Goal: Task Accomplishment & Management: Manage account settings

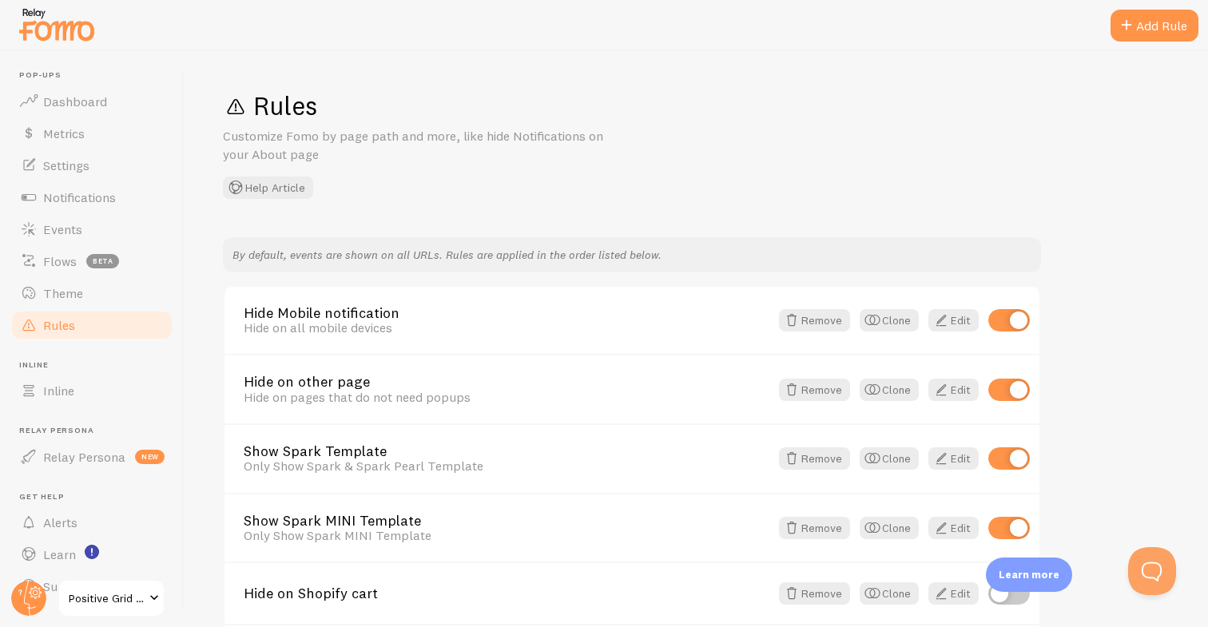
click at [110, 326] on link "Rules" at bounding box center [92, 325] width 165 height 32
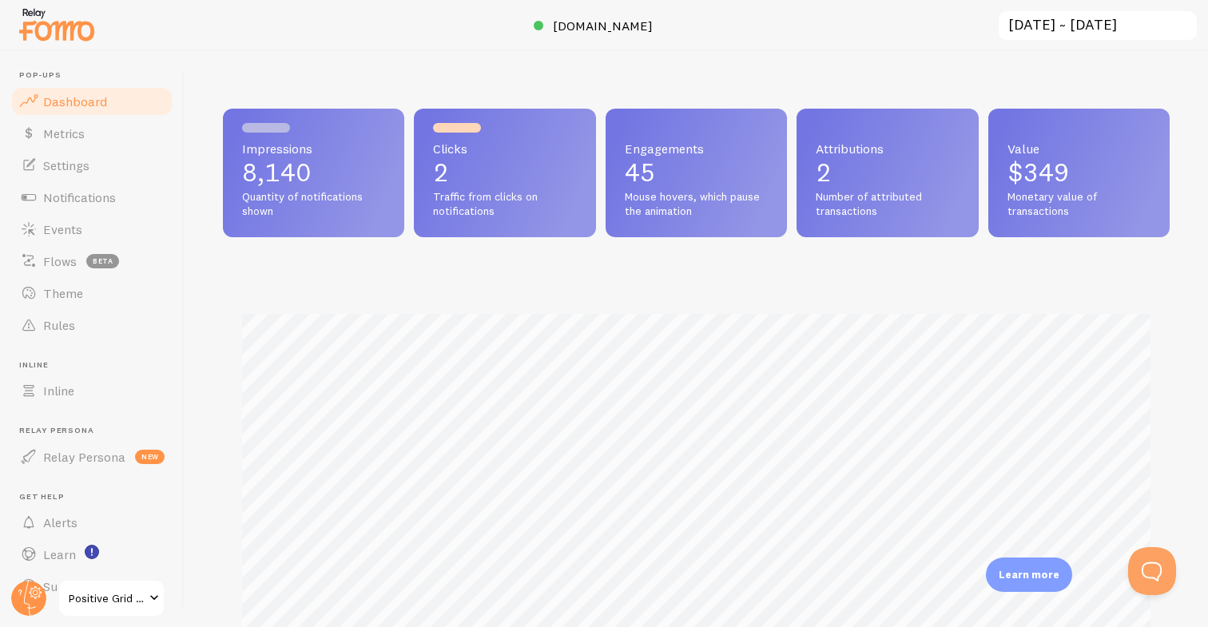
scroll to position [419, 946]
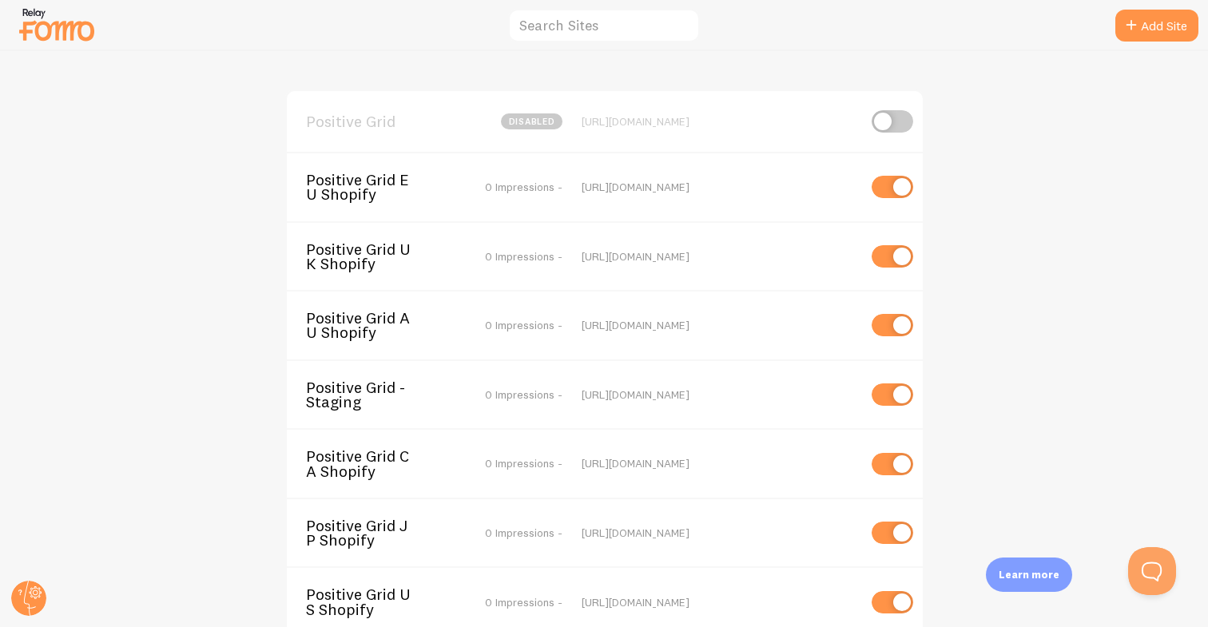
scroll to position [49, 0]
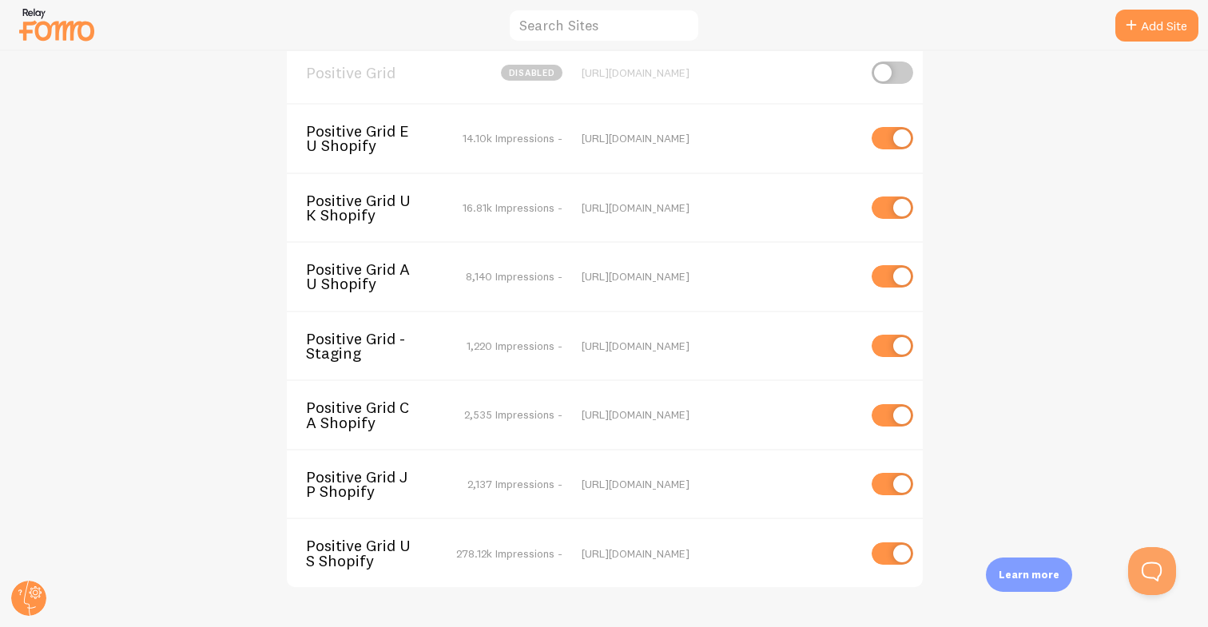
click at [371, 277] on span "Positive Grid AU Shopify" at bounding box center [370, 277] width 129 height 30
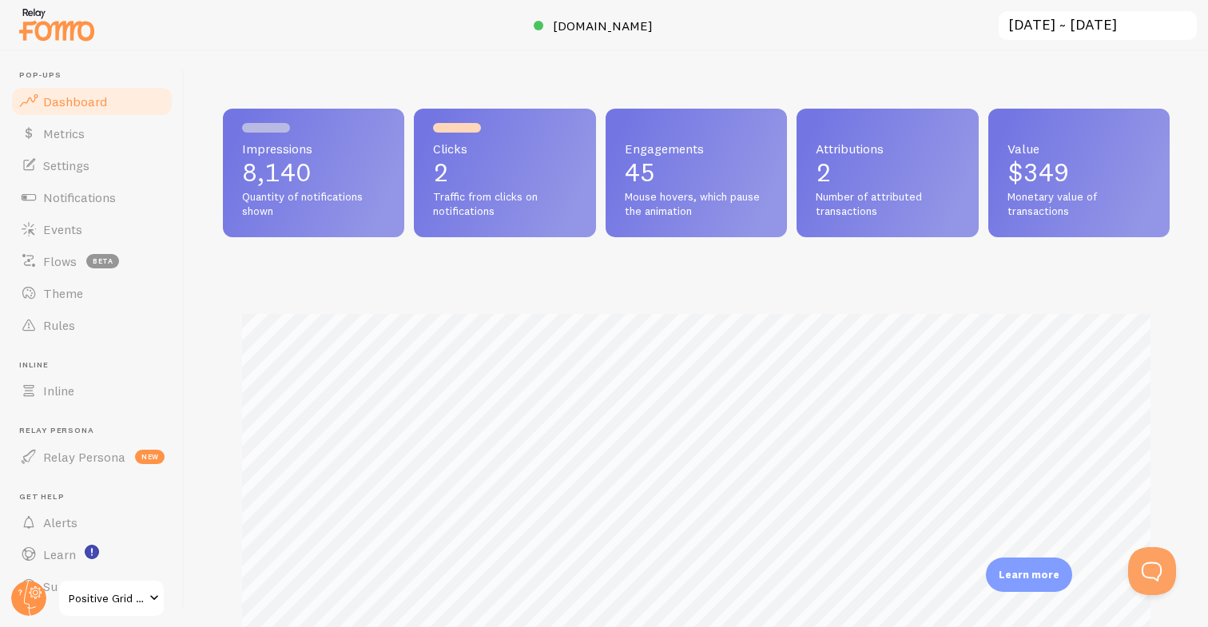
scroll to position [419, 946]
click at [81, 316] on link "Rules" at bounding box center [92, 325] width 165 height 32
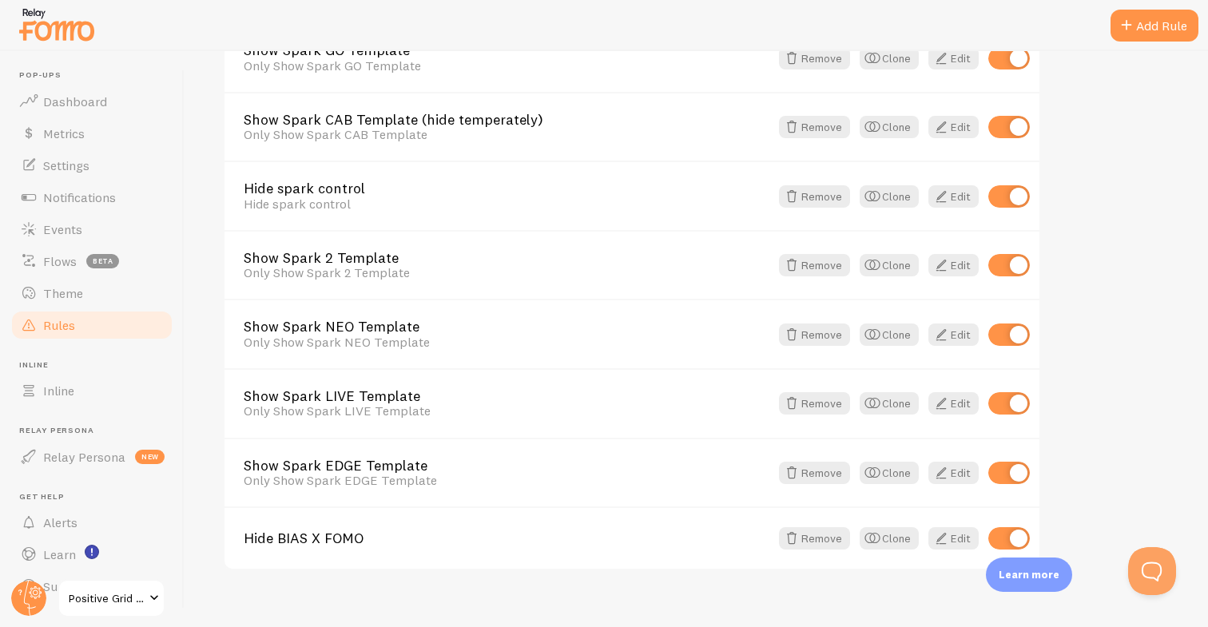
scroll to position [760, 0]
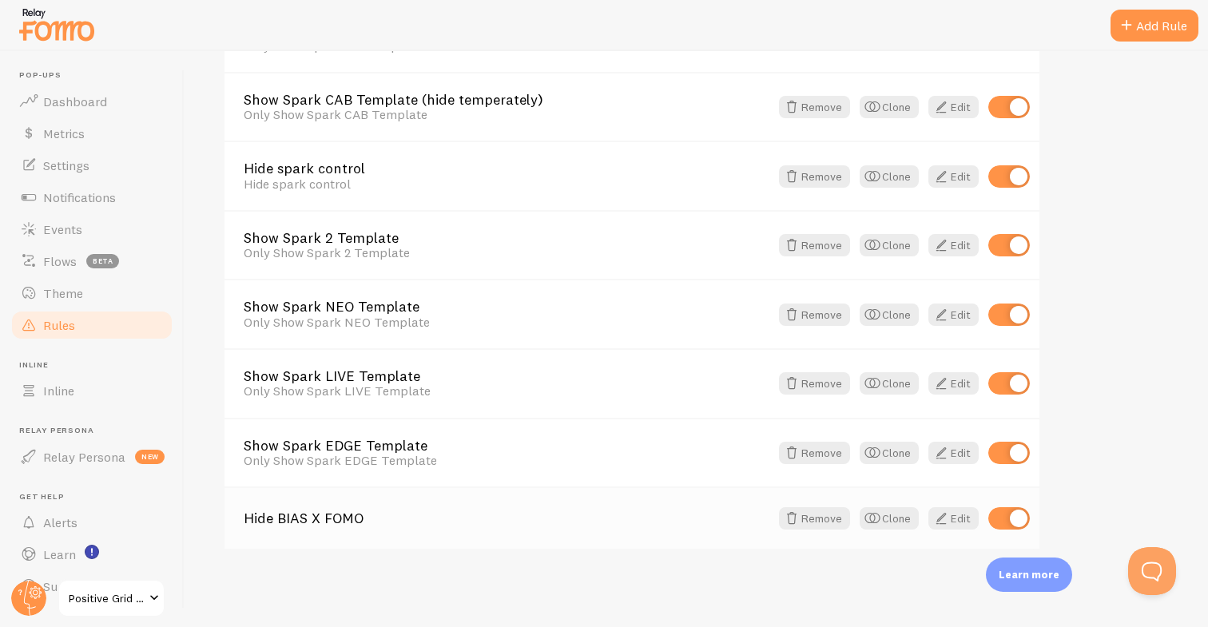
click at [1014, 523] on input "checkbox" at bounding box center [1009, 518] width 42 height 22
click at [998, 521] on input "checkbox" at bounding box center [1009, 518] width 42 height 22
checkbox input "true"
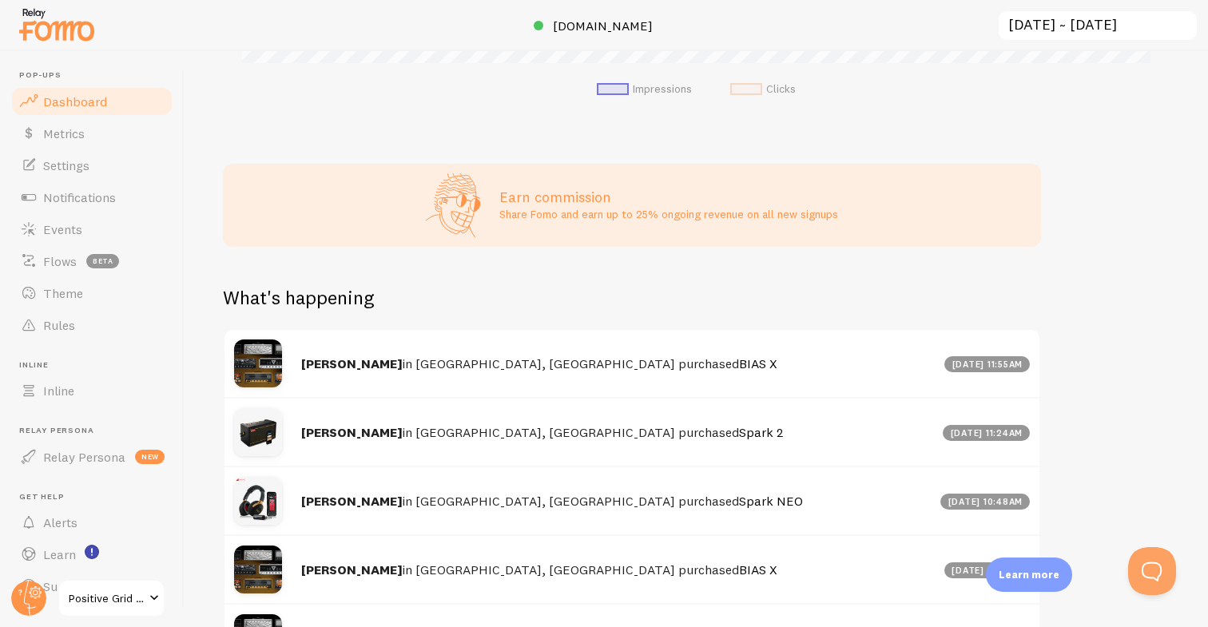
scroll to position [510, 0]
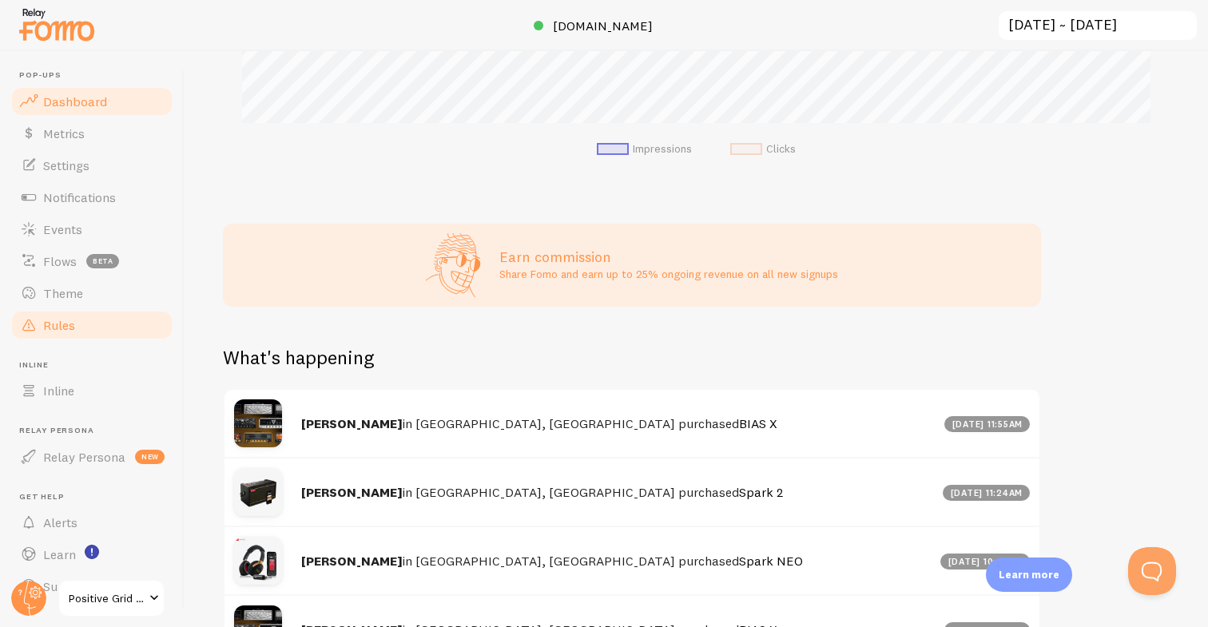
click at [61, 321] on span "Rules" at bounding box center [59, 325] width 32 height 16
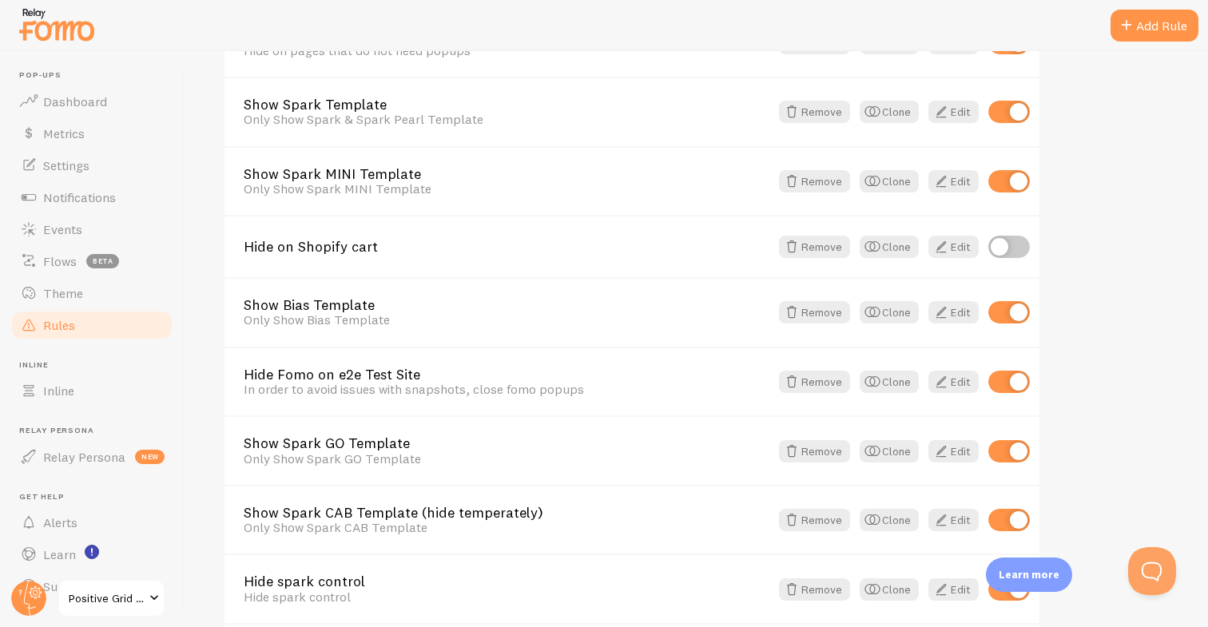
scroll to position [525, 0]
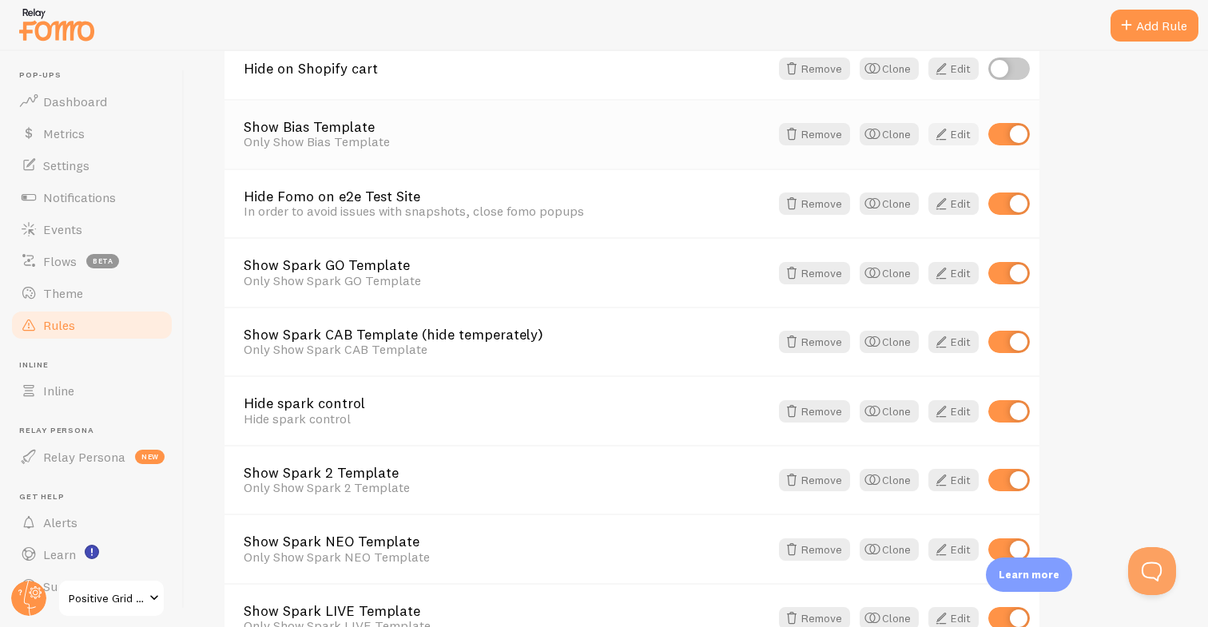
click at [955, 145] on link "Edit" at bounding box center [953, 134] width 50 height 22
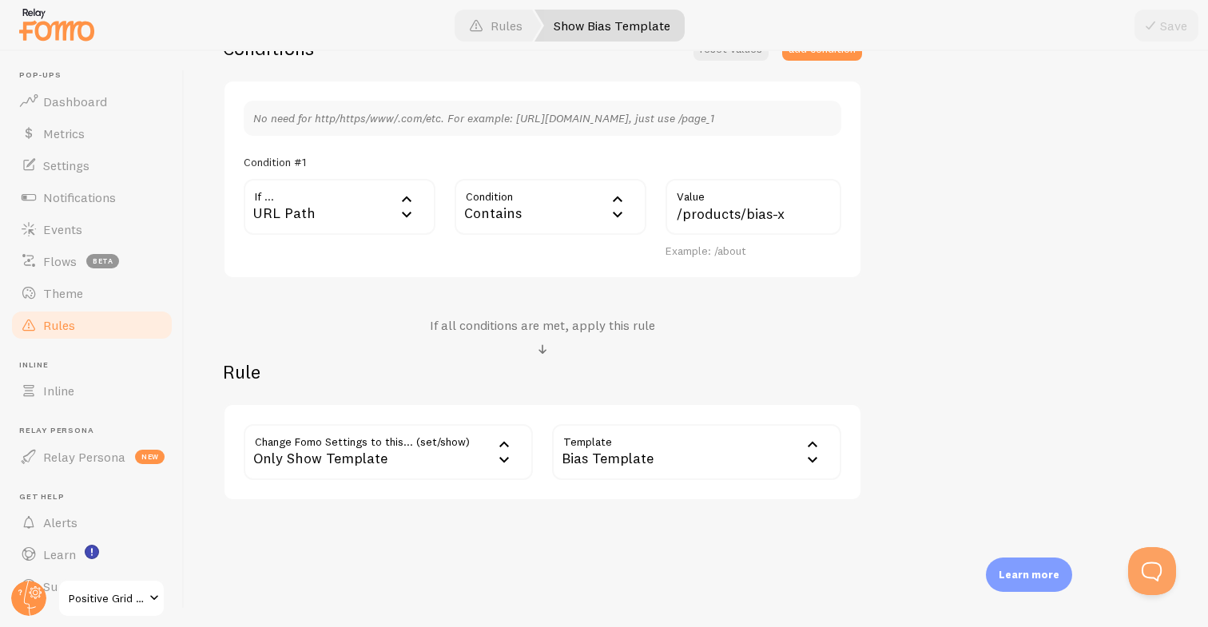
scroll to position [431, 0]
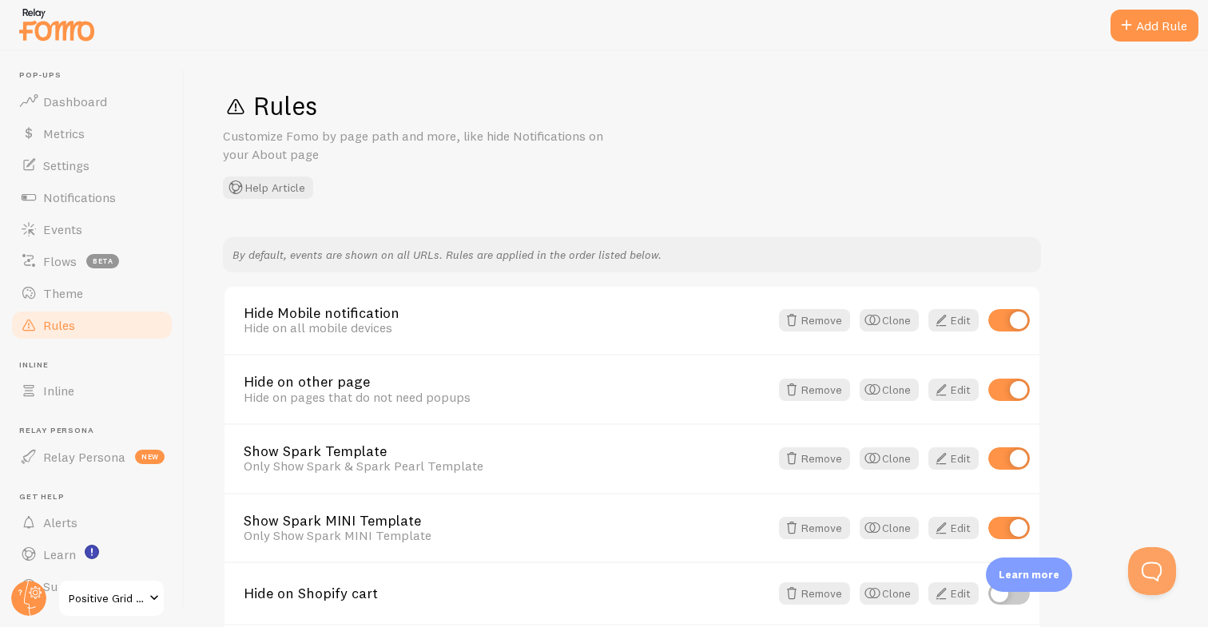
click at [834, 136] on div "Rules Customize Fomo by page path and more, like hide Notifications on your Abo…" at bounding box center [696, 143] width 946 height 109
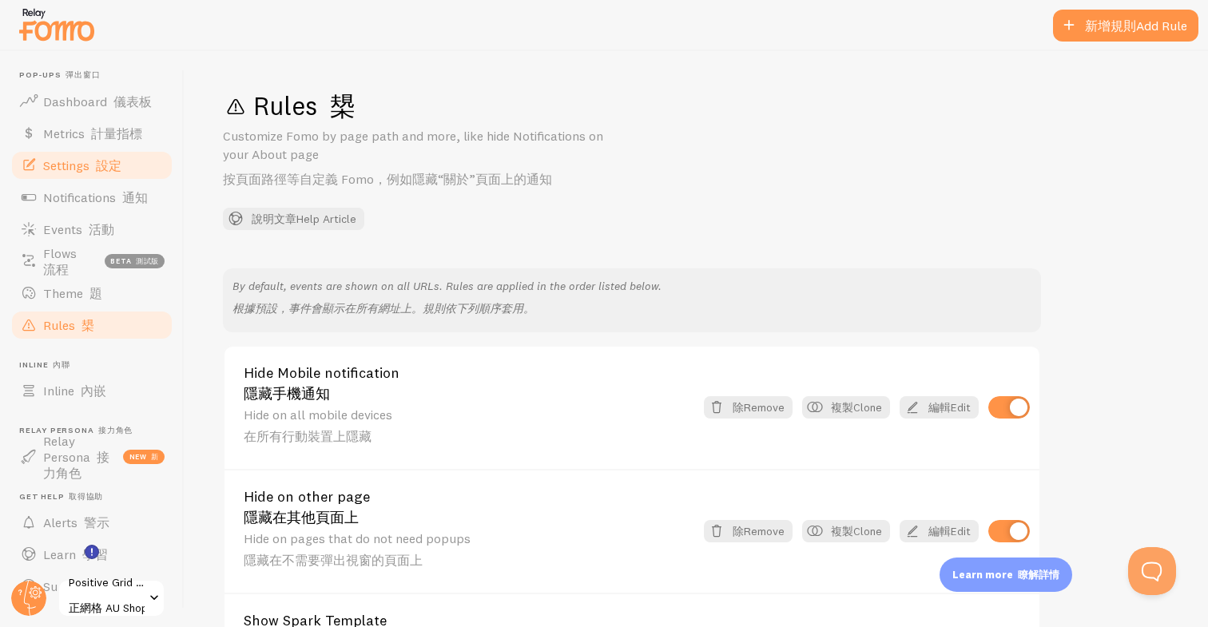
click at [64, 169] on span "Settings 設定" at bounding box center [82, 165] width 78 height 16
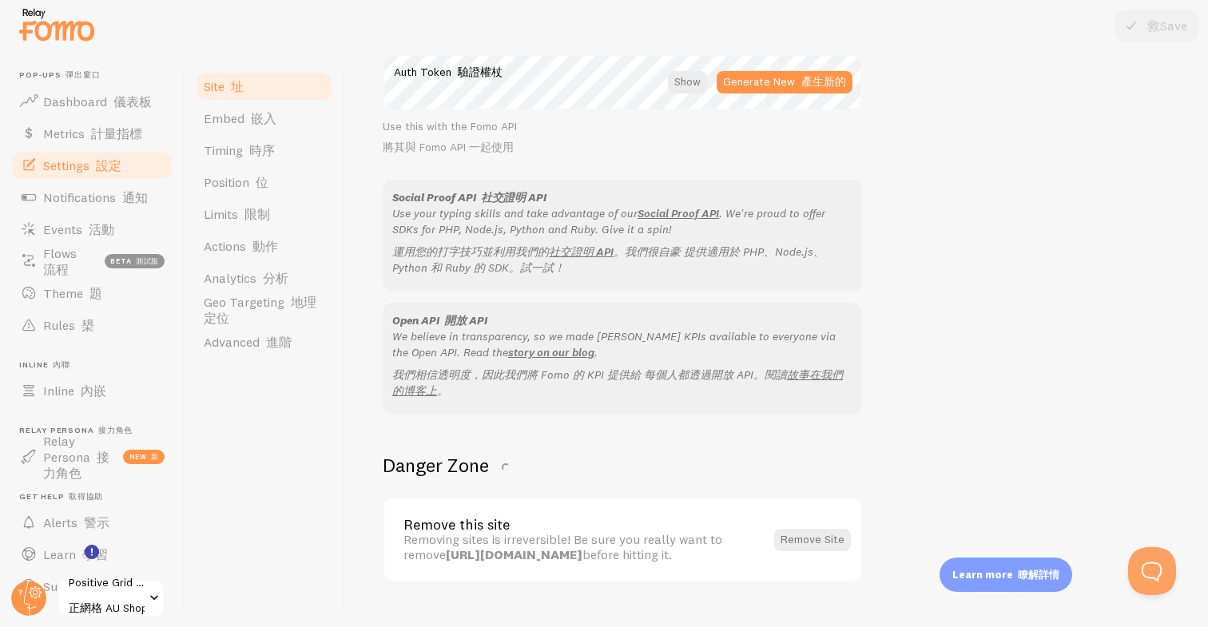
scroll to position [1289, 0]
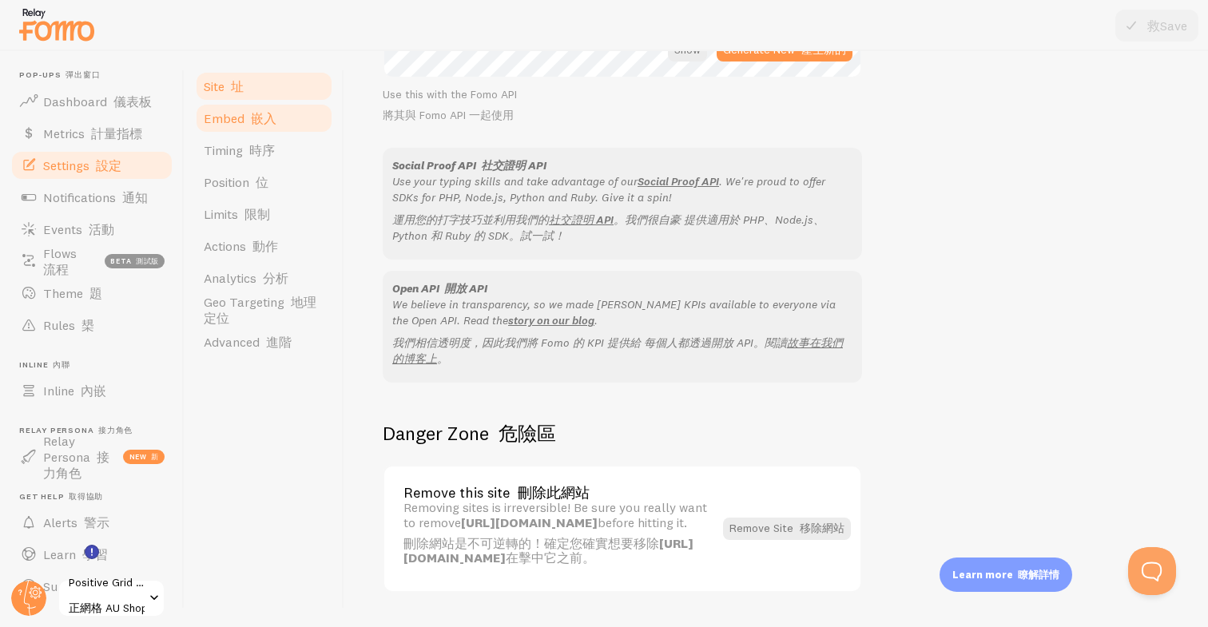
click at [260, 121] on font "嵌入" at bounding box center [264, 118] width 26 height 16
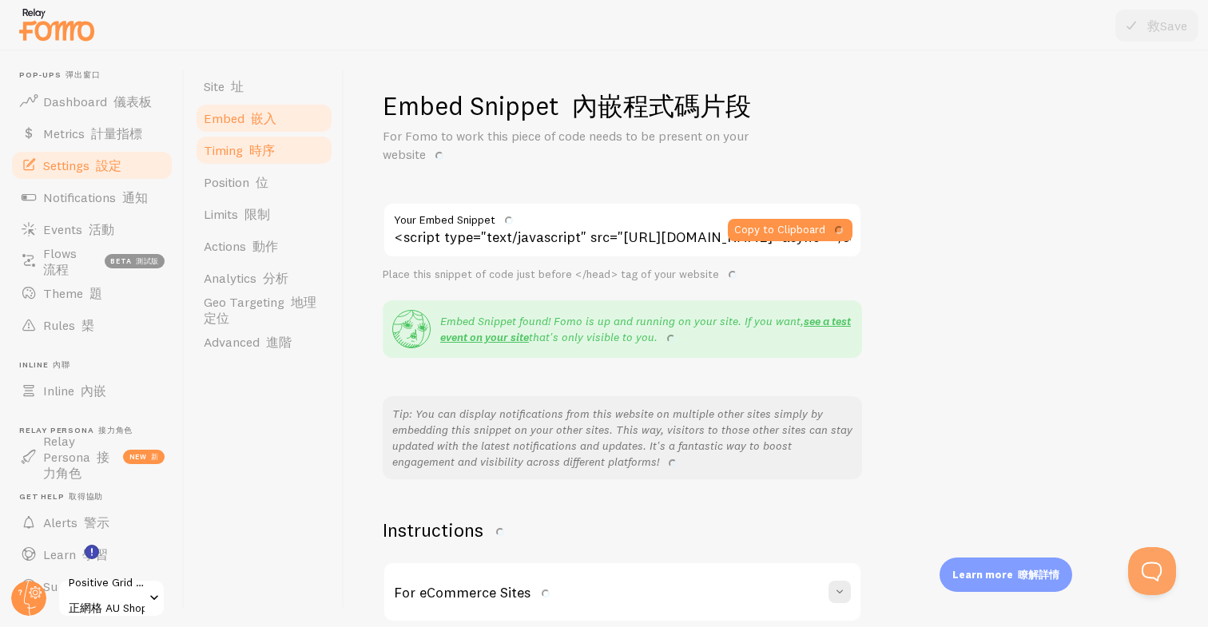
click at [249, 153] on font at bounding box center [246, 150] width 6 height 16
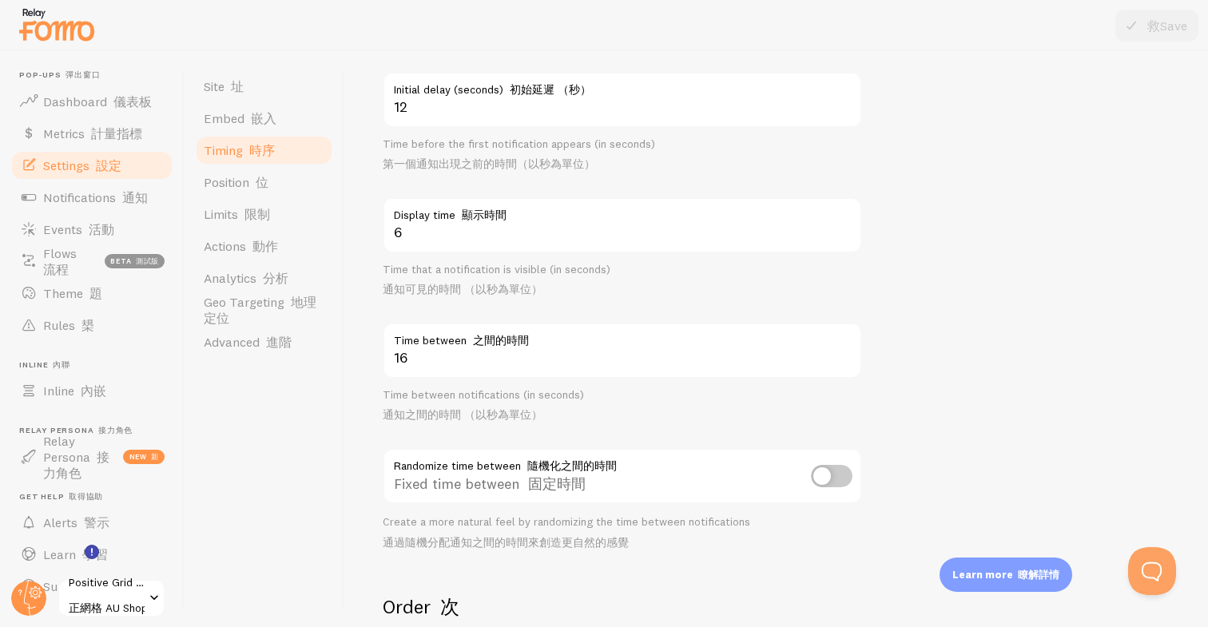
scroll to position [226, 0]
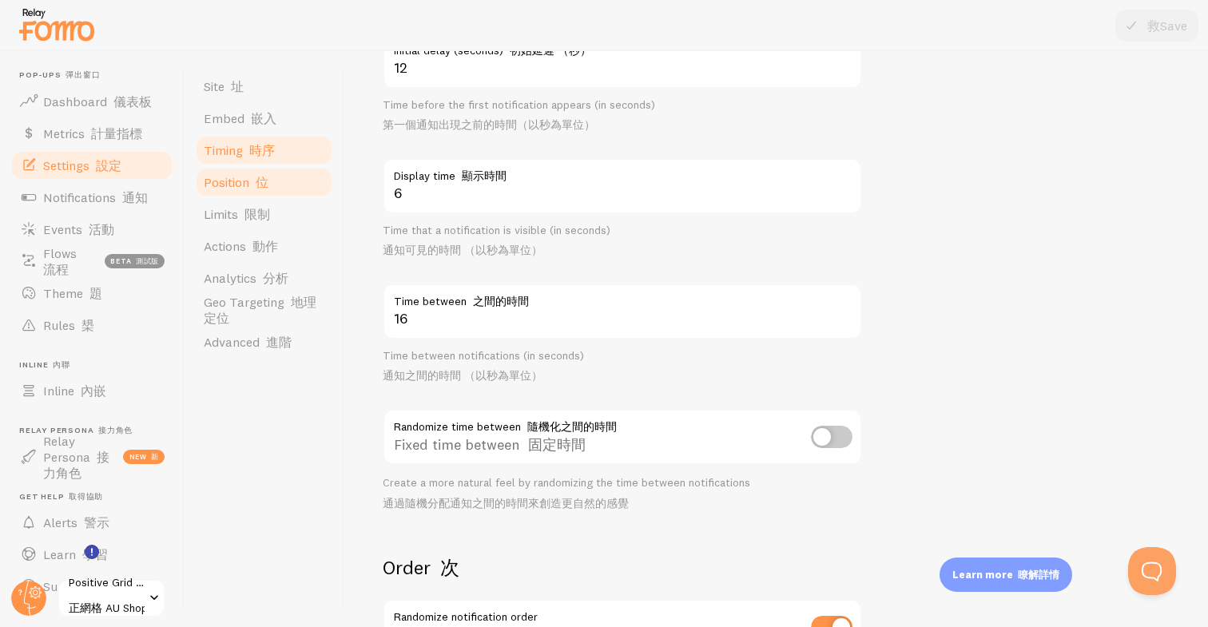
click at [265, 179] on font "位" at bounding box center [262, 182] width 13 height 16
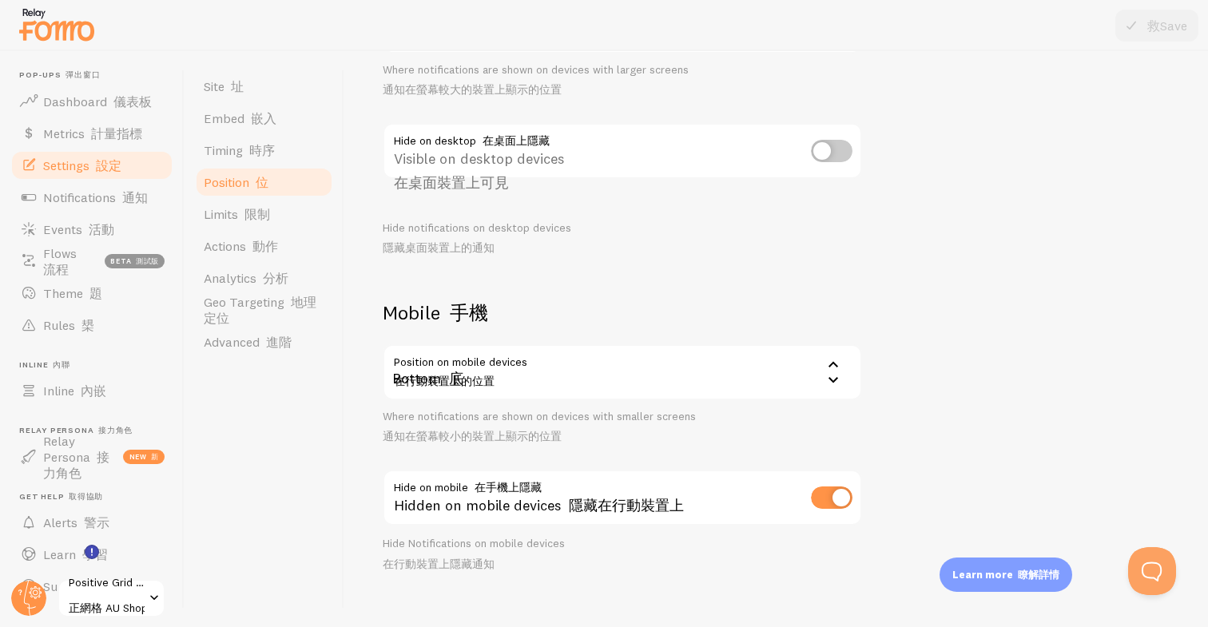
scroll to position [265, 0]
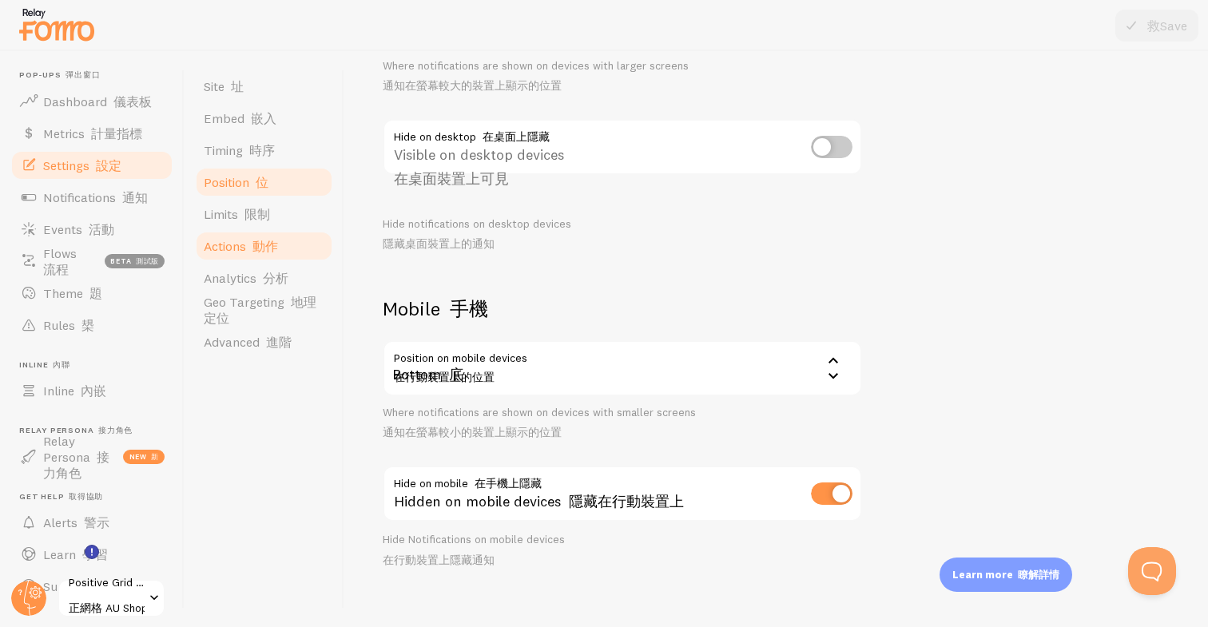
click at [247, 241] on span "Actions 動作" at bounding box center [241, 246] width 74 height 16
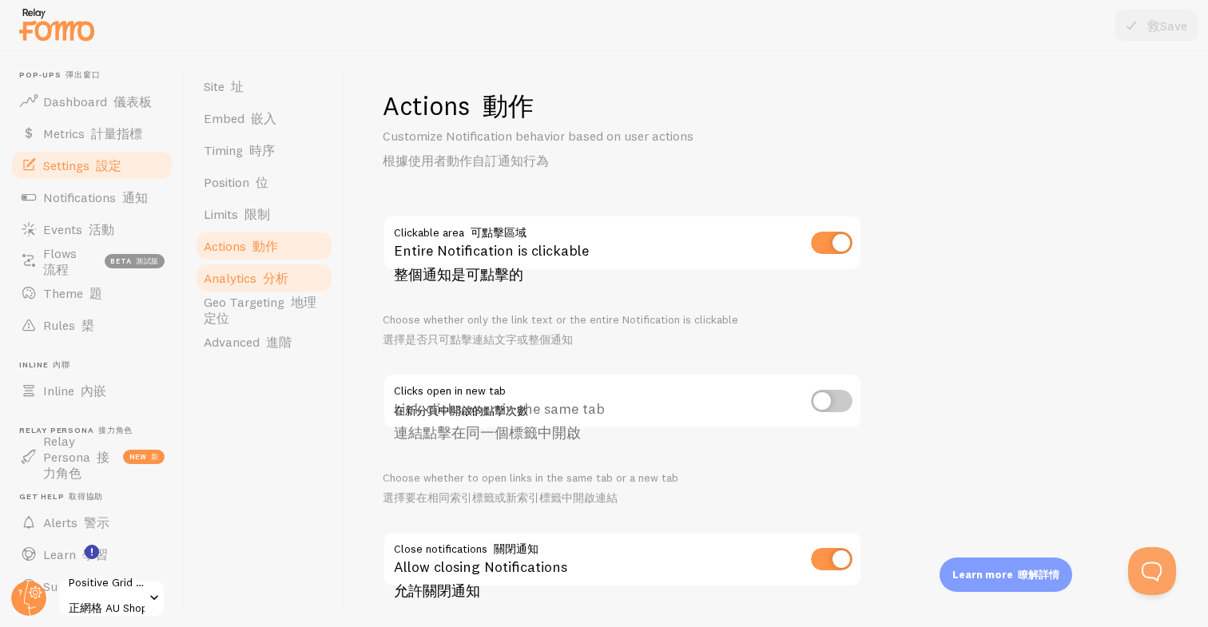
click at [239, 280] on span "Analytics 分析" at bounding box center [246, 278] width 85 height 16
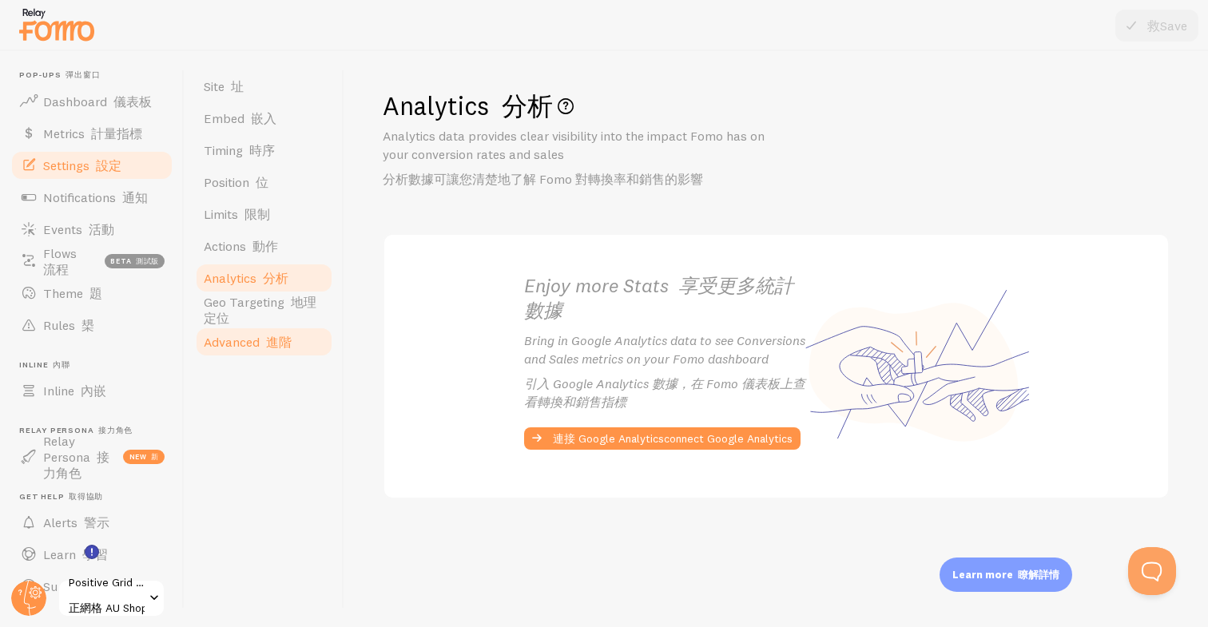
click at [229, 335] on span "Advanced 進階" at bounding box center [248, 342] width 88 height 16
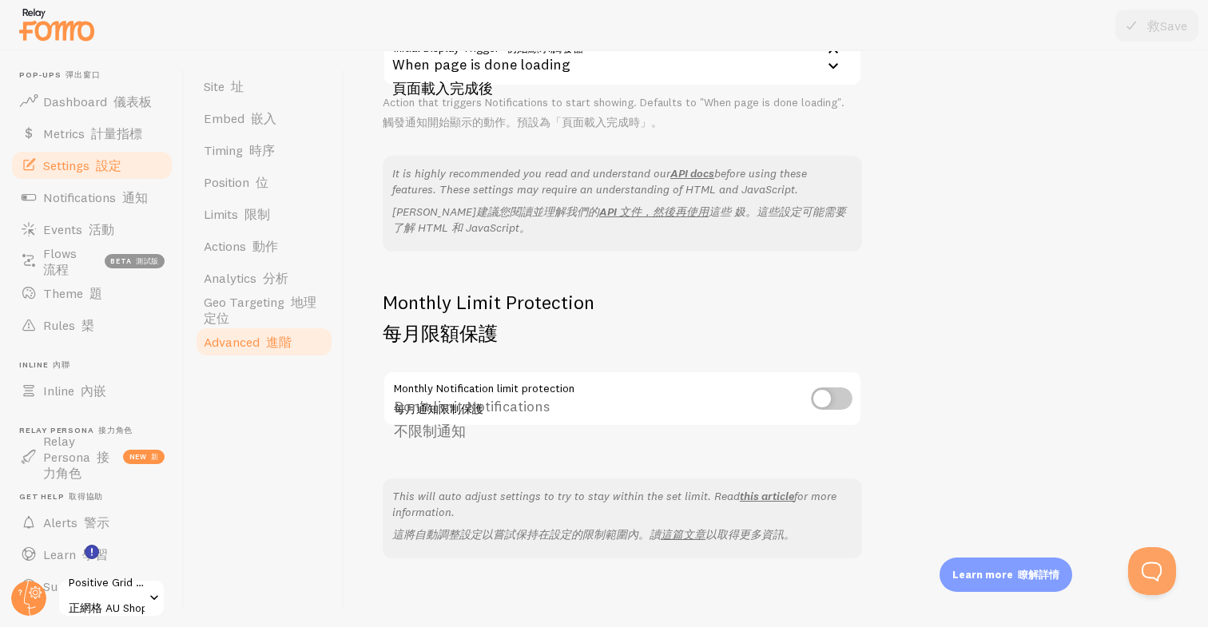
scroll to position [552, 0]
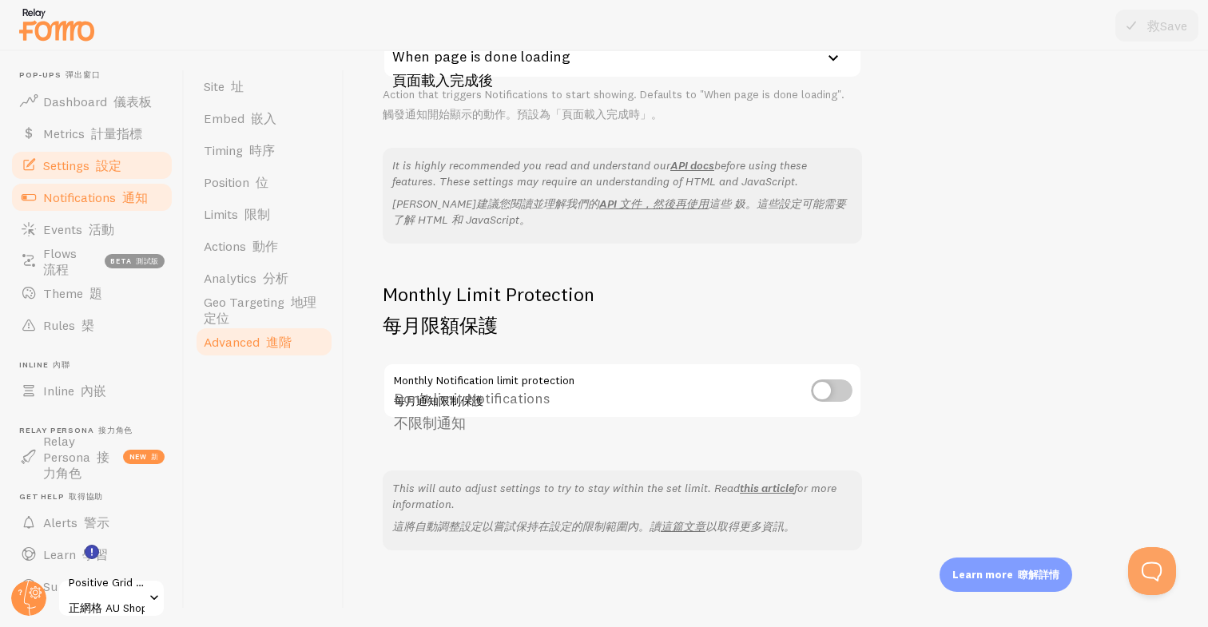
click at [73, 190] on span "Notifications 通知" at bounding box center [95, 197] width 105 height 16
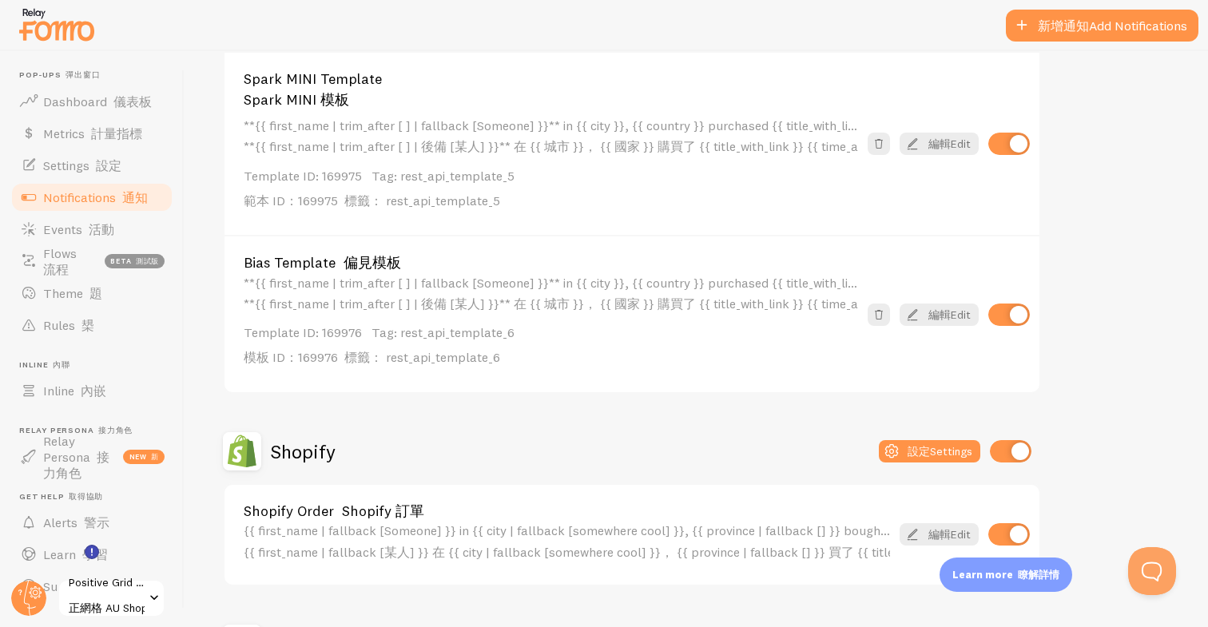
scroll to position [1962, 0]
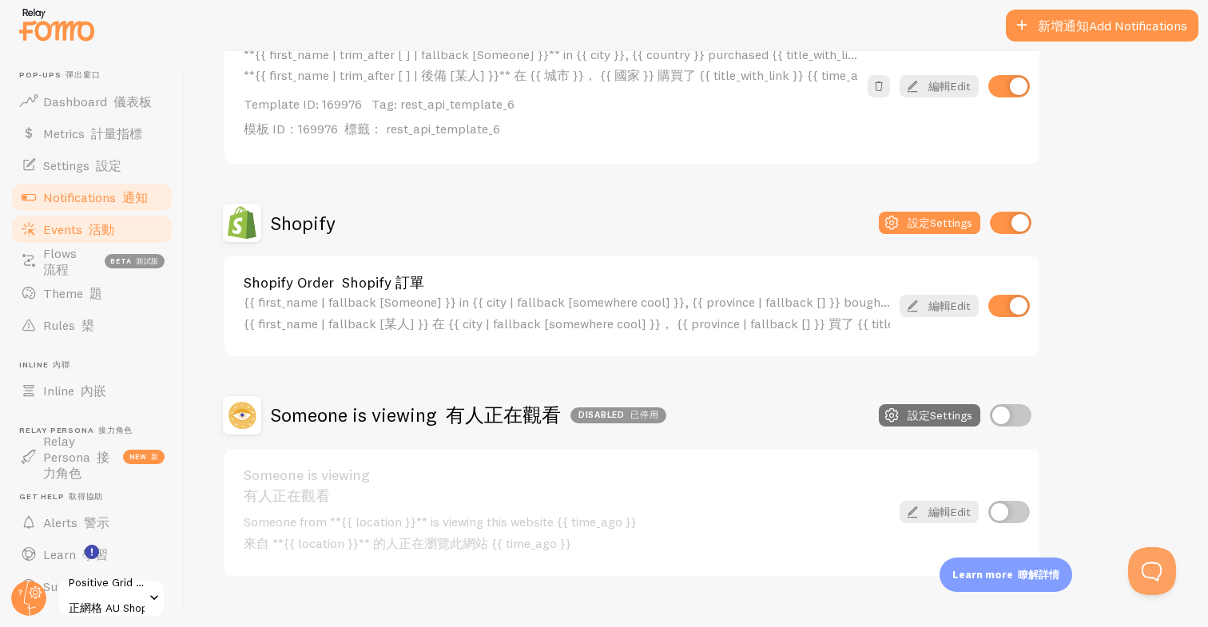
click at [62, 239] on link "Events 活動" at bounding box center [92, 229] width 165 height 32
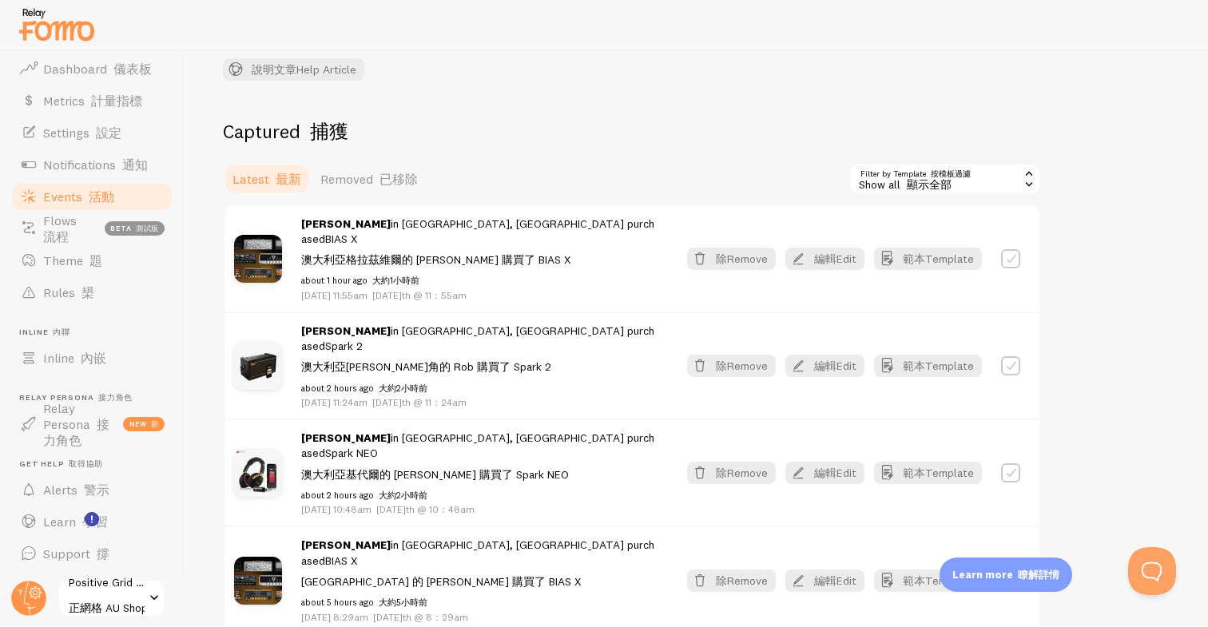
scroll to position [198, 0]
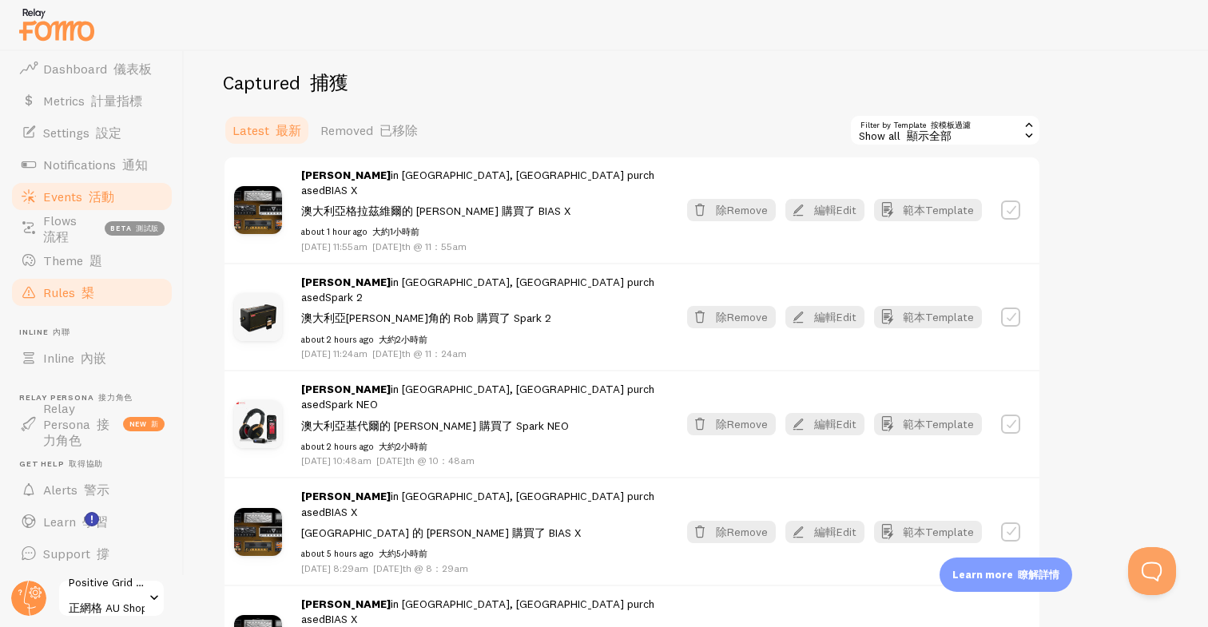
click at [46, 288] on span "Rules 槼" at bounding box center [68, 292] width 51 height 16
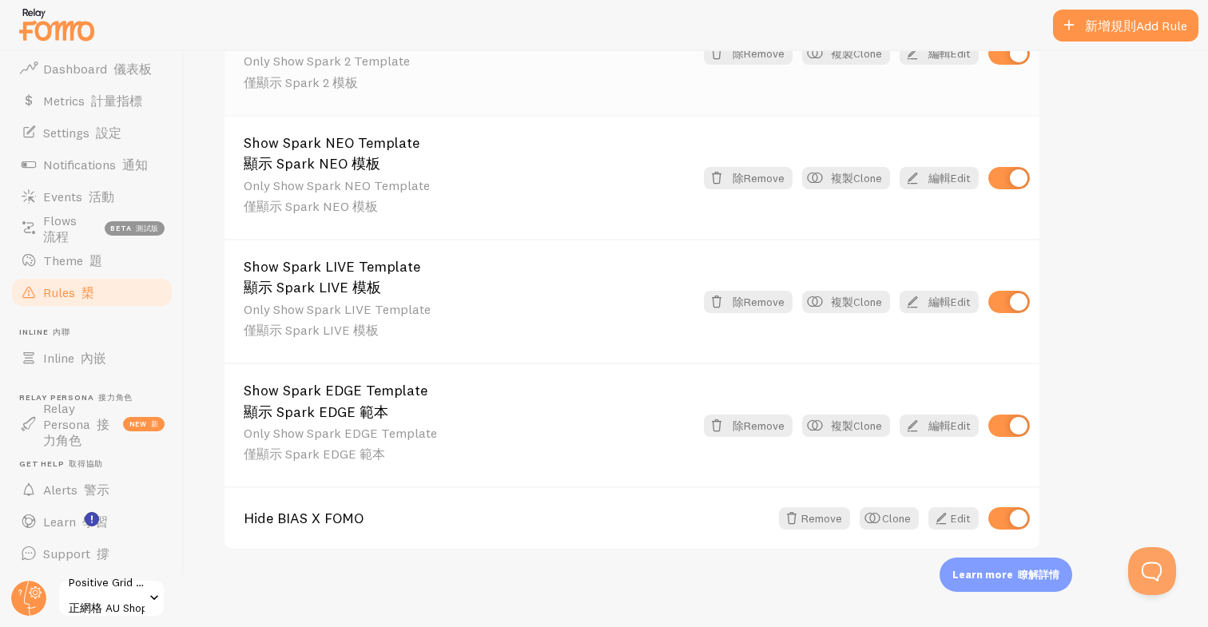
scroll to position [1516, 0]
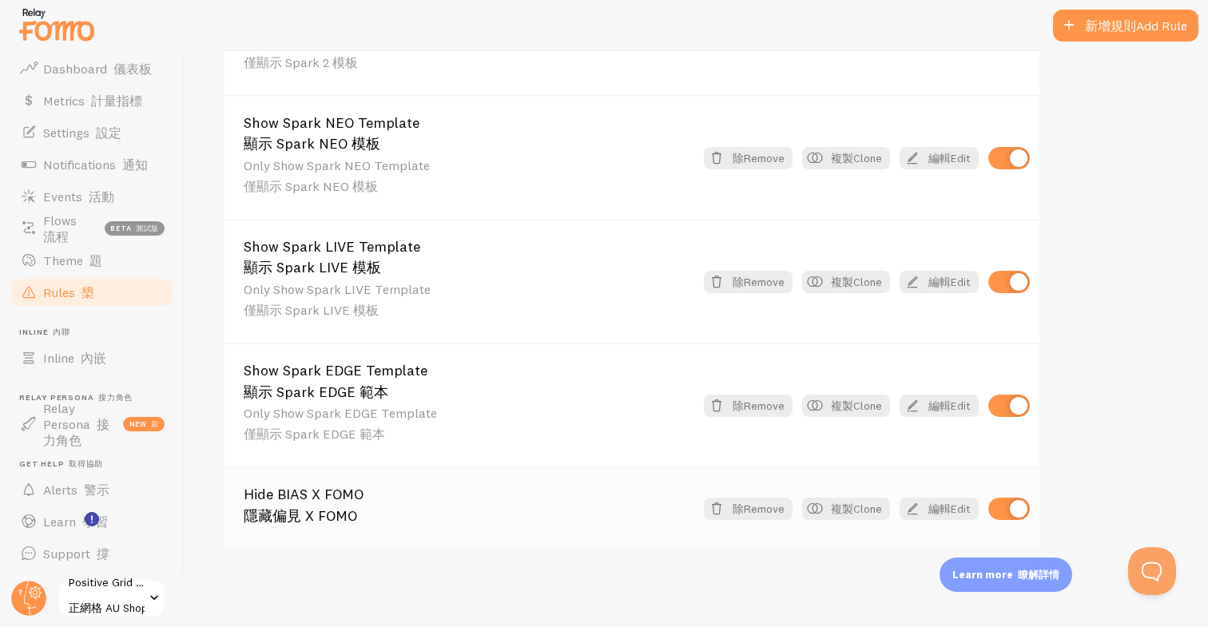
click at [1014, 518] on input "checkbox" at bounding box center [1009, 509] width 42 height 22
click at [1005, 507] on input "checkbox" at bounding box center [1009, 509] width 42 height 22
checkbox input "true"
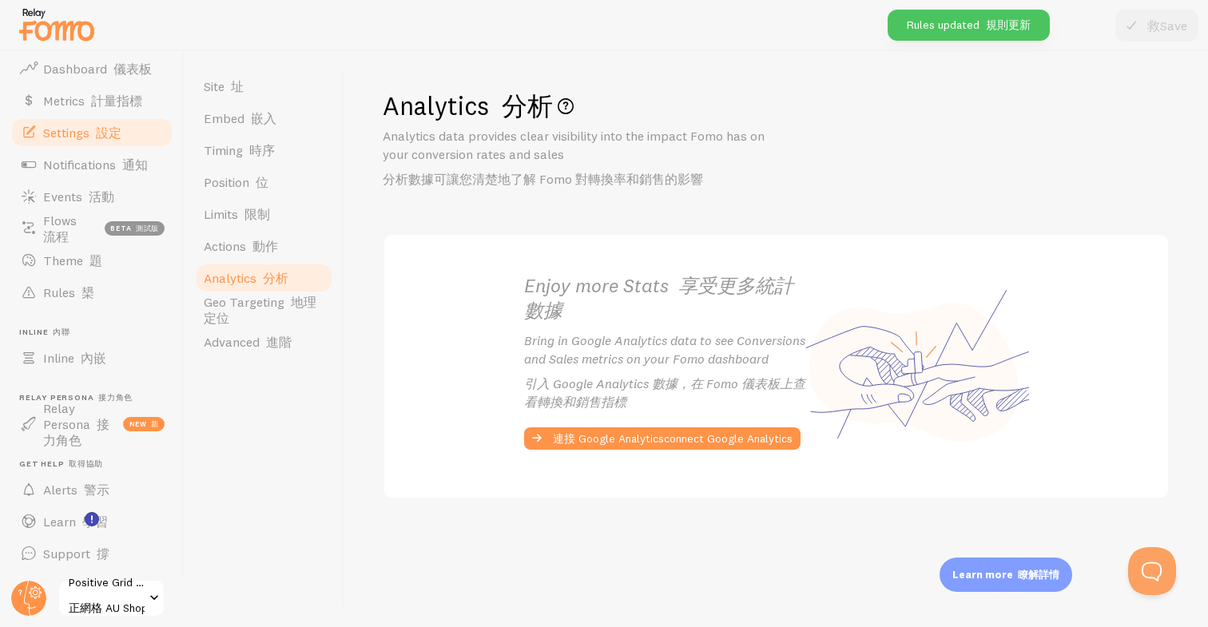
click at [40, 32] on img at bounding box center [57, 24] width 80 height 41
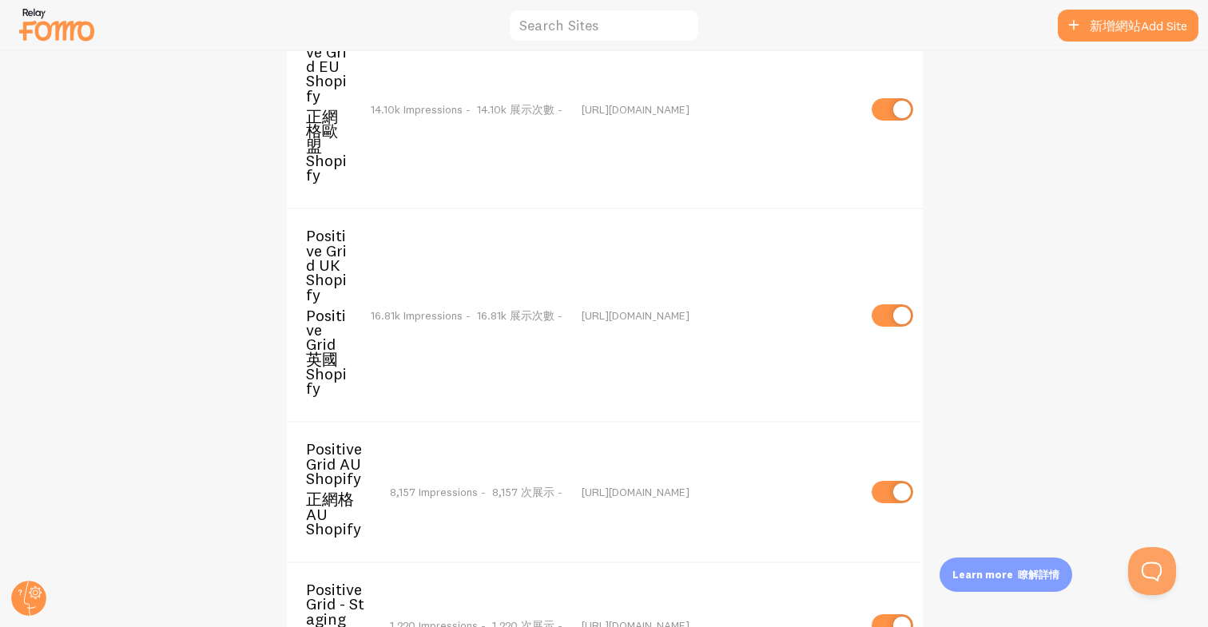
scroll to position [113, 0]
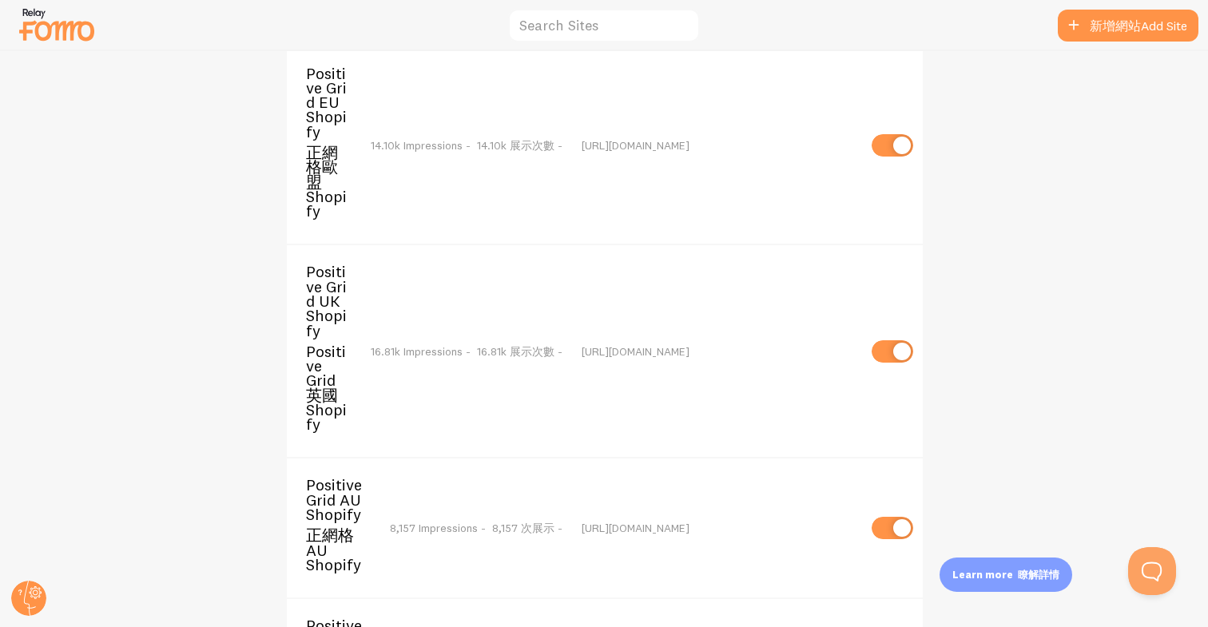
click at [331, 341] on font "Positive Grid 英國 Shopify" at bounding box center [326, 387] width 41 height 93
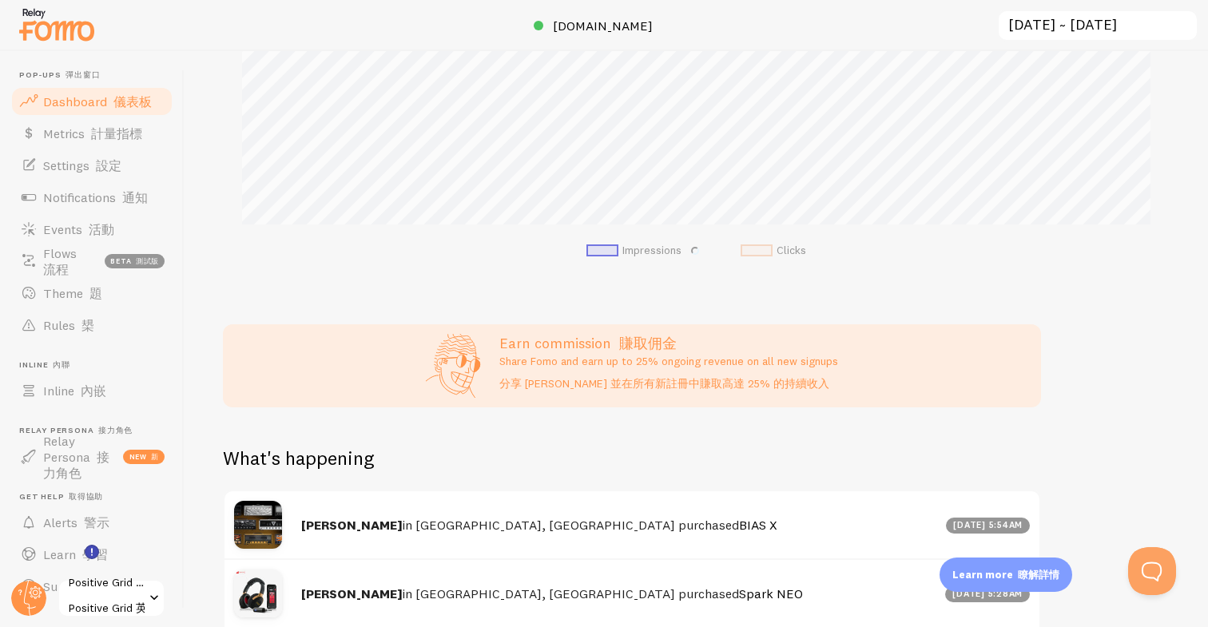
scroll to position [653, 0]
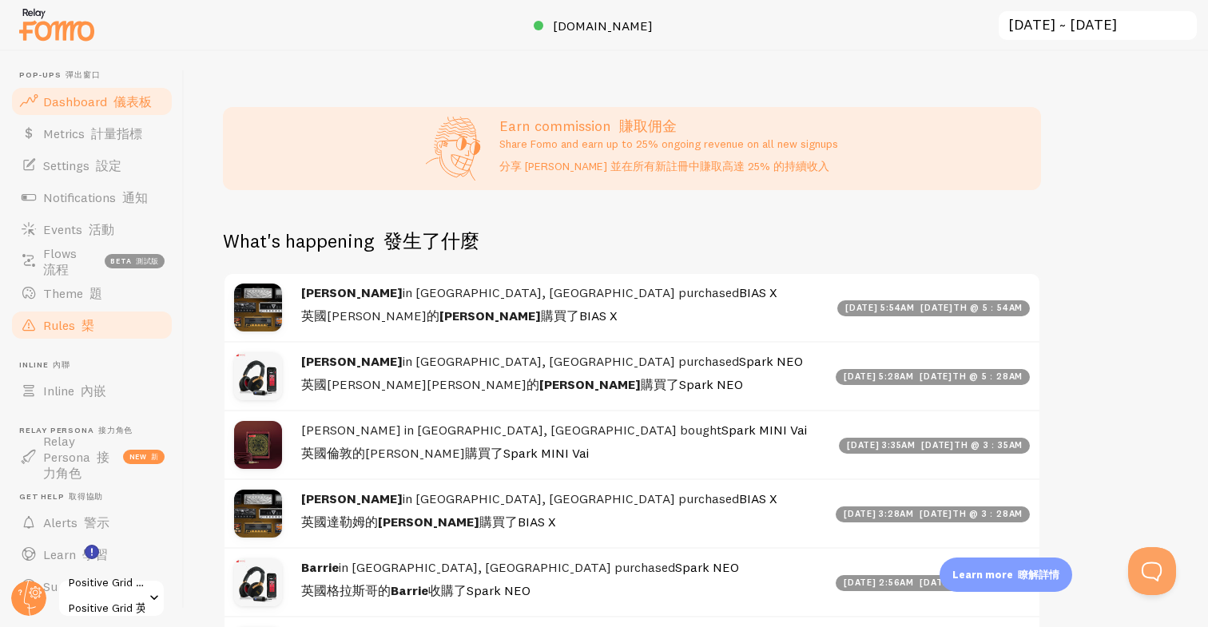
click at [59, 331] on span "Rules 槼" at bounding box center [68, 325] width 51 height 16
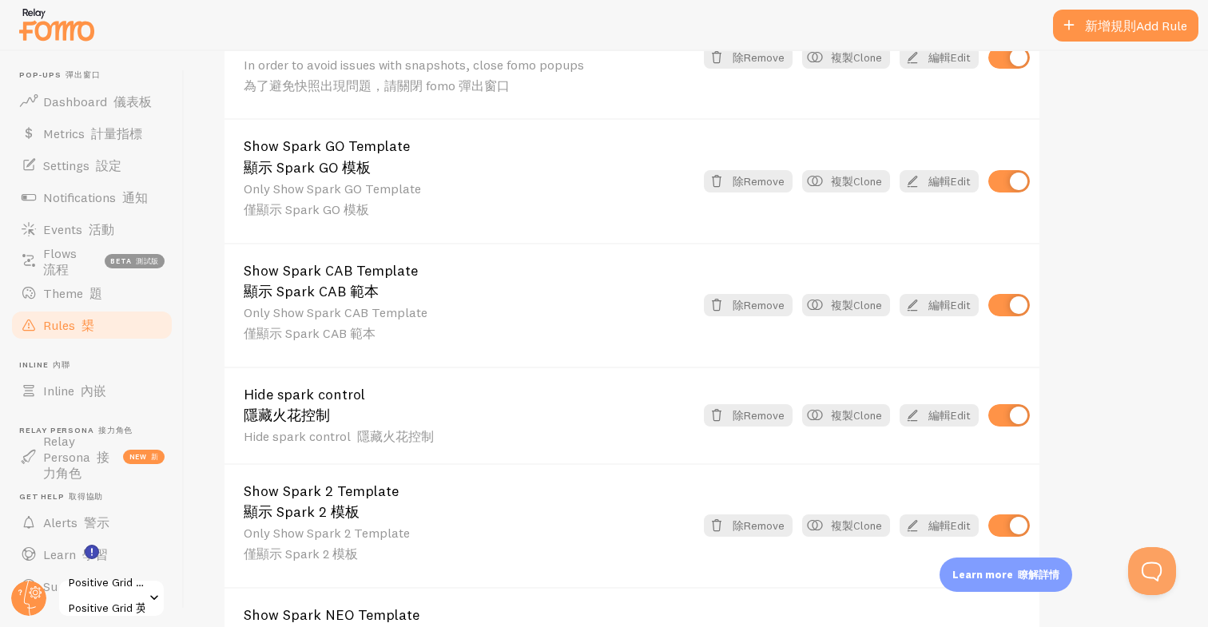
scroll to position [1489, 0]
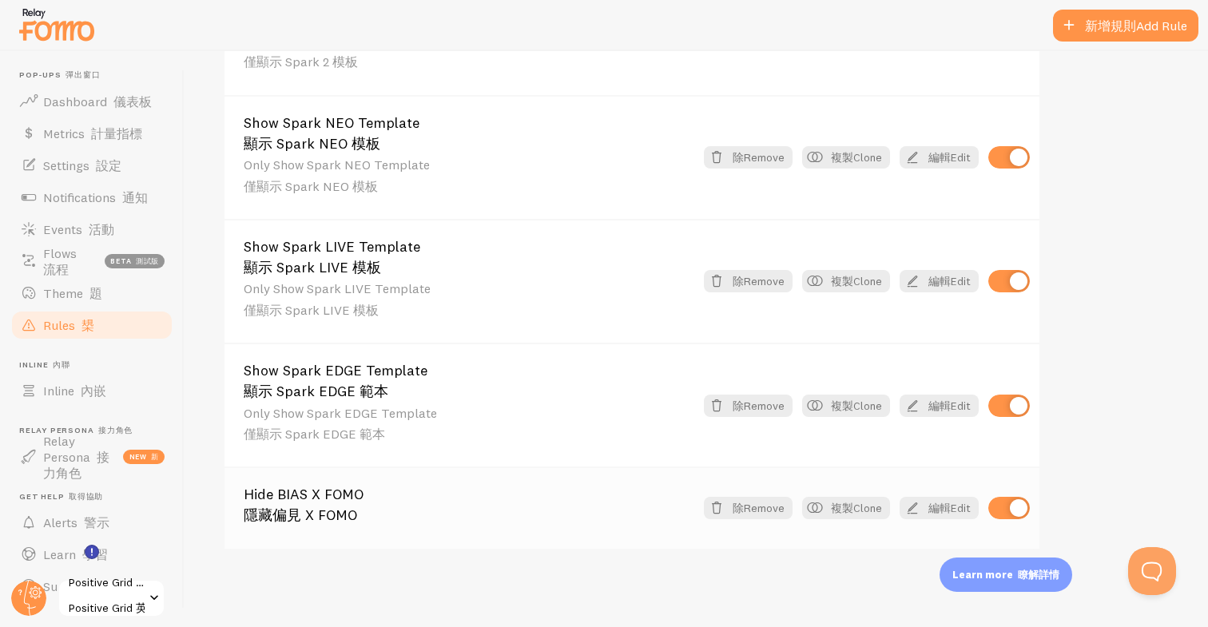
click at [1006, 508] on input "checkbox" at bounding box center [1009, 508] width 42 height 22
checkbox input "false"
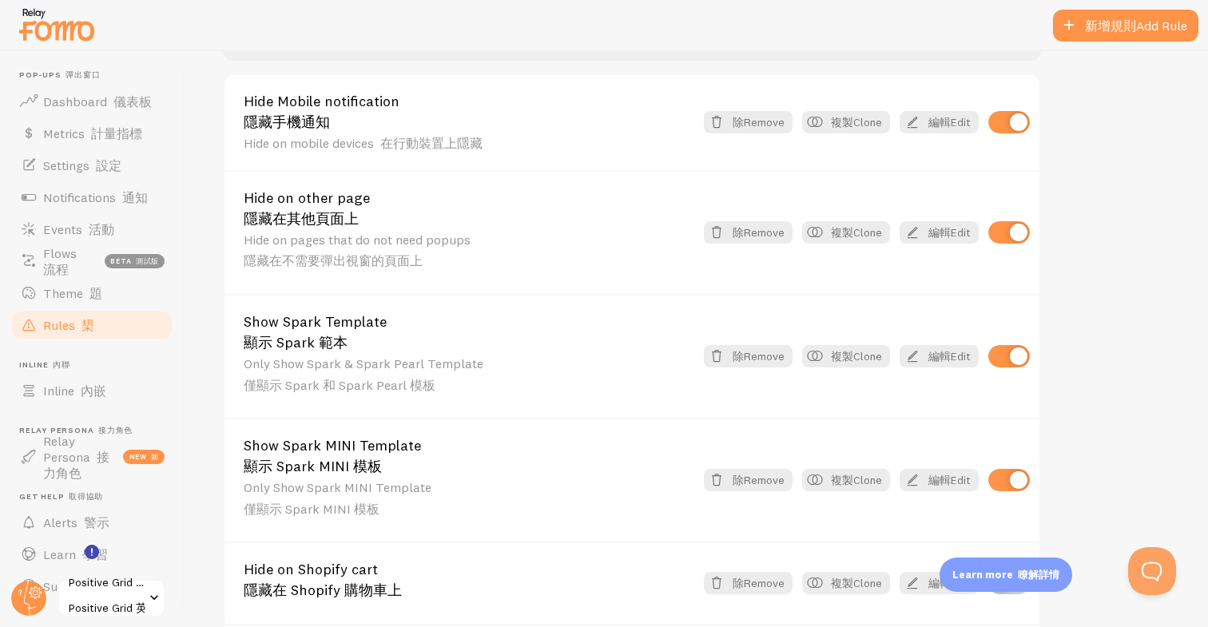
scroll to position [0, 0]
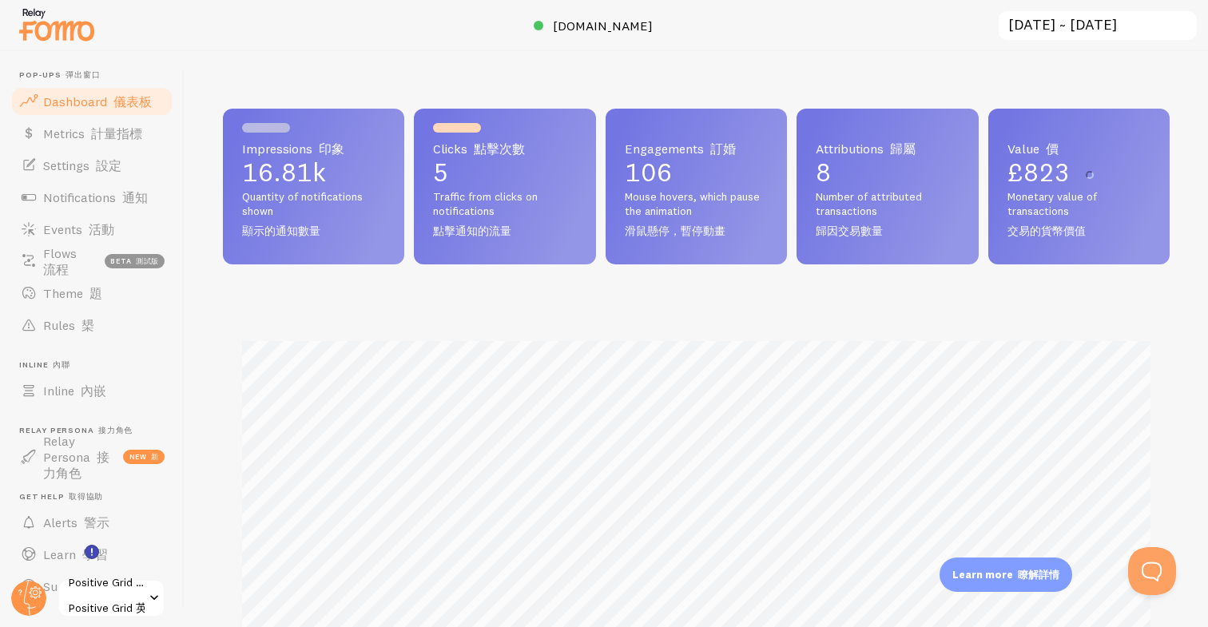
scroll to position [419, 946]
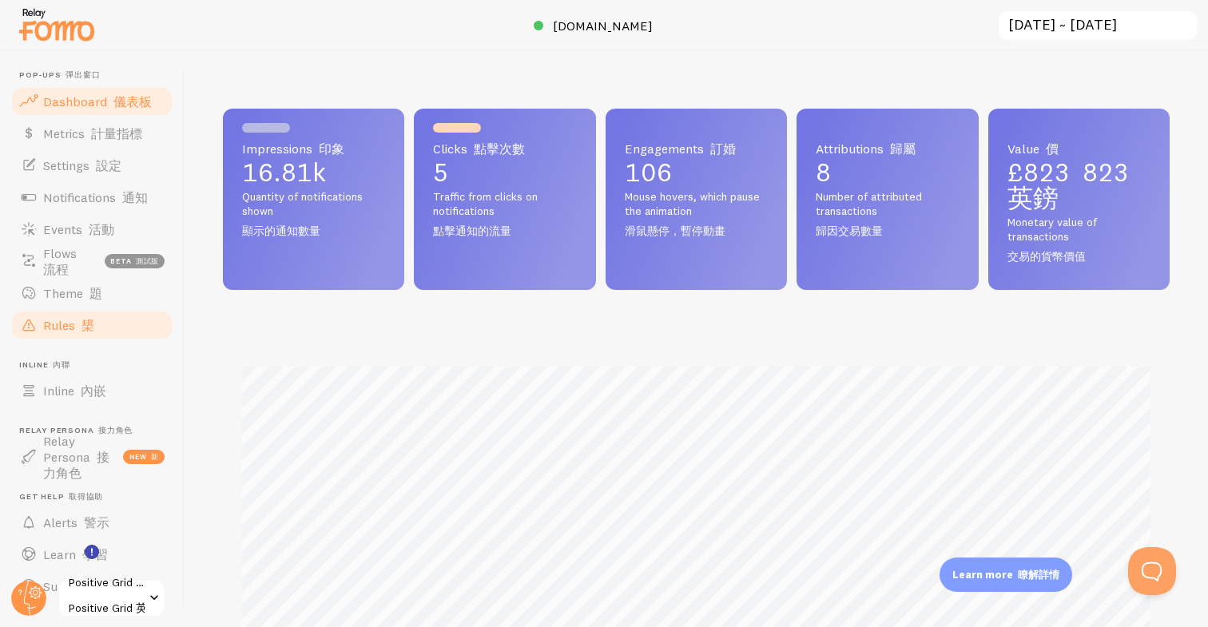
click at [81, 323] on font at bounding box center [78, 325] width 6 height 16
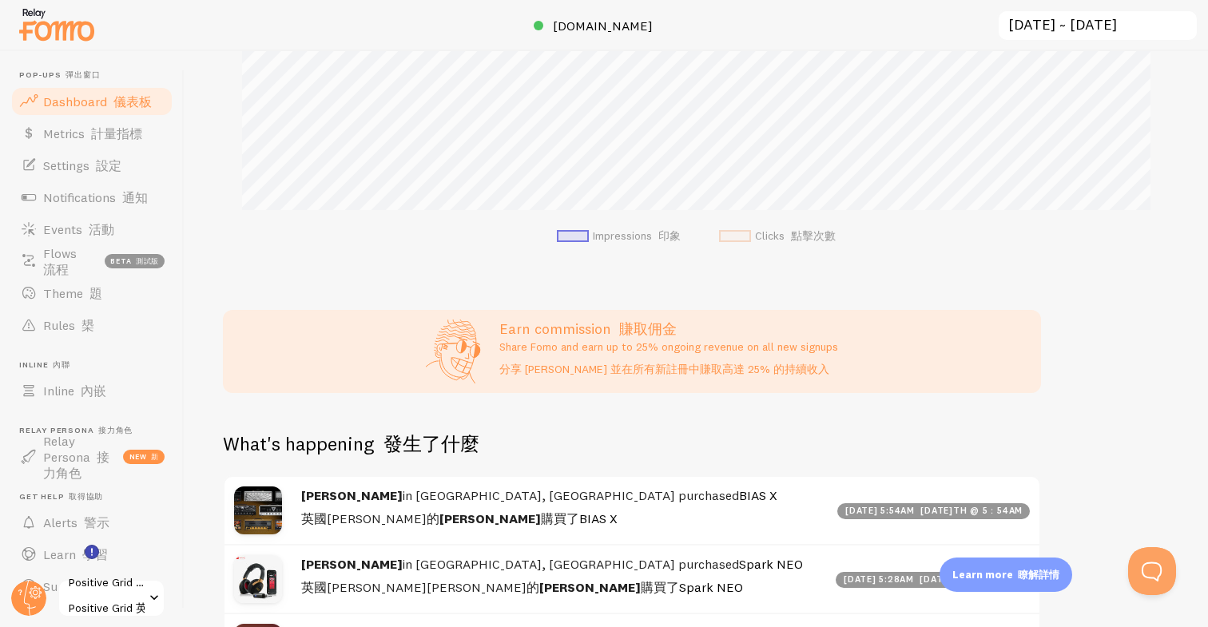
scroll to position [472, 0]
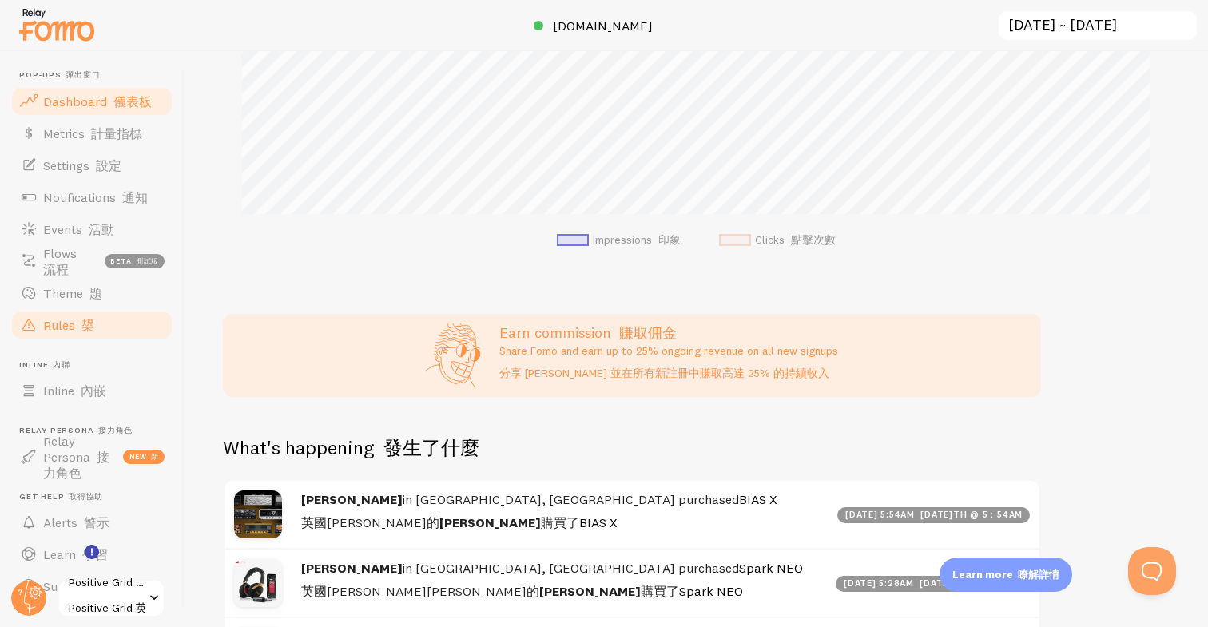
click at [46, 320] on span "Rules 槼" at bounding box center [68, 325] width 51 height 16
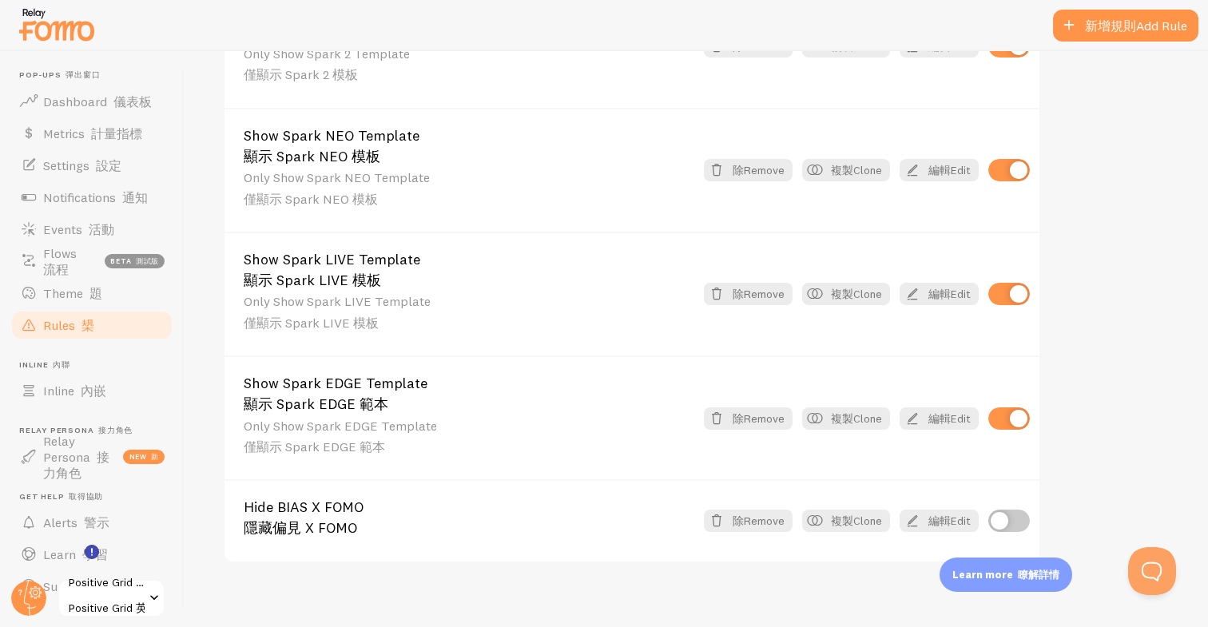
scroll to position [1466, 0]
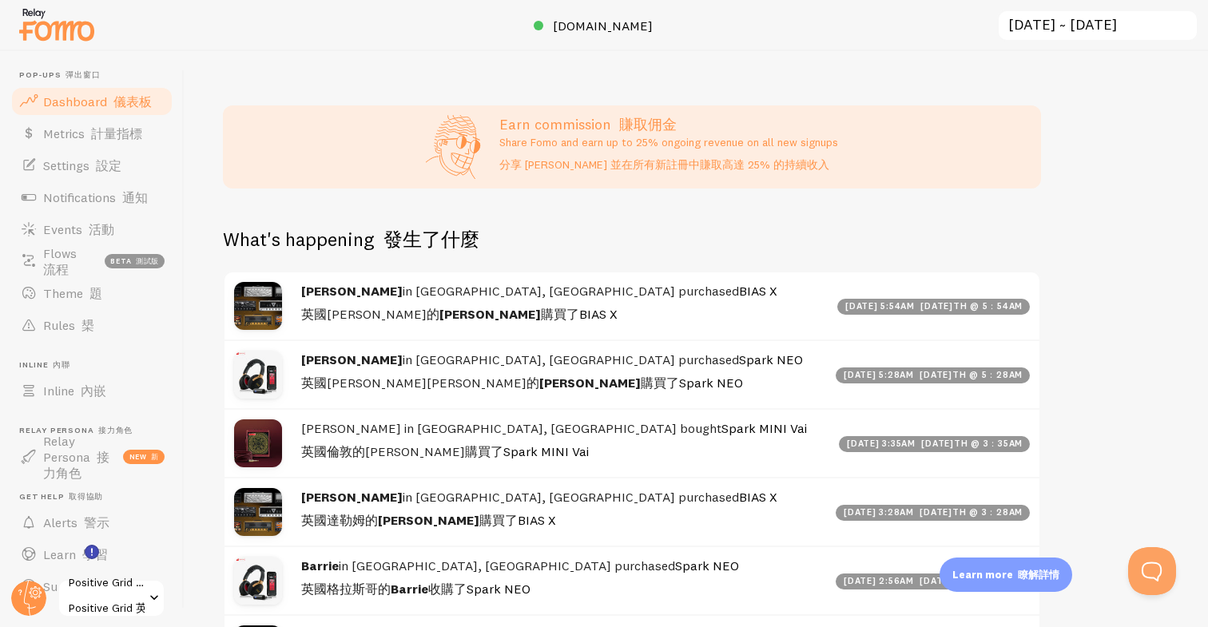
scroll to position [681, 0]
click at [60, 322] on span "Rules 槼" at bounding box center [68, 325] width 51 height 16
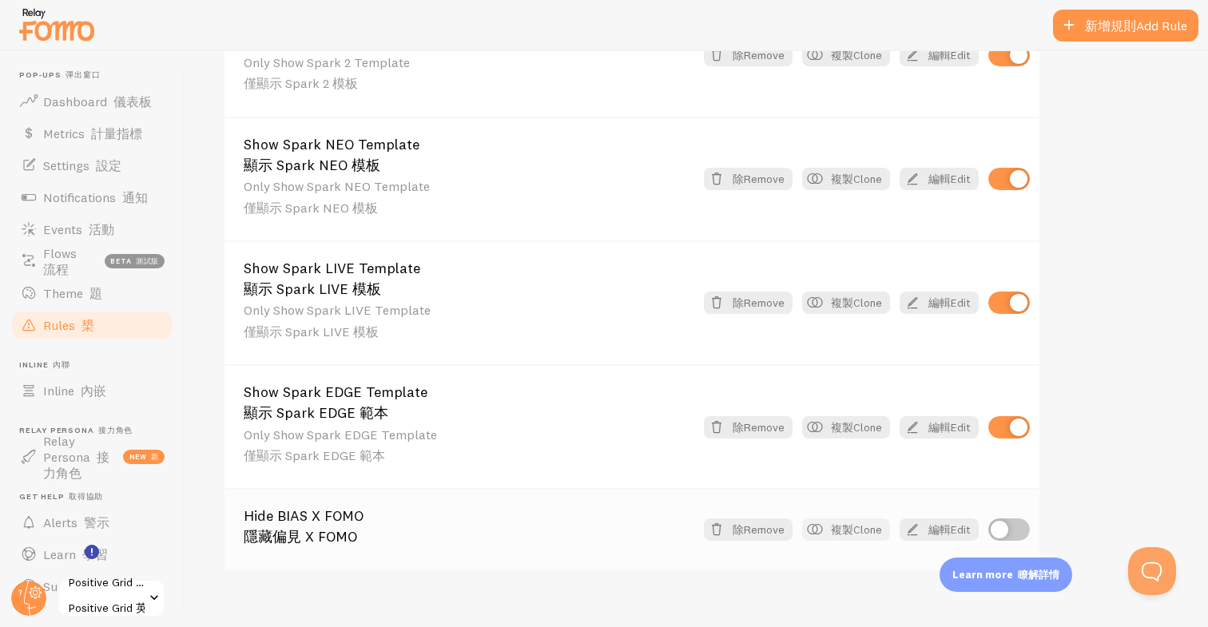
scroll to position [1489, 0]
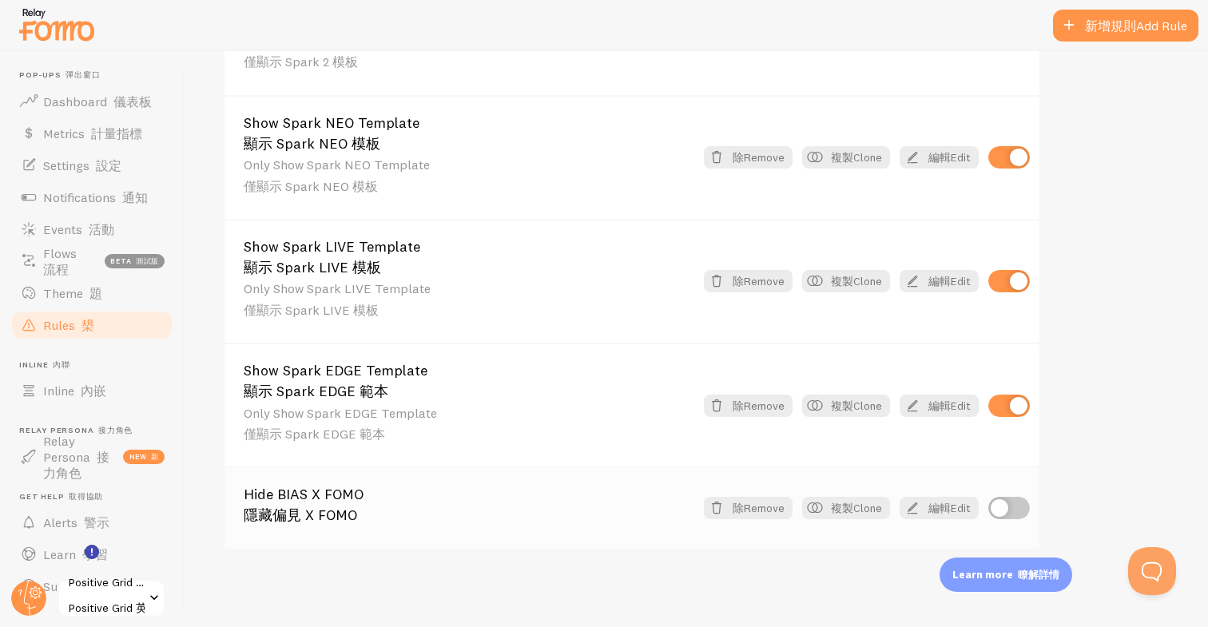
click at [1001, 512] on input "checkbox" at bounding box center [1009, 508] width 42 height 22
checkbox input "true"
click at [55, 31] on img at bounding box center [57, 24] width 80 height 41
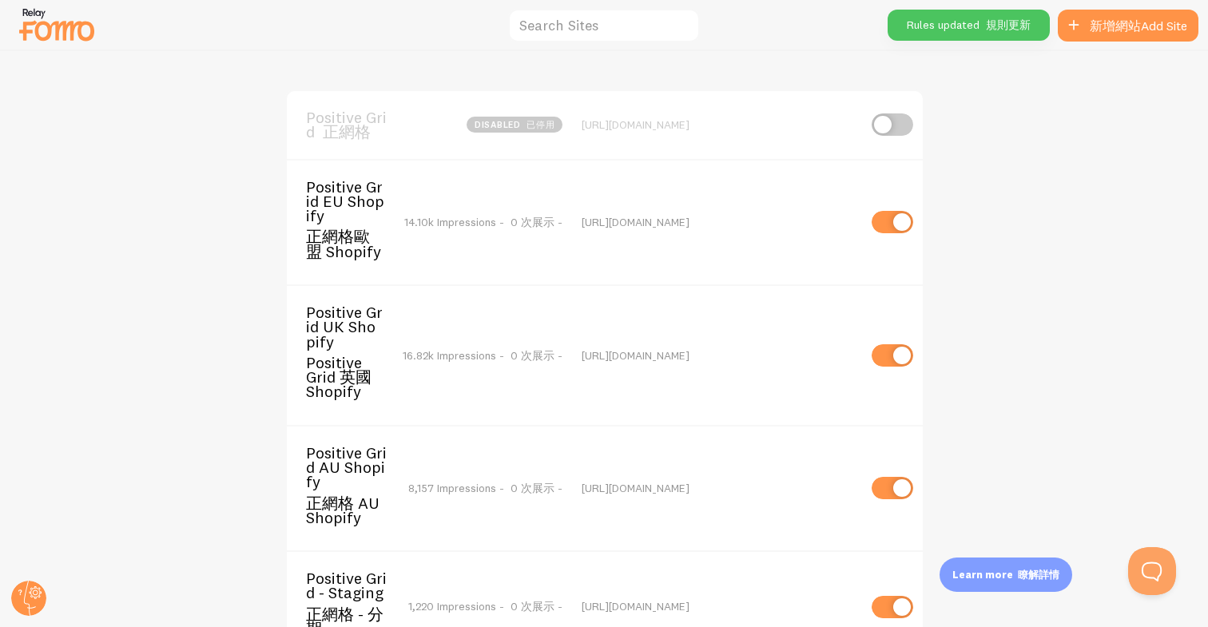
scroll to position [24, 0]
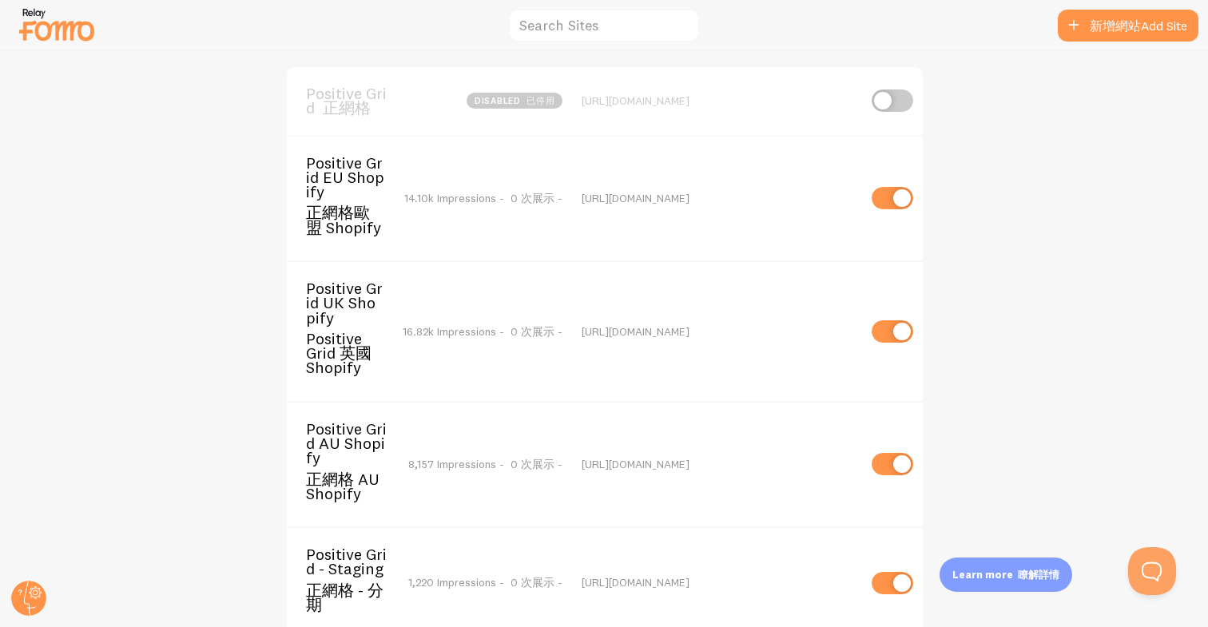
click at [363, 213] on font "正網格歐盟 Shopify" at bounding box center [343, 219] width 75 height 34
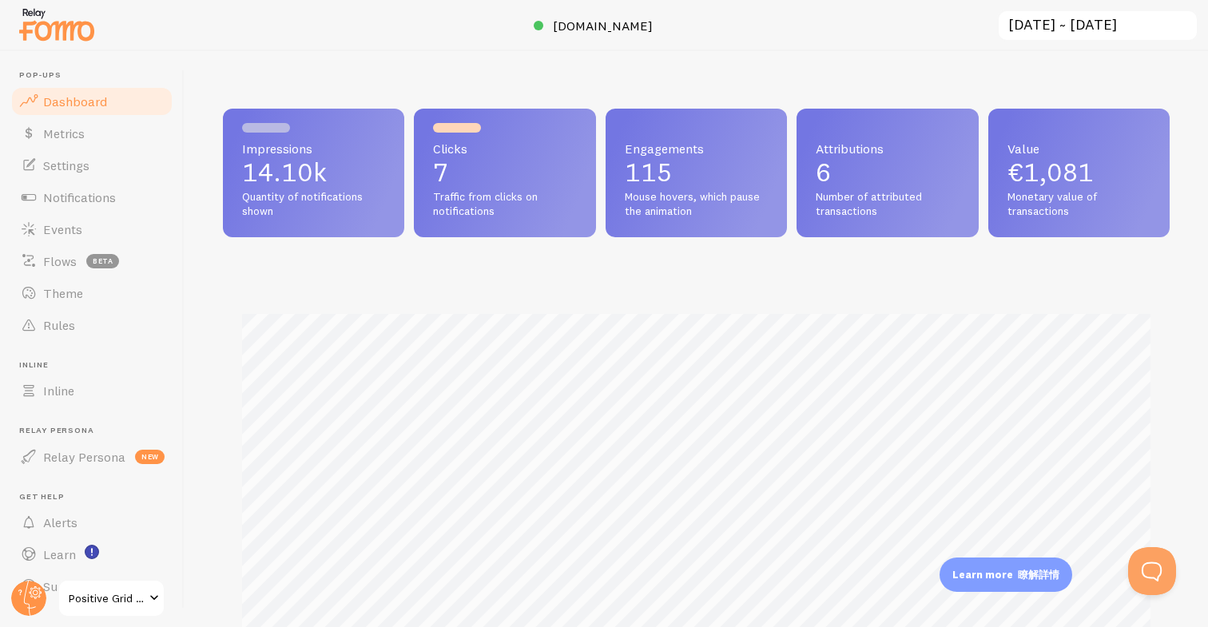
scroll to position [419, 946]
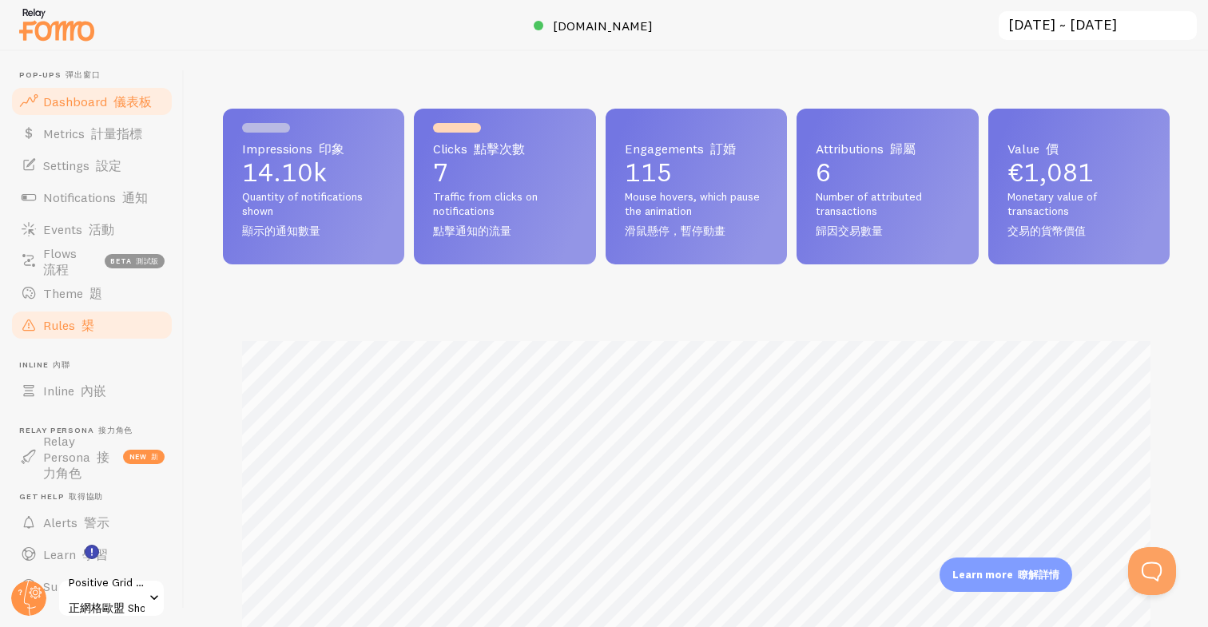
click at [61, 327] on span "Rules 槼" at bounding box center [68, 325] width 51 height 16
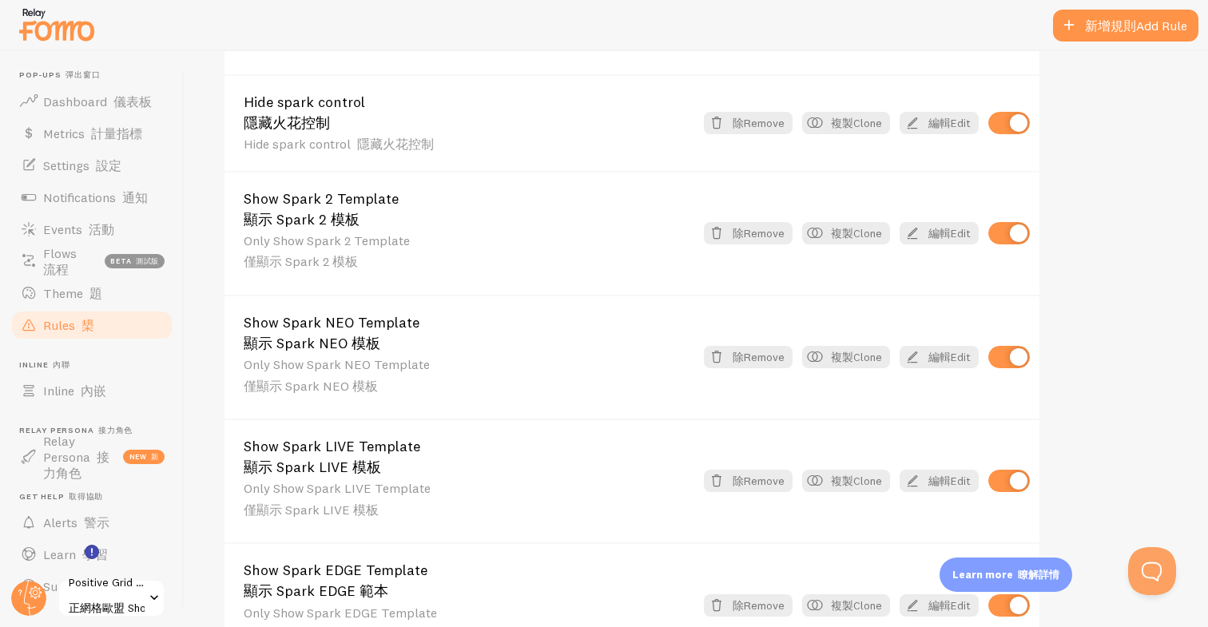
scroll to position [1489, 0]
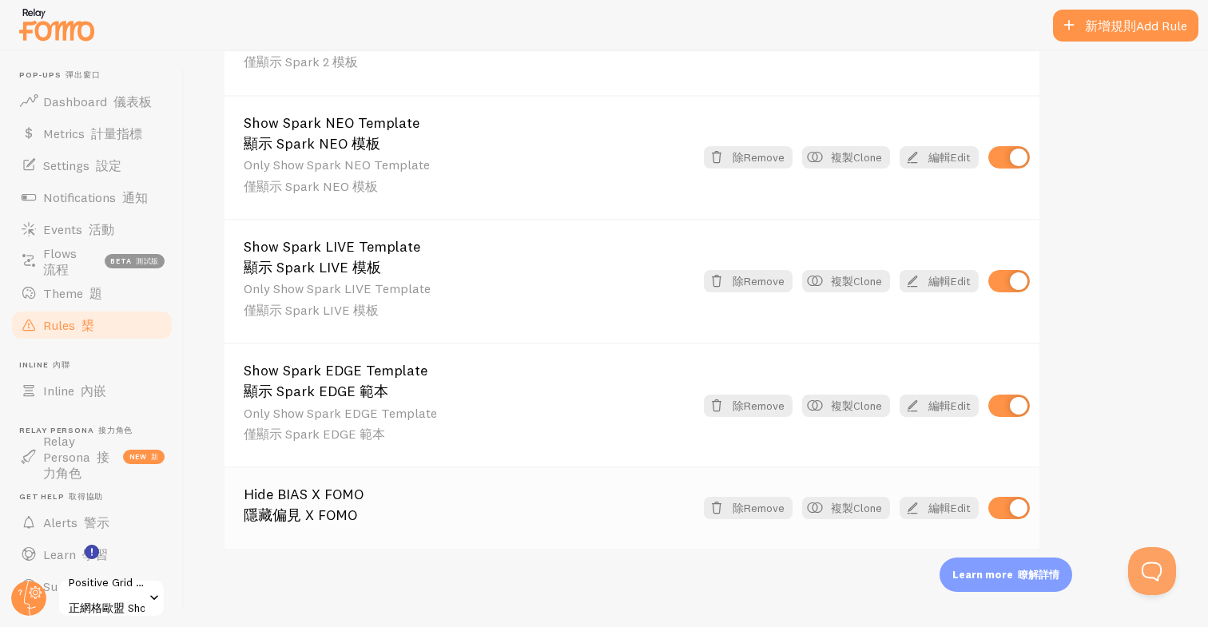
click at [1014, 510] on input "checkbox" at bounding box center [1009, 508] width 42 height 22
checkbox input "false"
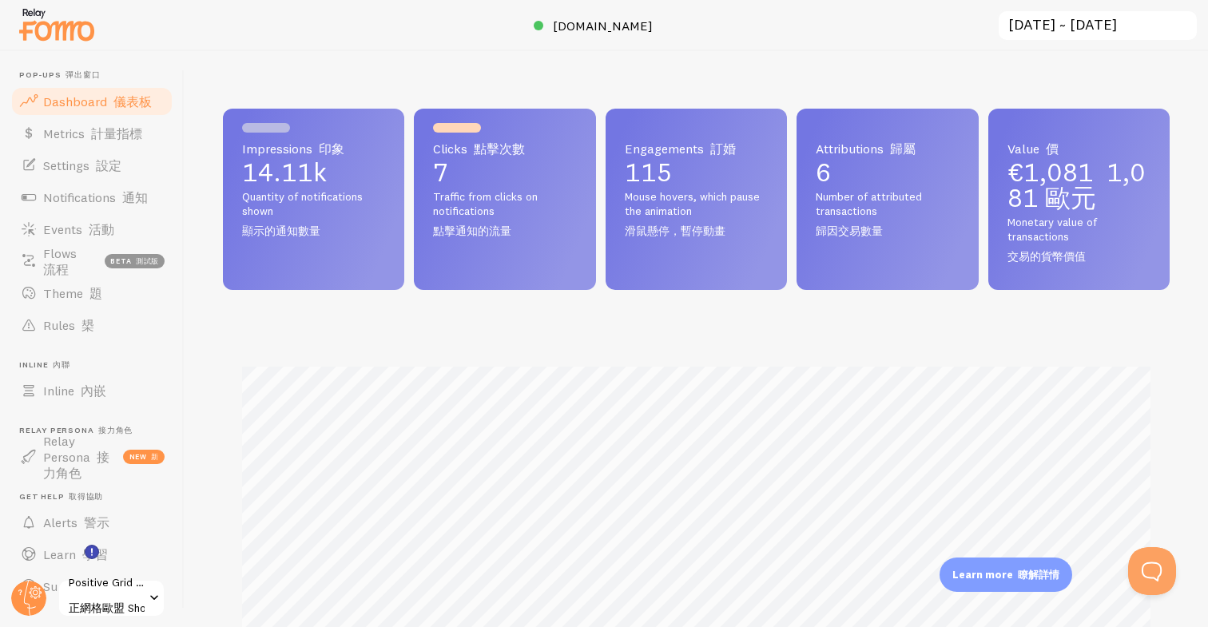
scroll to position [815, 0]
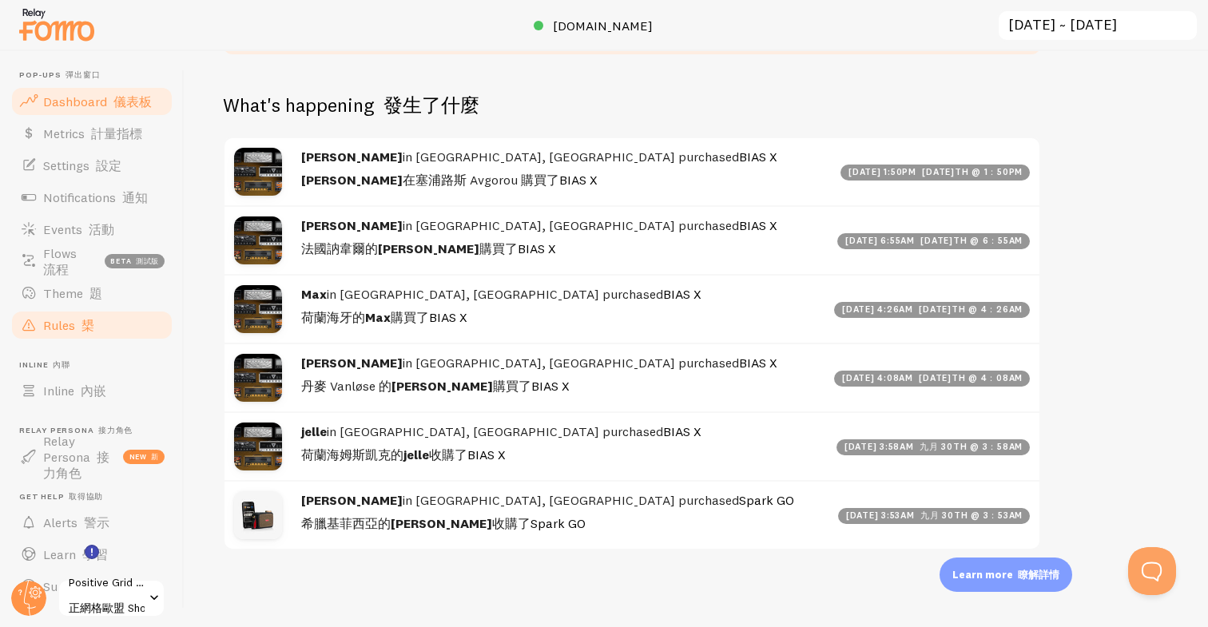
click at [81, 329] on font at bounding box center [78, 325] width 6 height 16
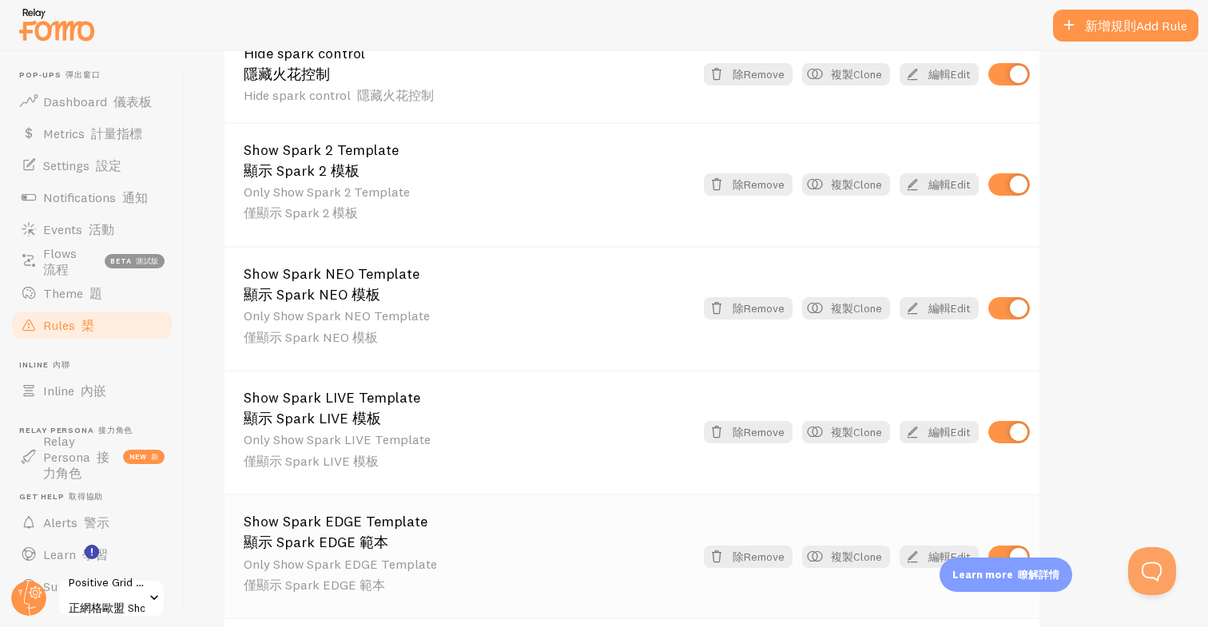
scroll to position [1489, 0]
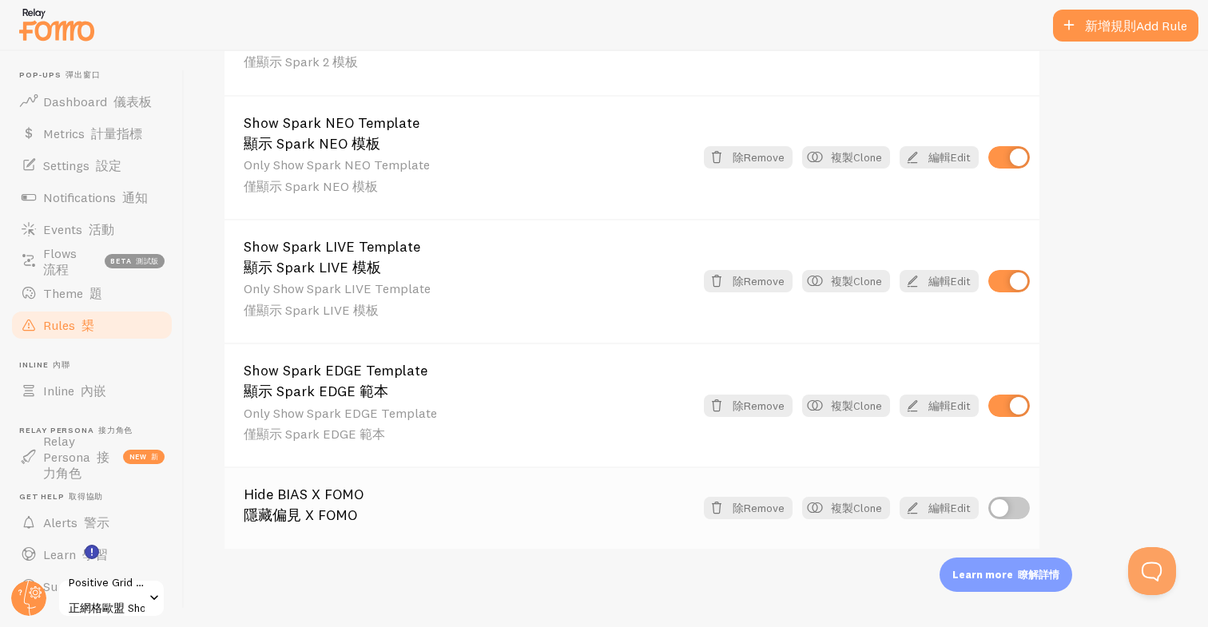
click at [1003, 510] on input "checkbox" at bounding box center [1009, 508] width 42 height 22
checkbox input "true"
click at [46, 27] on img at bounding box center [57, 24] width 80 height 41
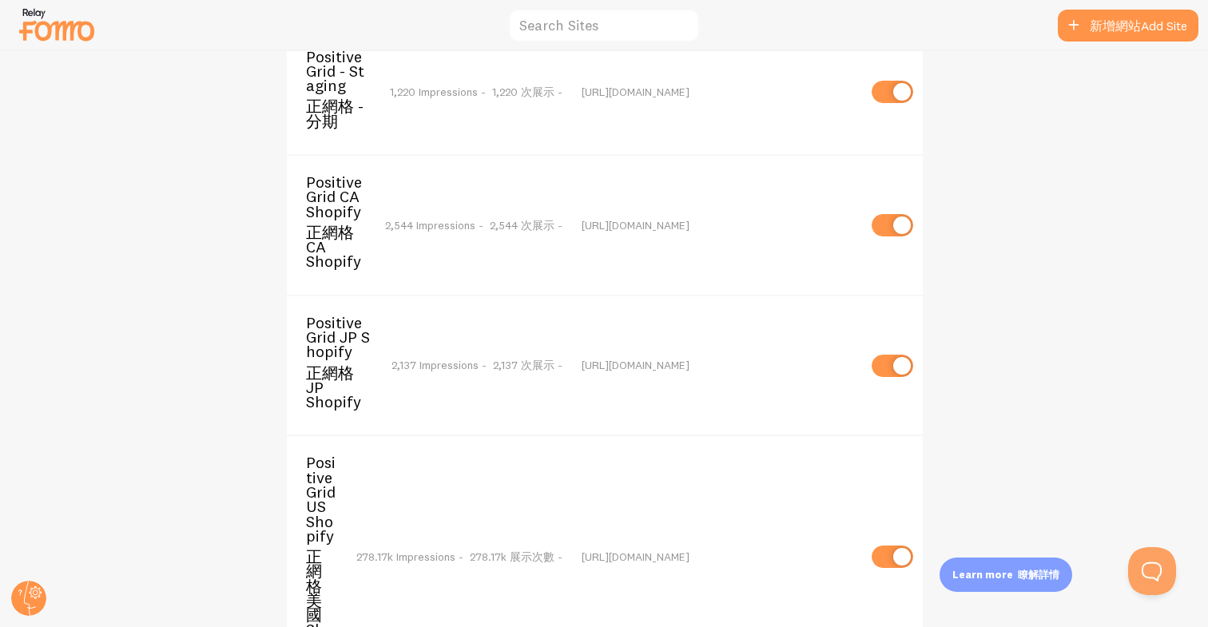
scroll to position [685, 0]
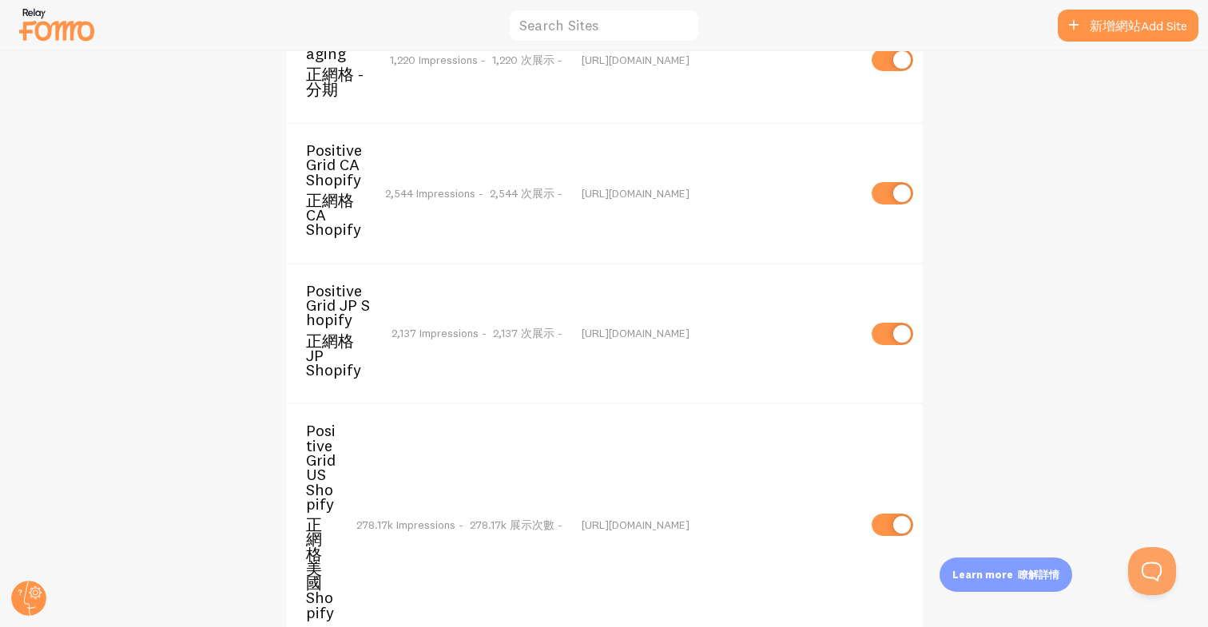
click at [337, 199] on font "正網格 CA Shopify" at bounding box center [336, 215] width 60 height 44
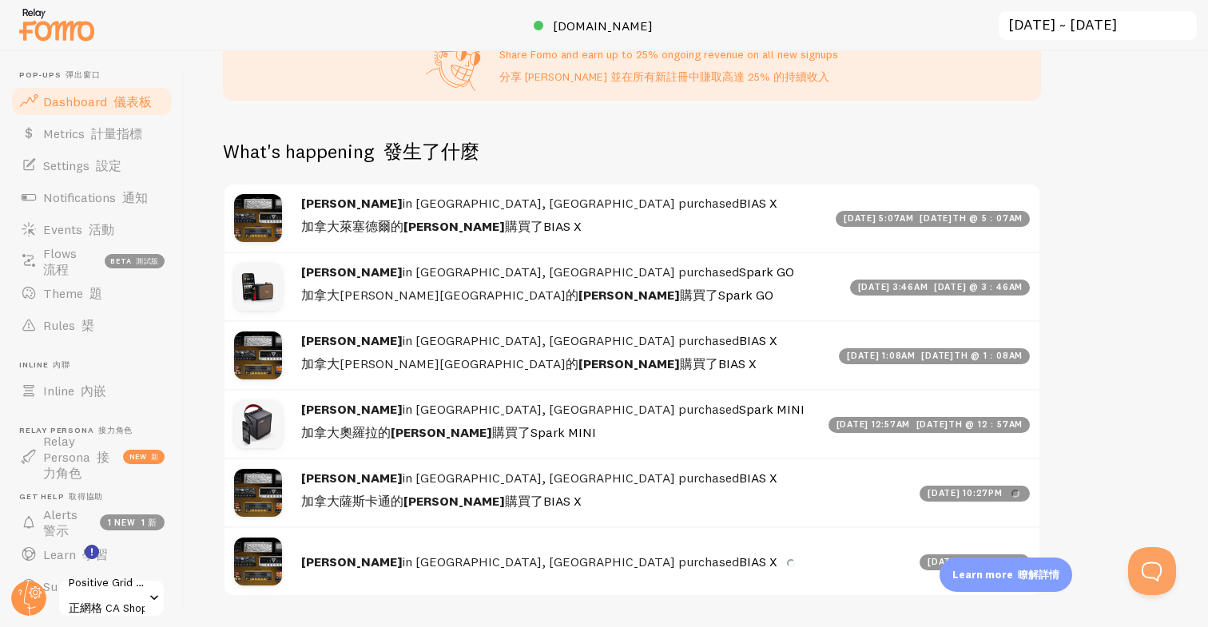
scroll to position [748, 0]
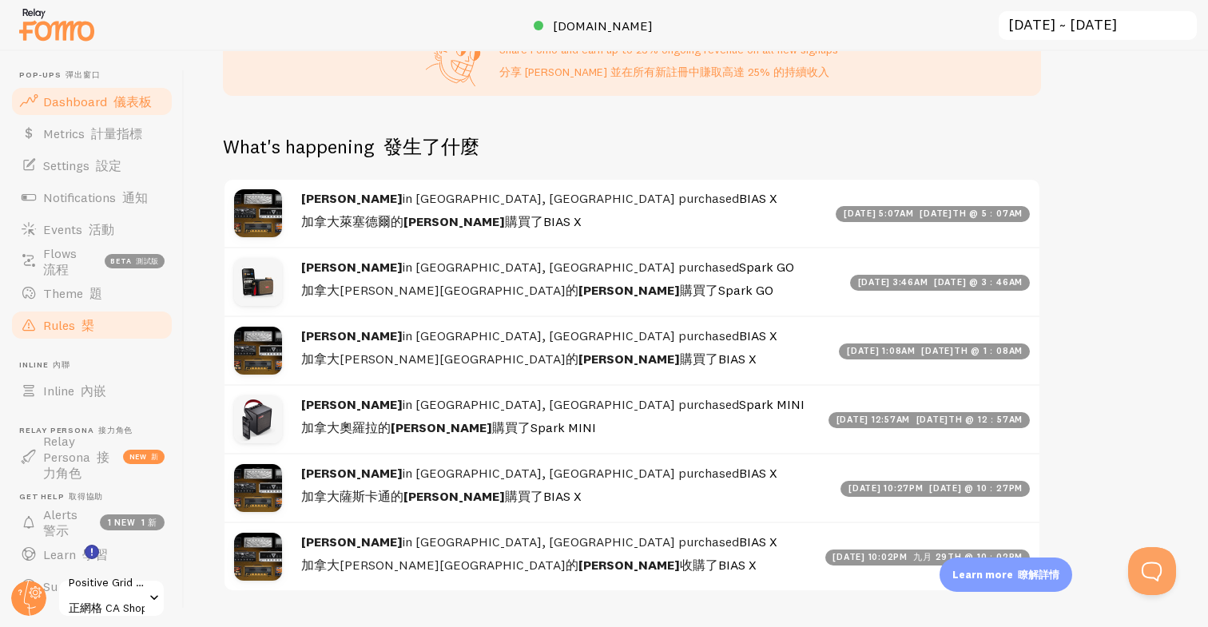
click at [58, 321] on span "Rules 槼" at bounding box center [68, 325] width 51 height 16
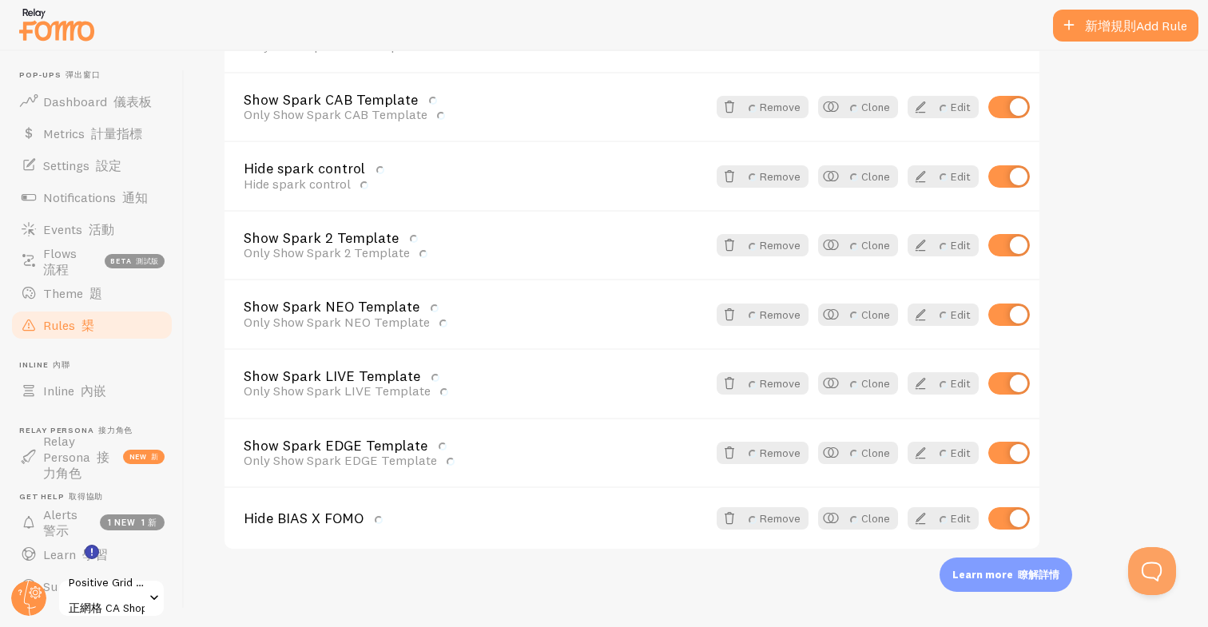
scroll to position [1489, 0]
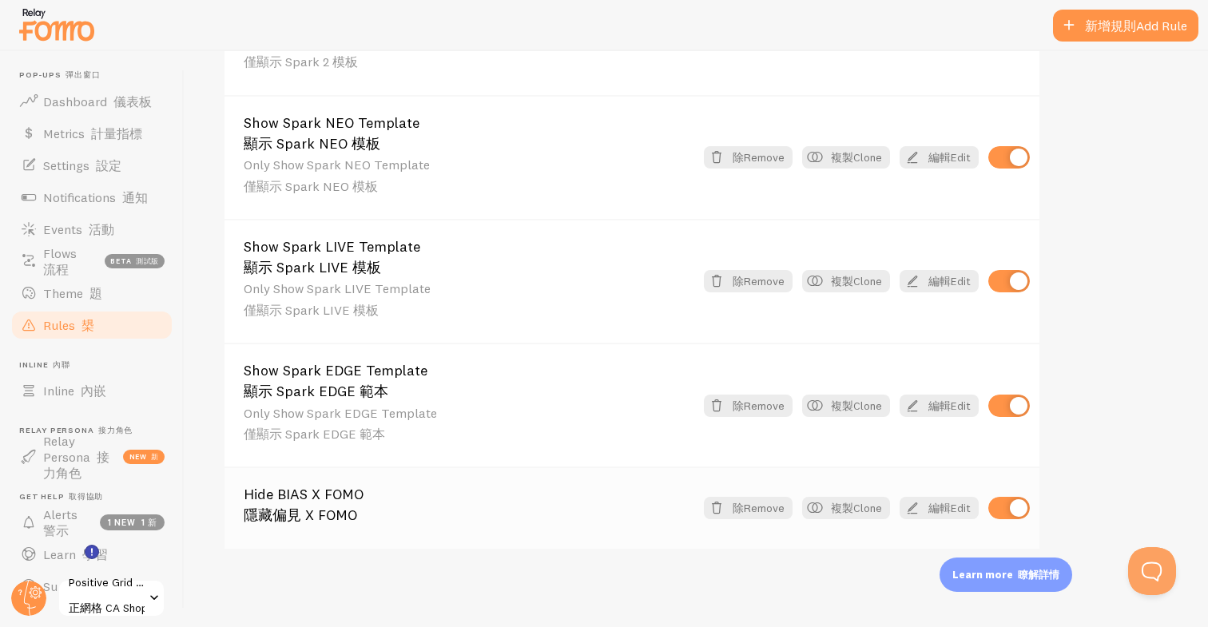
click at [1001, 510] on input "checkbox" at bounding box center [1009, 508] width 42 height 22
click at [1002, 506] on input "checkbox" at bounding box center [1009, 508] width 42 height 22
checkbox input "true"
click at [75, 36] on img at bounding box center [57, 24] width 80 height 41
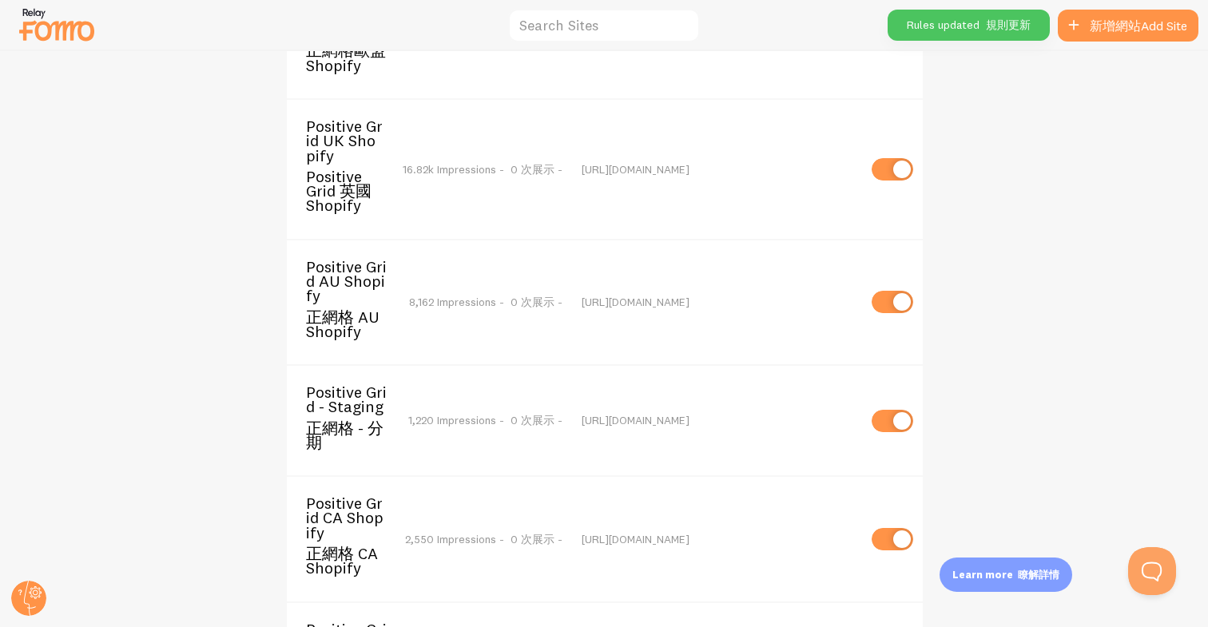
scroll to position [451, 0]
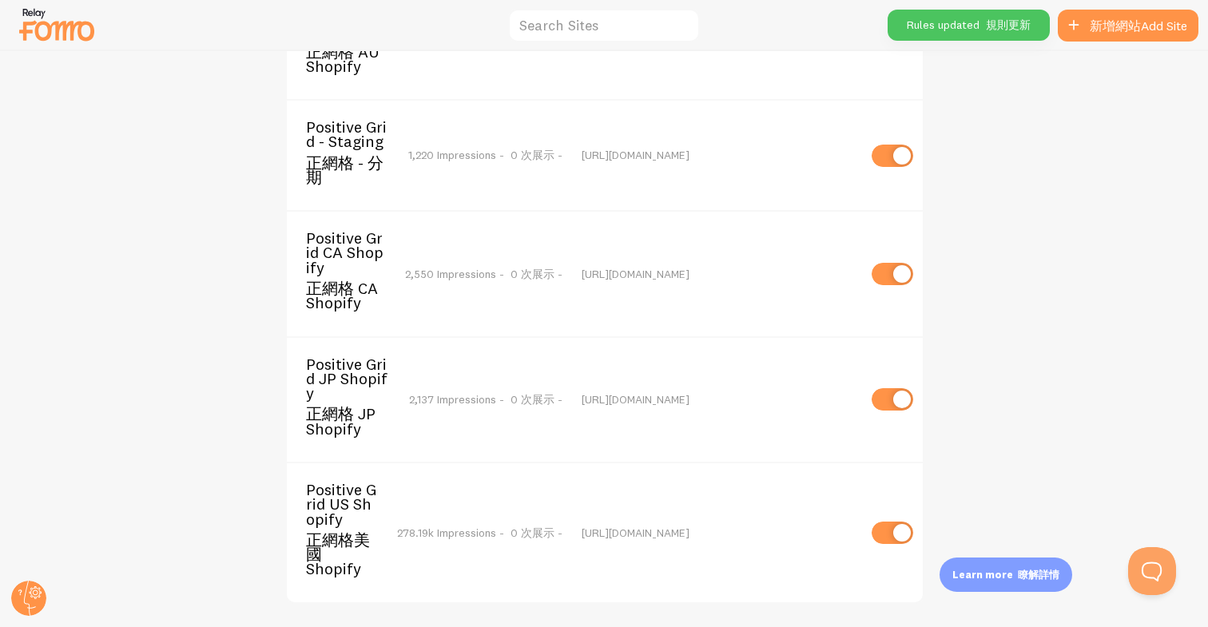
click at [353, 406] on font "正網格 JP Shopify" at bounding box center [340, 420] width 69 height 34
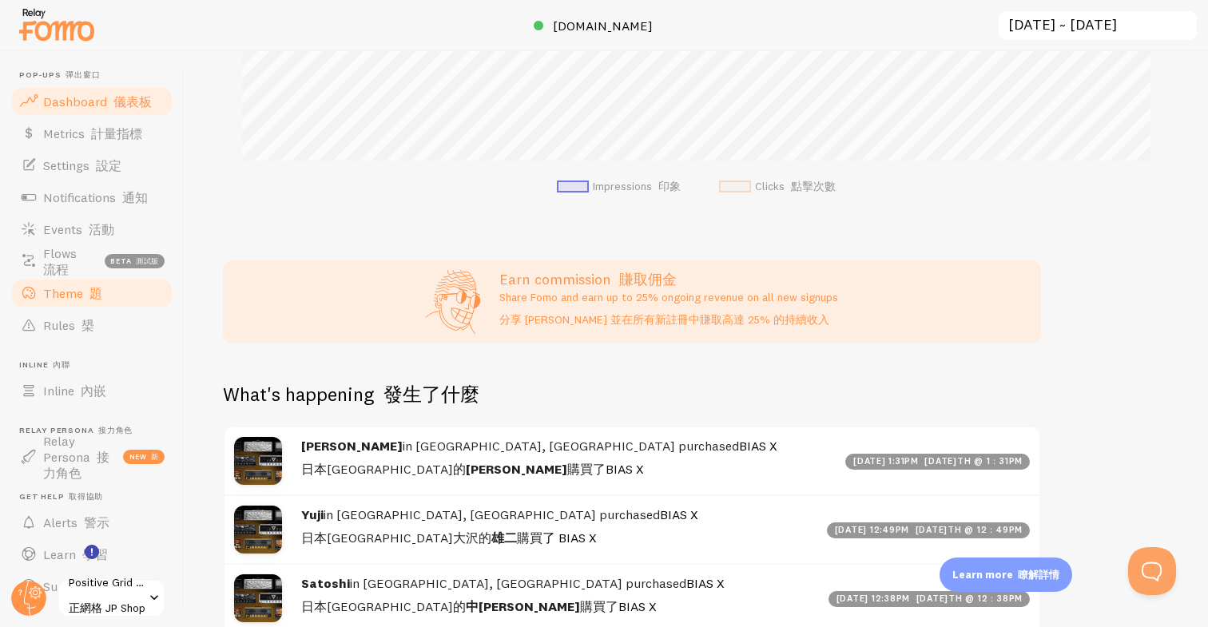
scroll to position [815, 0]
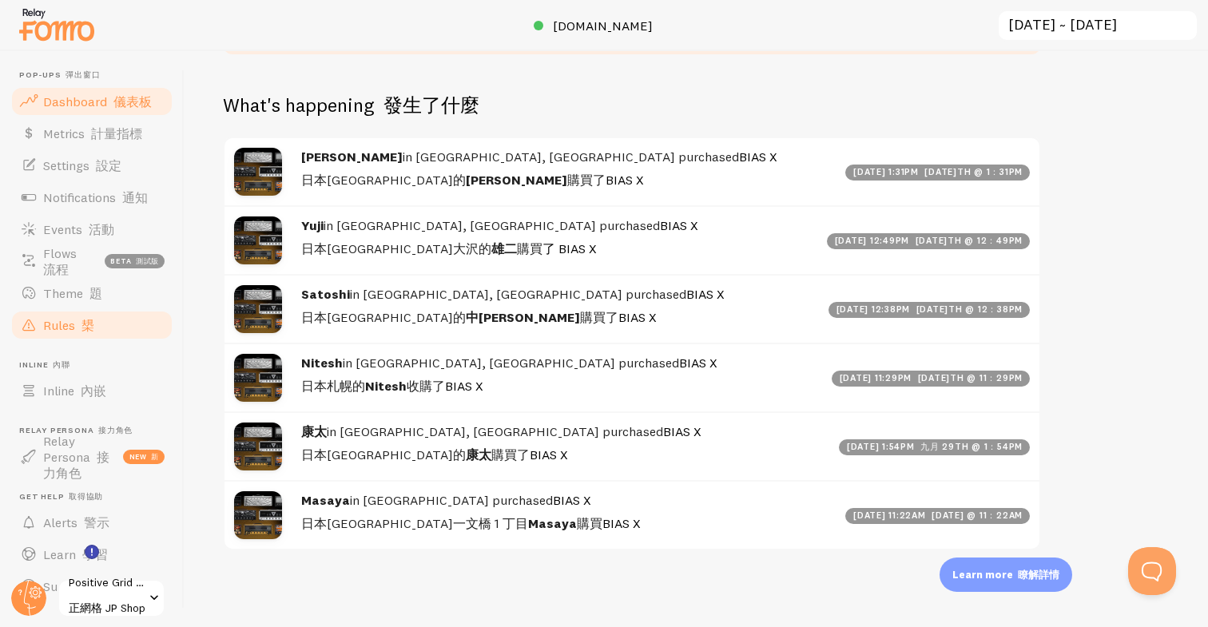
click at [54, 323] on span "Rules 槼" at bounding box center [68, 325] width 51 height 16
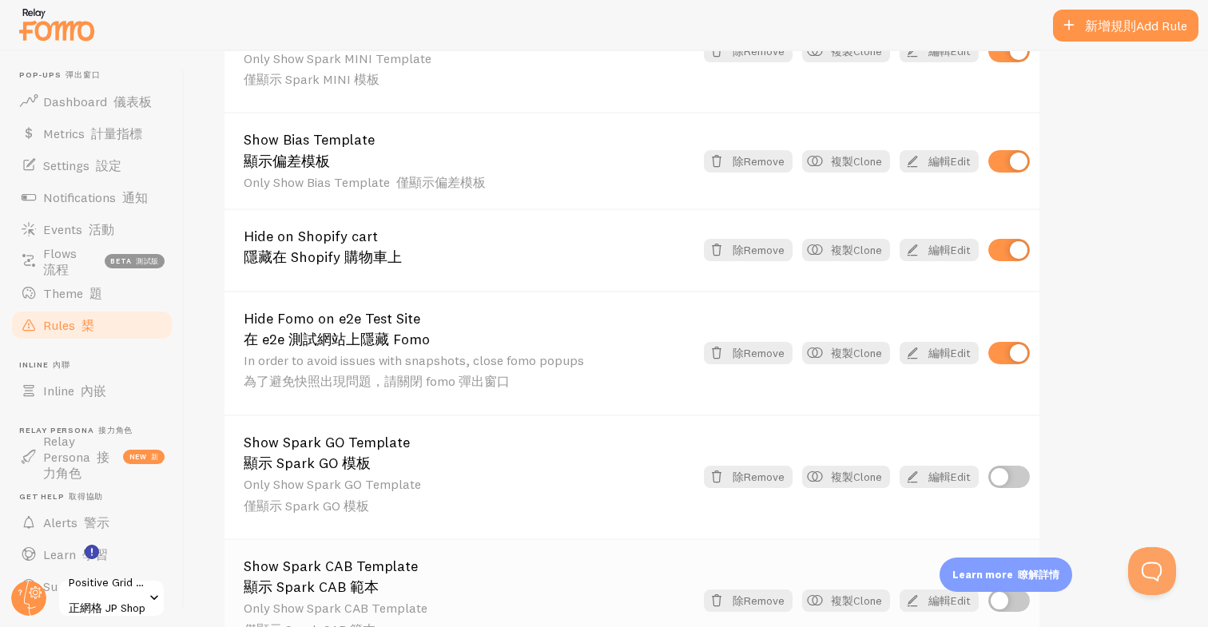
scroll to position [924, 0]
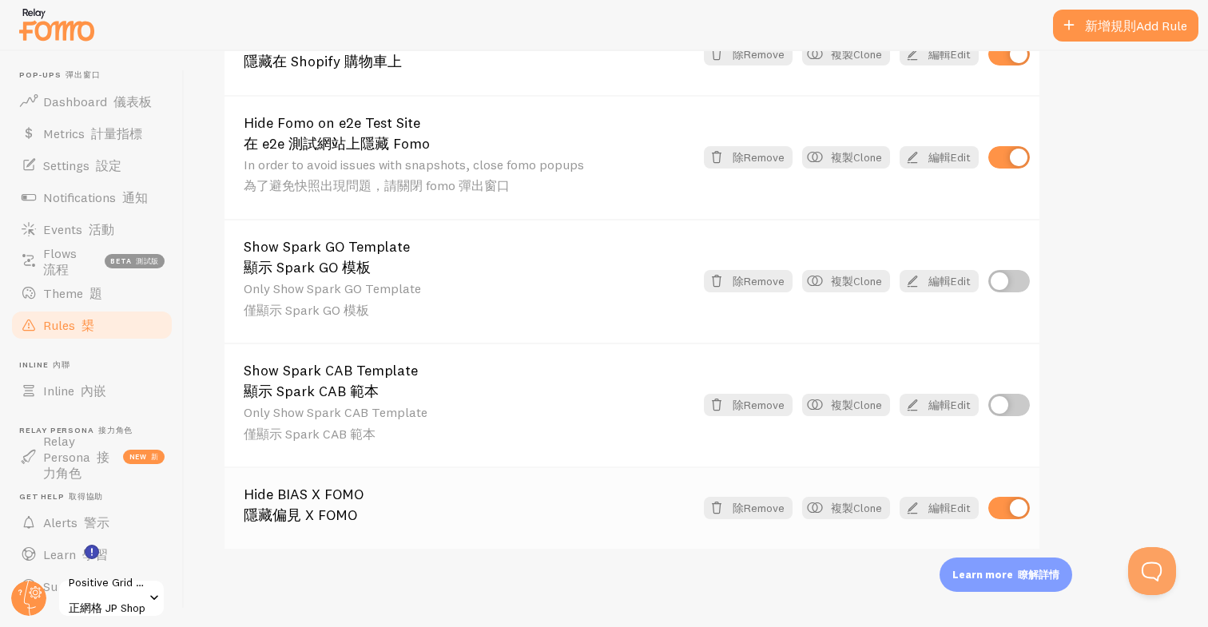
click at [1020, 512] on input "checkbox" at bounding box center [1009, 508] width 42 height 22
checkbox input "false"
click at [46, 36] on img at bounding box center [57, 24] width 80 height 41
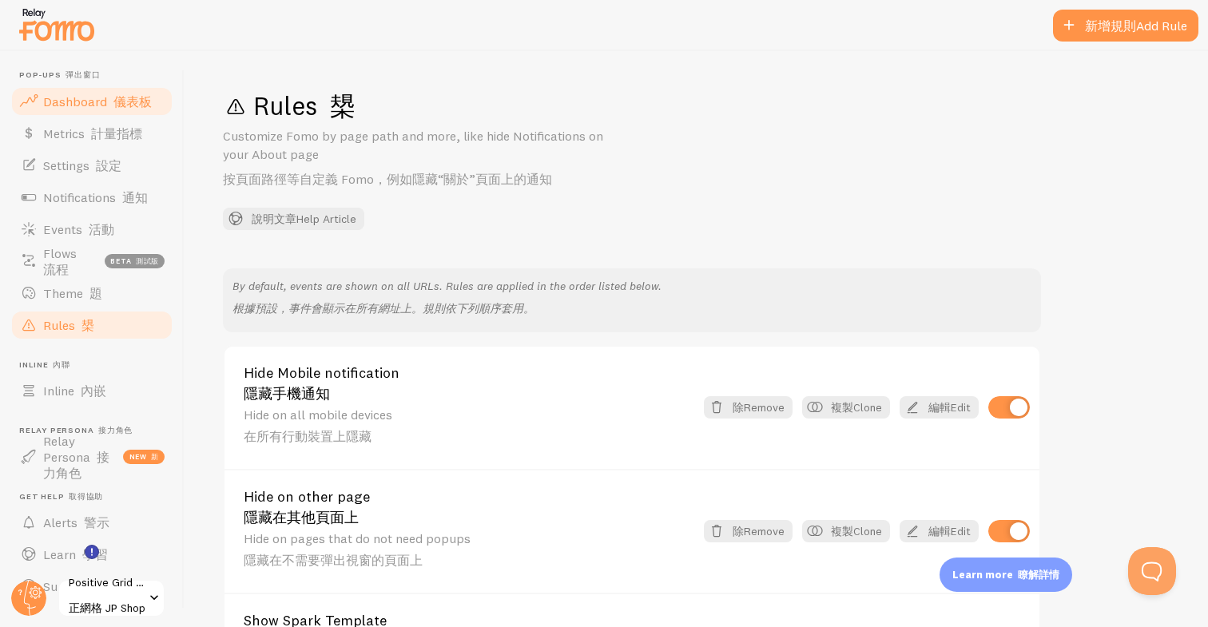
click at [93, 97] on span "Dashboard 儀表板" at bounding box center [97, 101] width 109 height 16
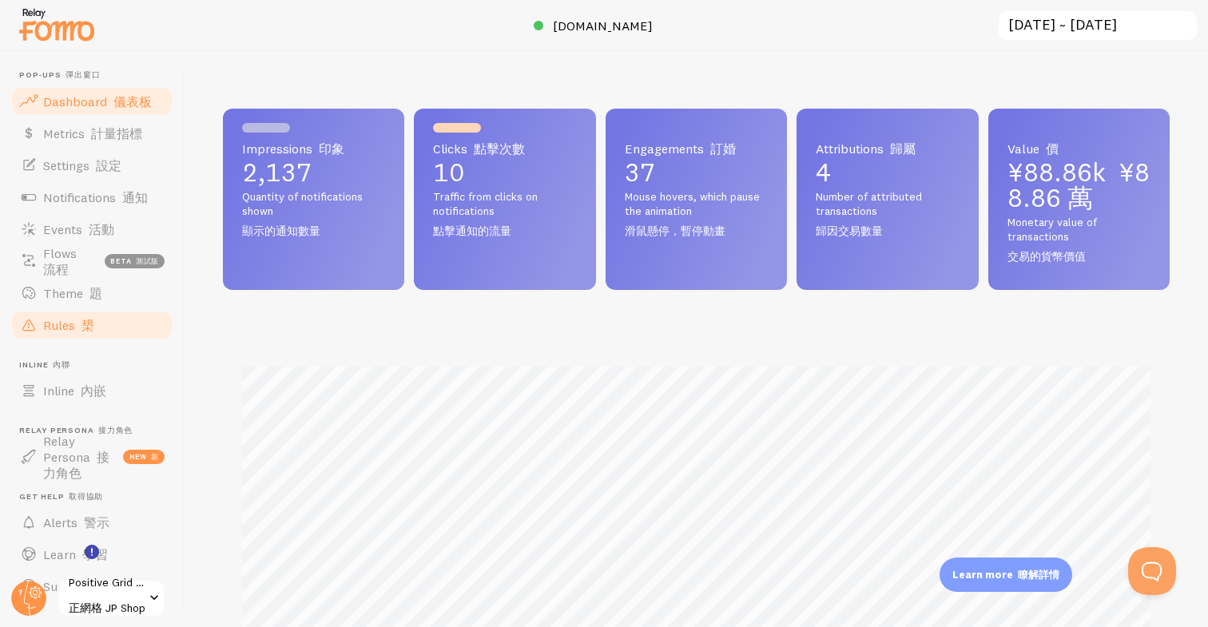
click at [56, 326] on span "Rules 槼" at bounding box center [68, 325] width 51 height 16
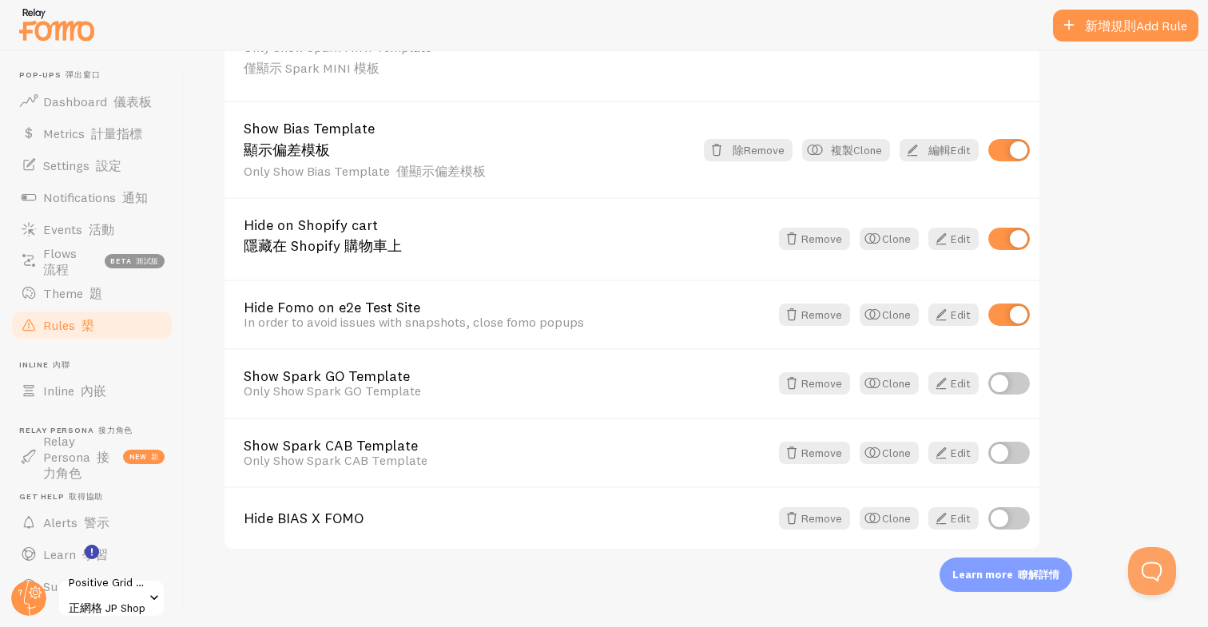
scroll to position [924, 0]
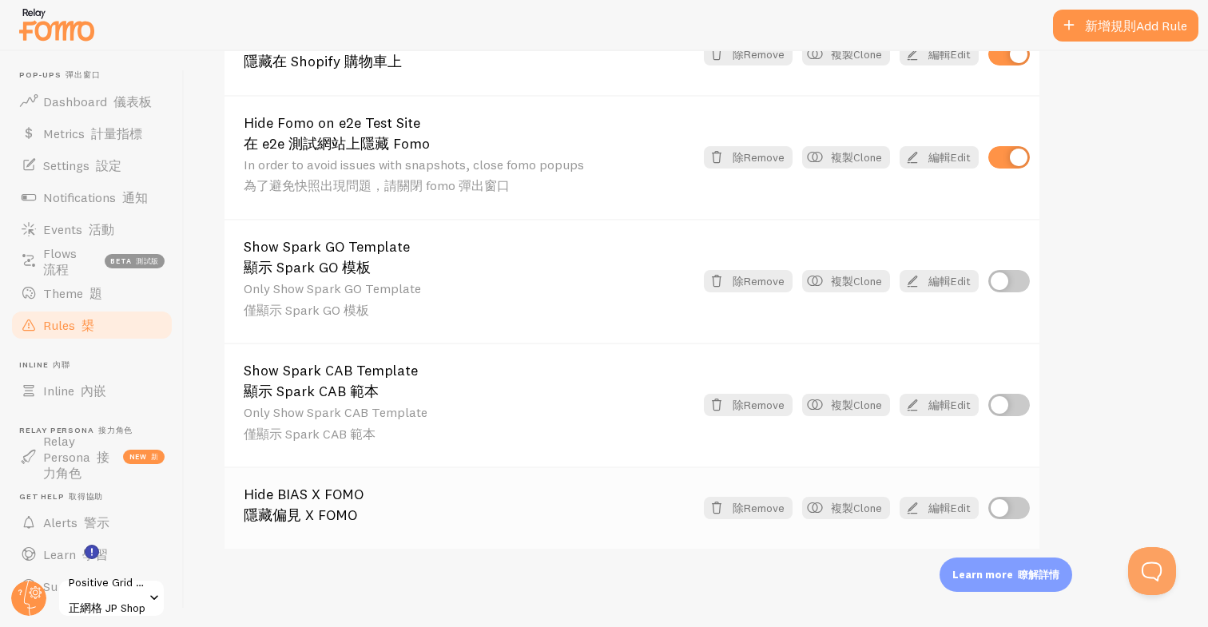
click at [1000, 507] on input "checkbox" at bounding box center [1009, 508] width 42 height 22
checkbox input "true"
click at [75, 21] on img at bounding box center [57, 24] width 80 height 41
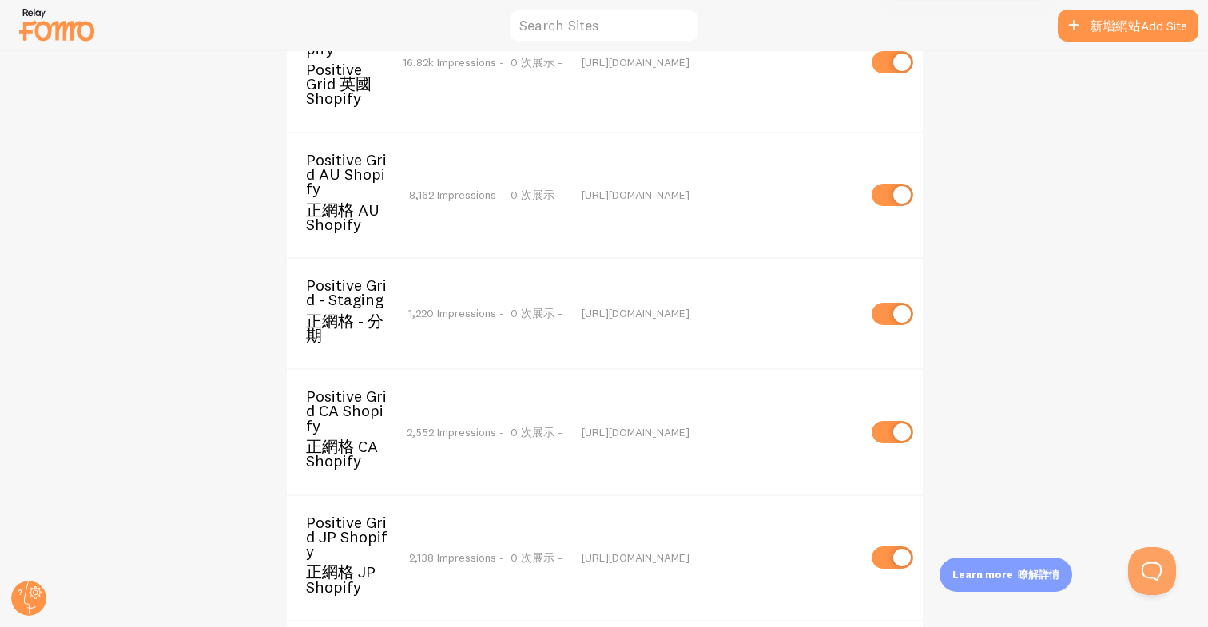
scroll to position [400, 0]
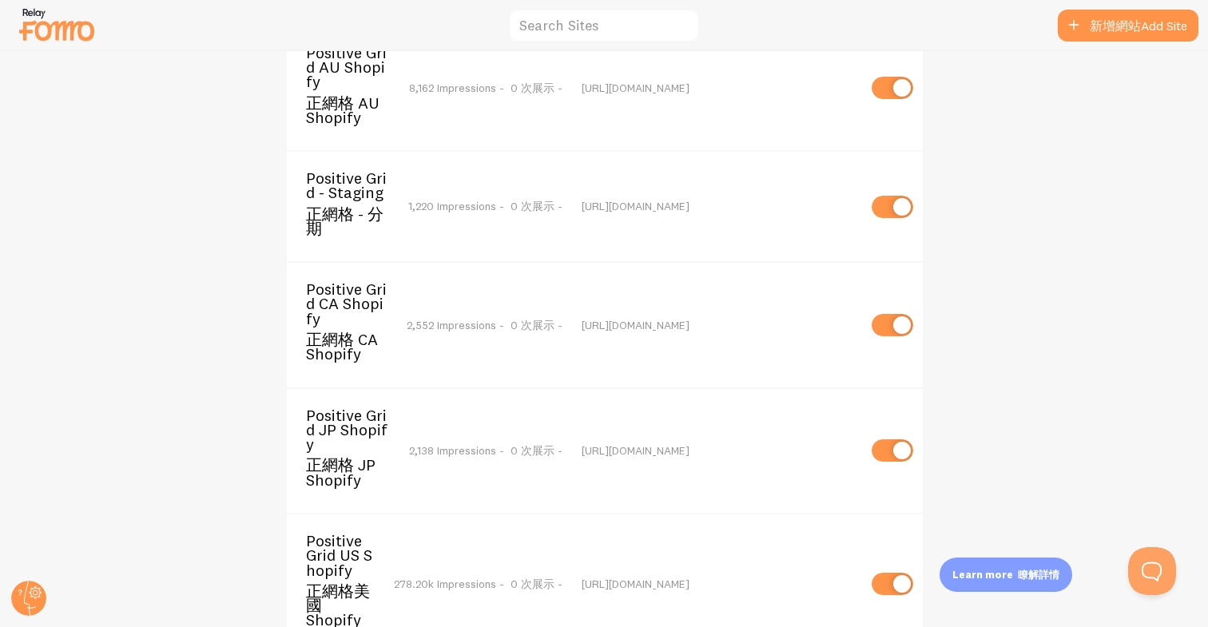
click at [348, 322] on span "Positive Grid CA Shopify 正網格 CA Shopify" at bounding box center [356, 324] width 101 height 85
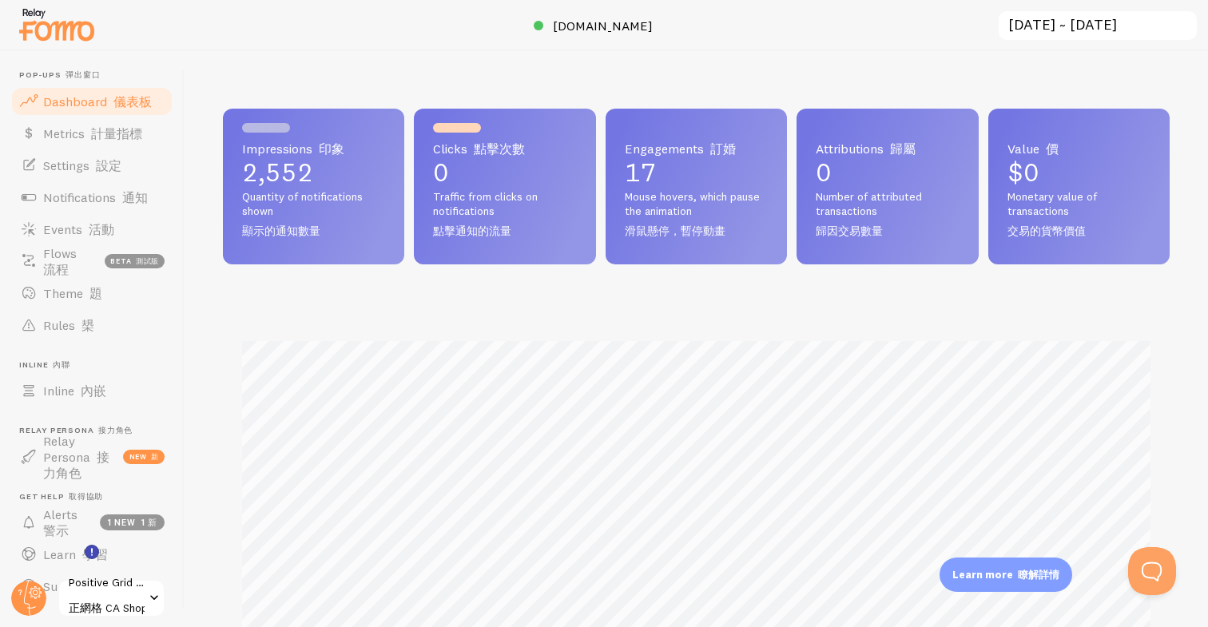
scroll to position [419, 946]
click at [59, 331] on span "Rules 槼" at bounding box center [68, 325] width 51 height 16
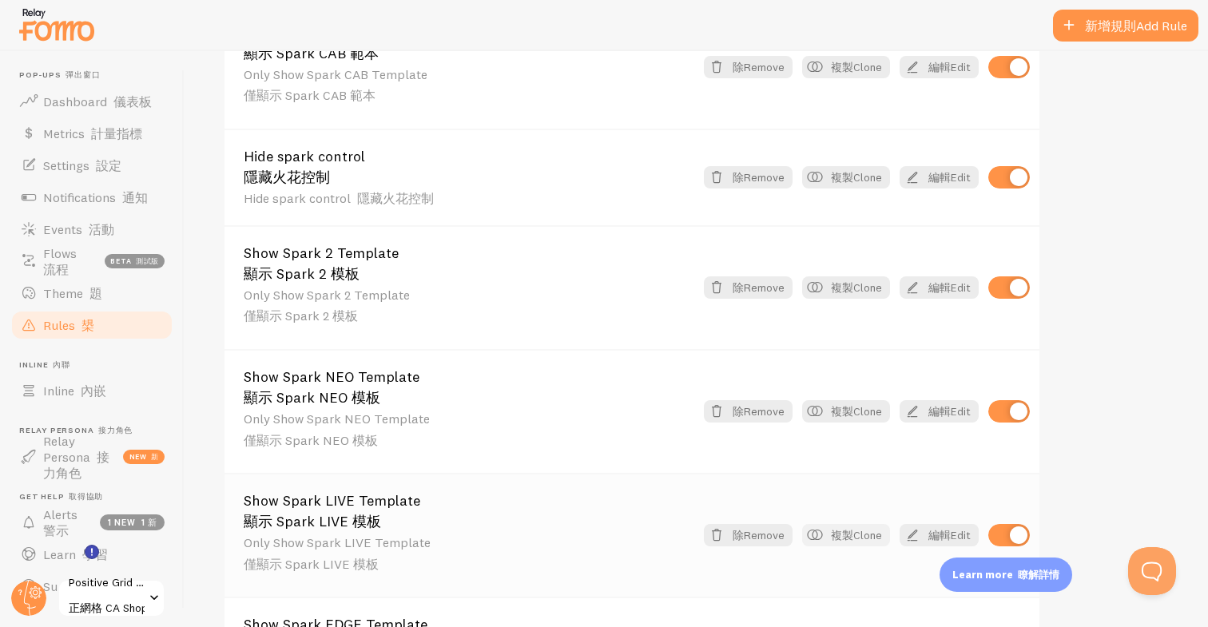
scroll to position [1489, 0]
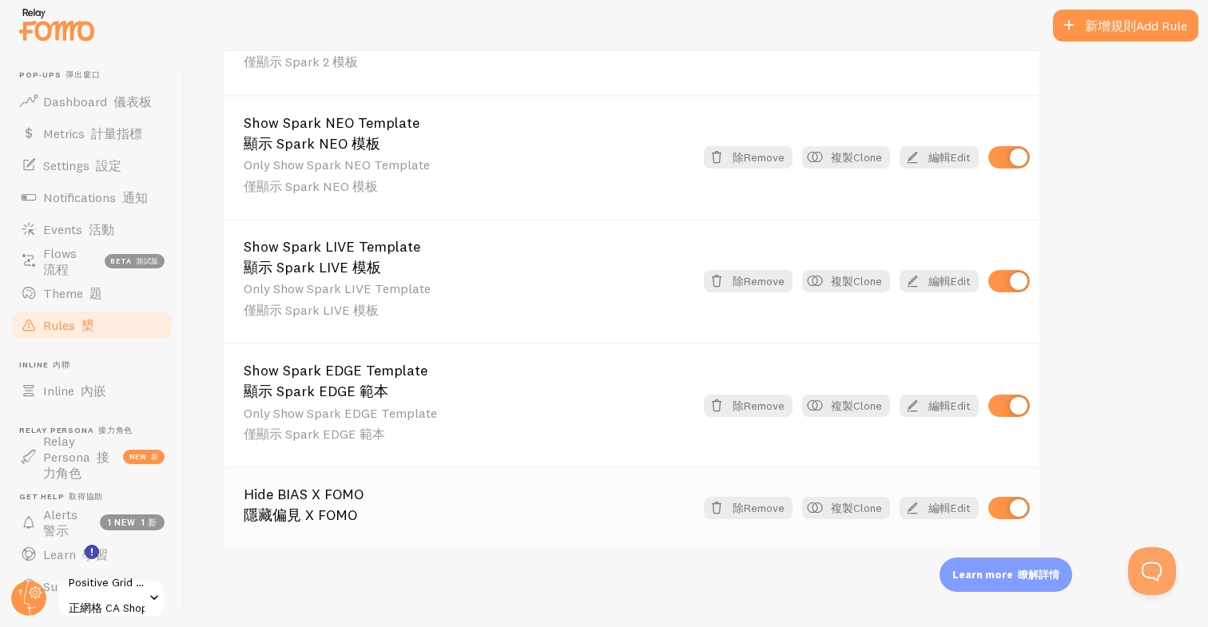
click at [1014, 510] on input "checkbox" at bounding box center [1009, 508] width 42 height 22
click at [1010, 510] on input "checkbox" at bounding box center [1009, 508] width 42 height 22
checkbox input "true"
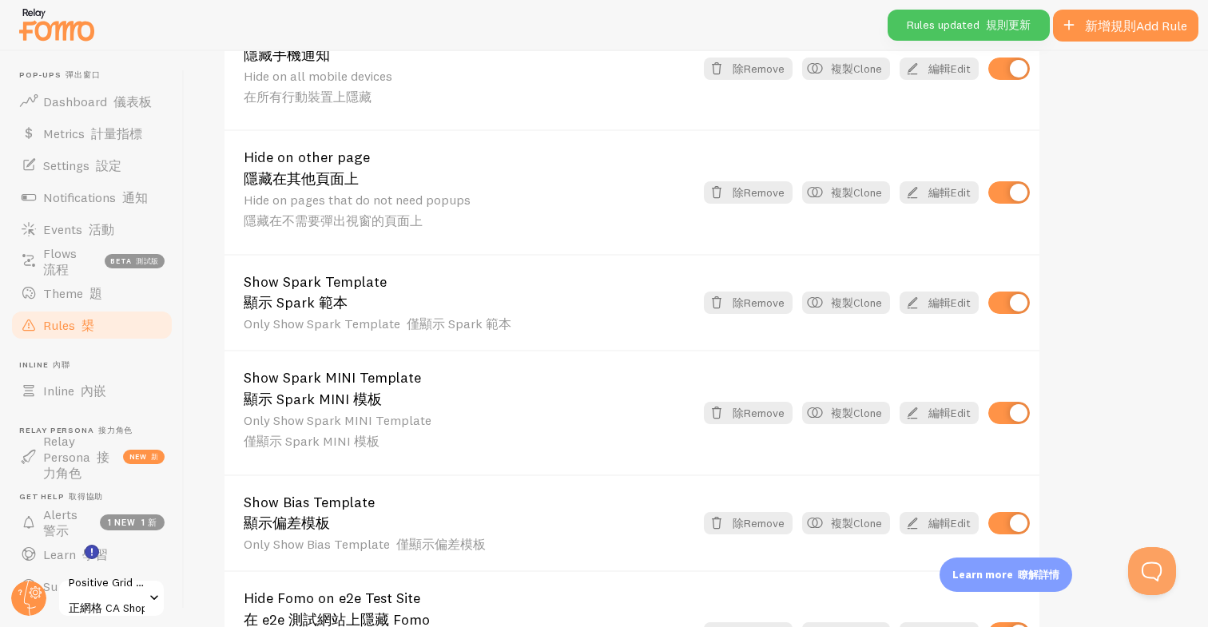
scroll to position [0, 0]
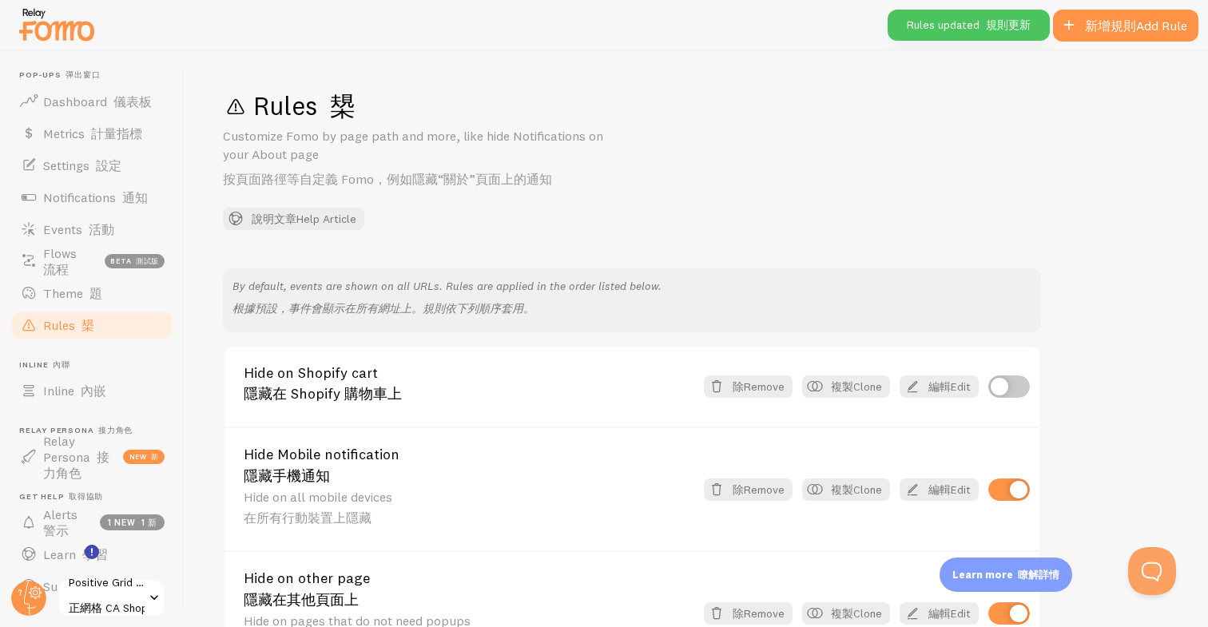
click at [42, 17] on img at bounding box center [57, 24] width 80 height 41
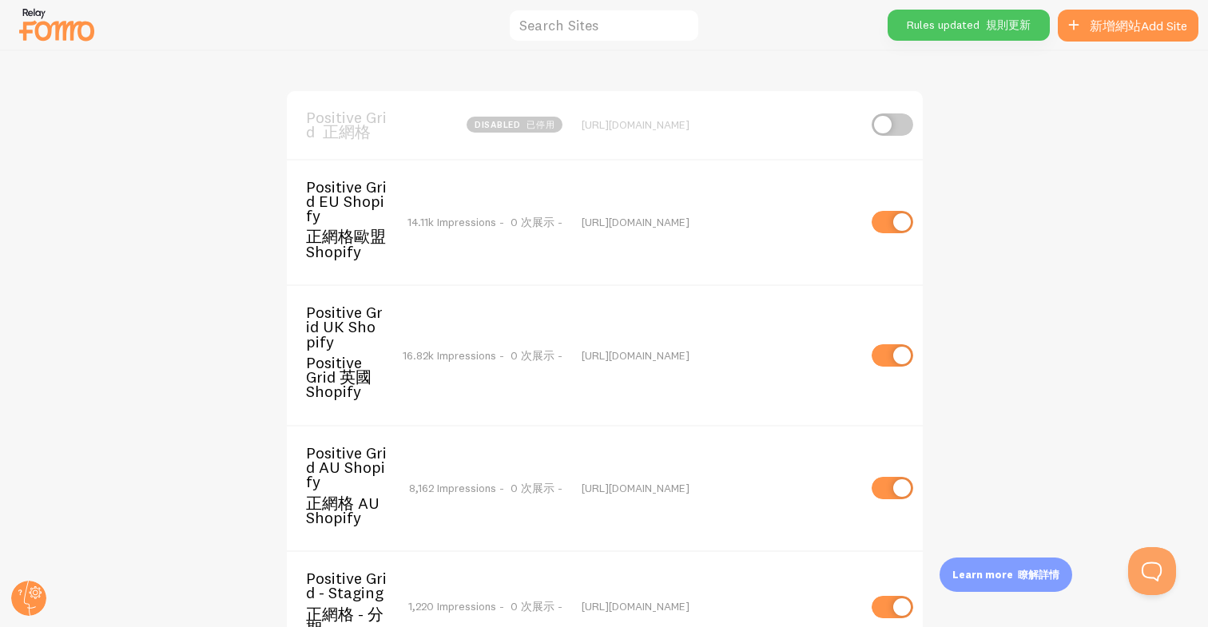
scroll to position [466, 0]
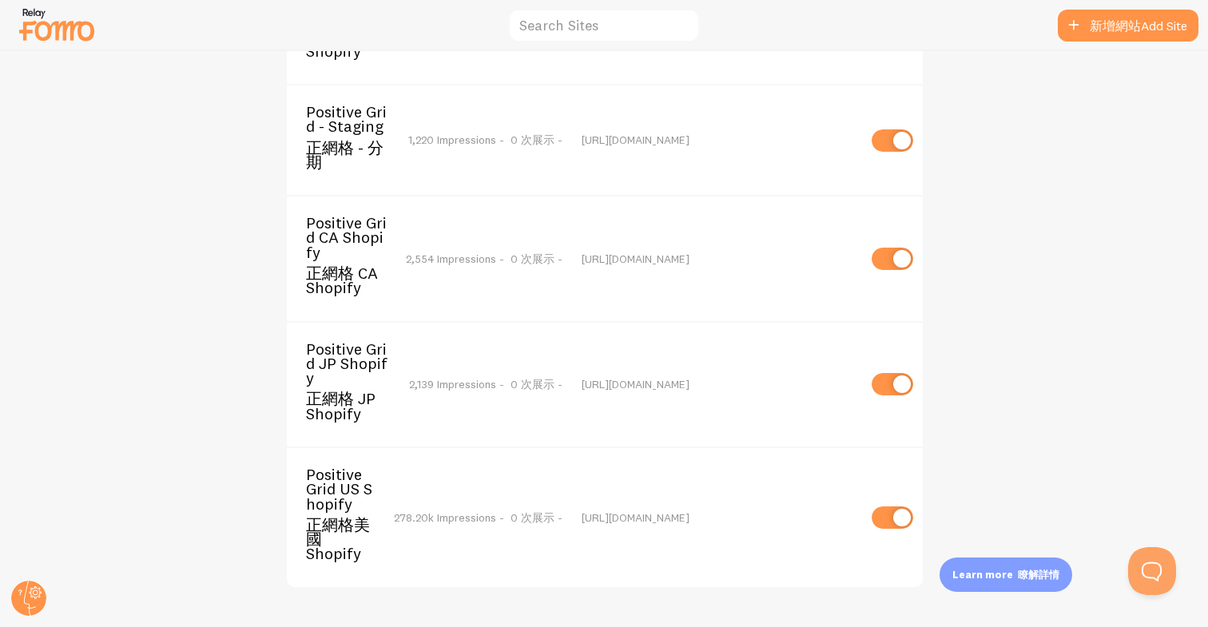
click at [358, 379] on span "Positive Grid JP Shopify 正網格 JP Shopify" at bounding box center [357, 384] width 103 height 85
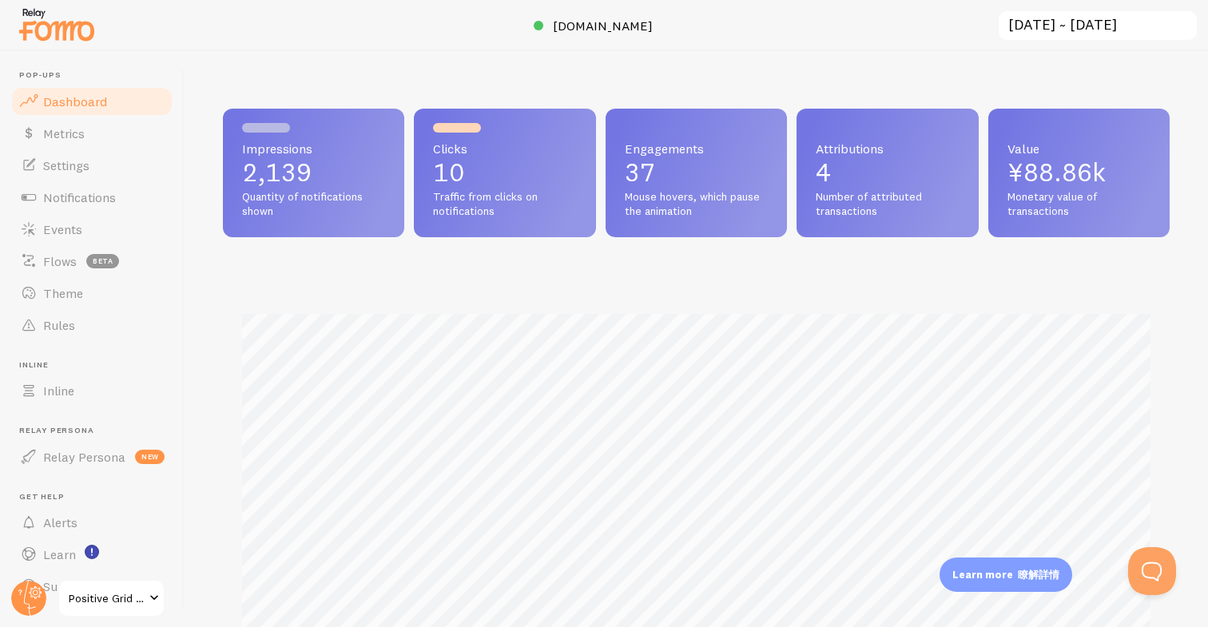
scroll to position [419, 946]
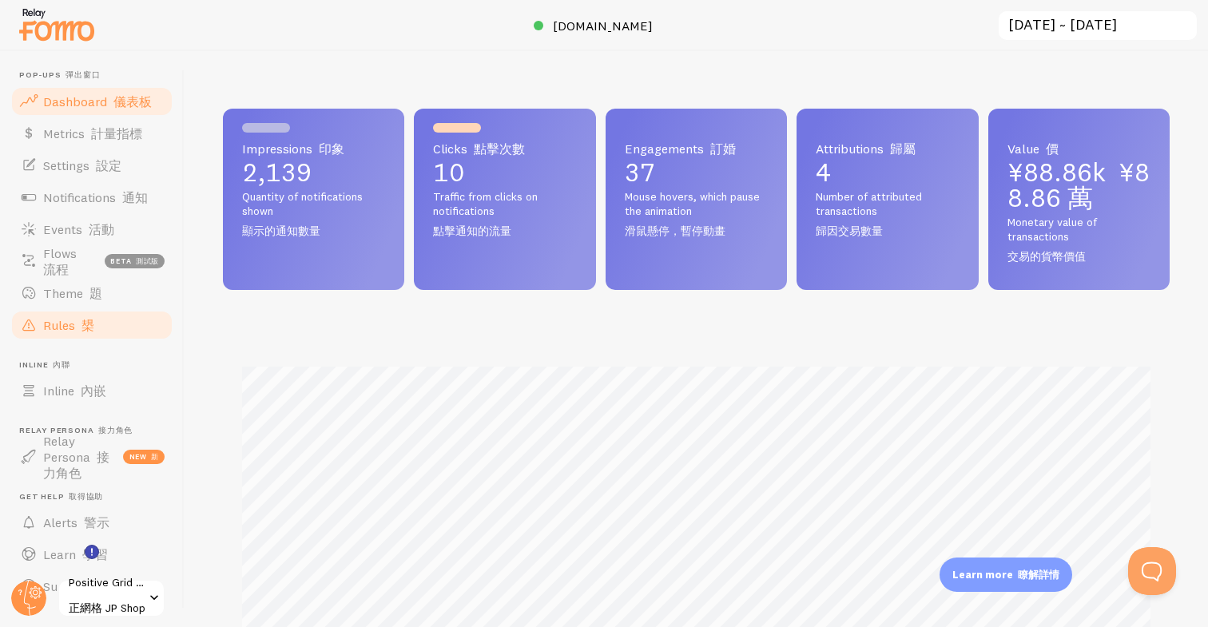
click at [77, 315] on link "Rules 槼" at bounding box center [92, 325] width 165 height 32
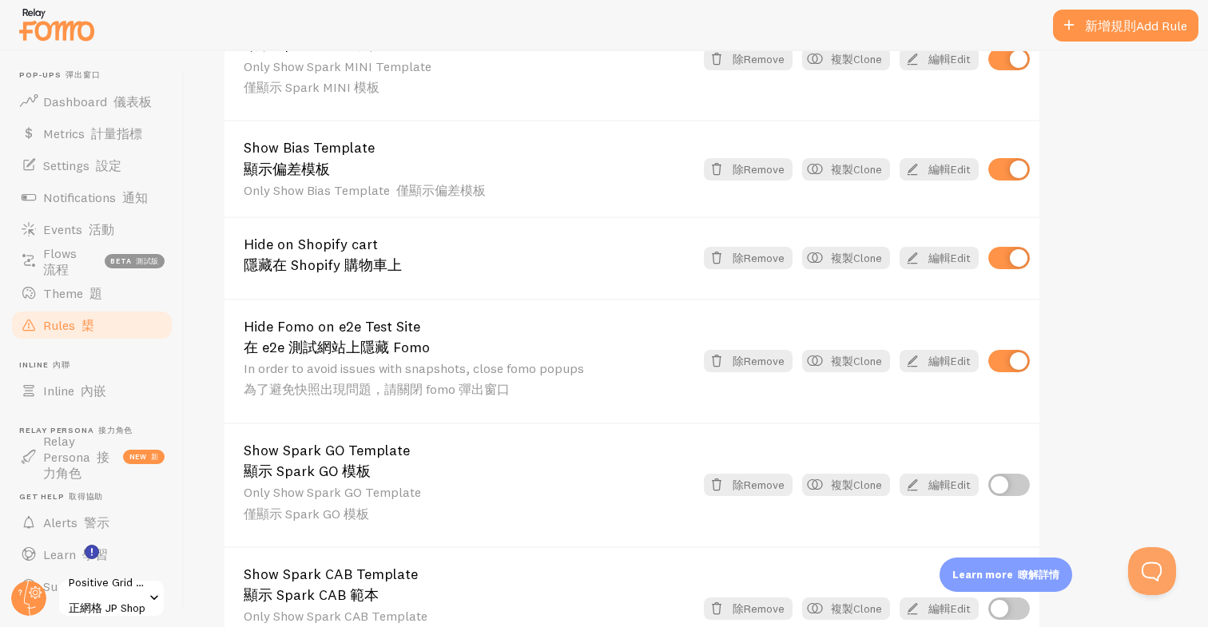
scroll to position [924, 0]
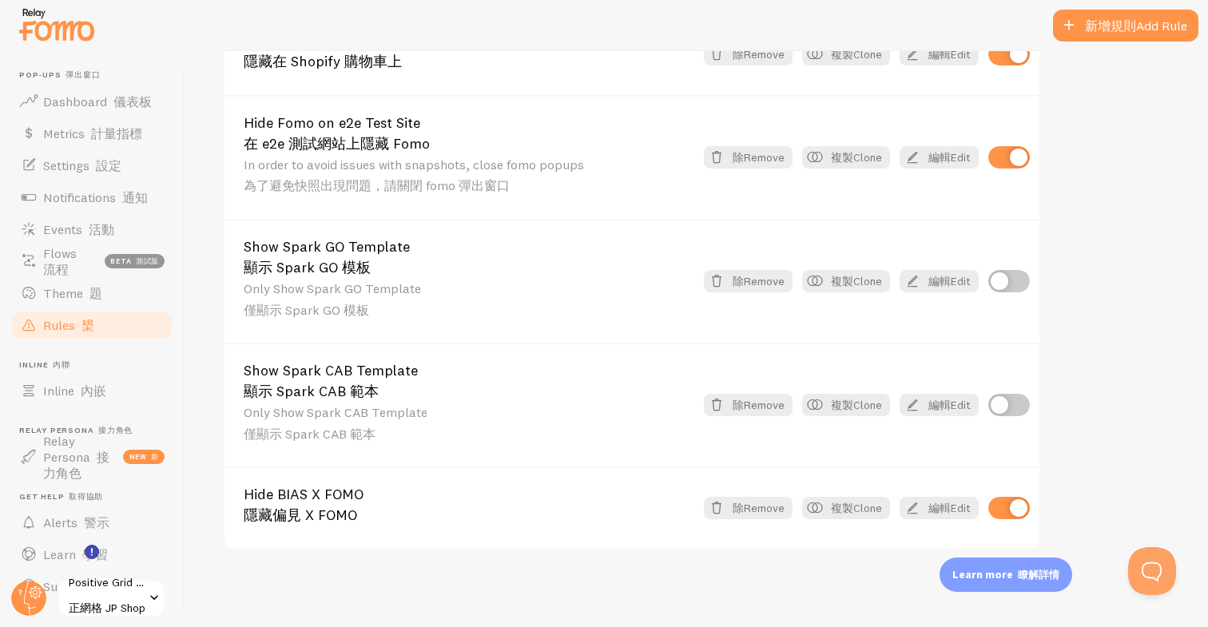
click at [68, 22] on img at bounding box center [57, 24] width 80 height 41
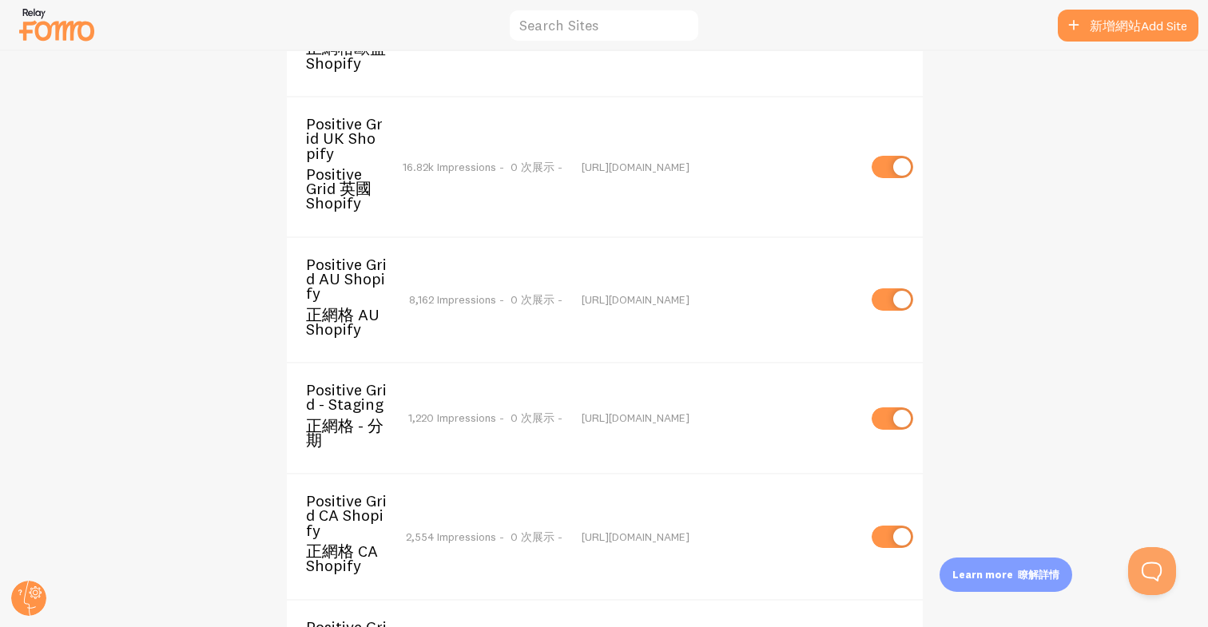
scroll to position [466, 0]
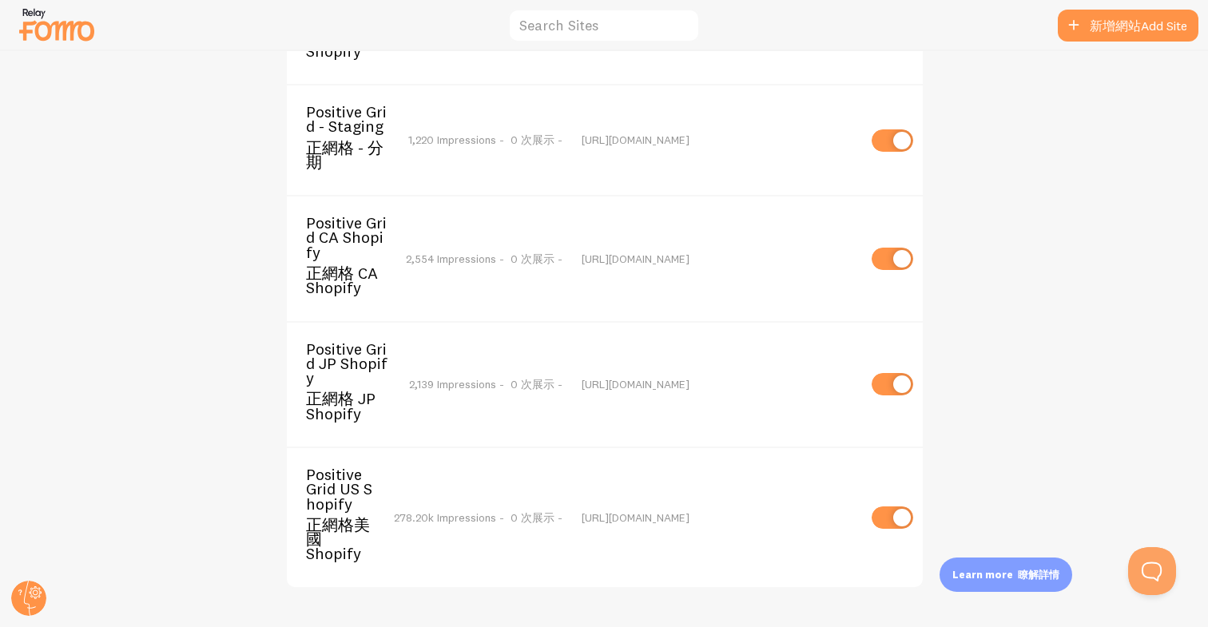
click at [332, 517] on font "正網格美國 Shopify" at bounding box center [338, 539] width 64 height 50
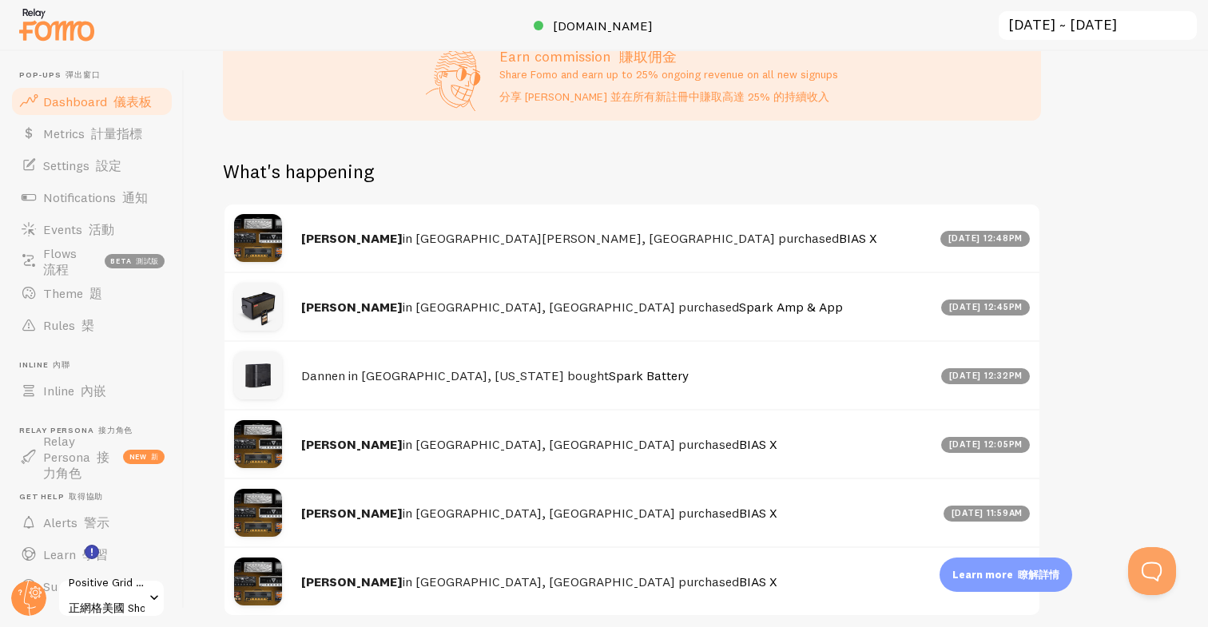
scroll to position [789, 0]
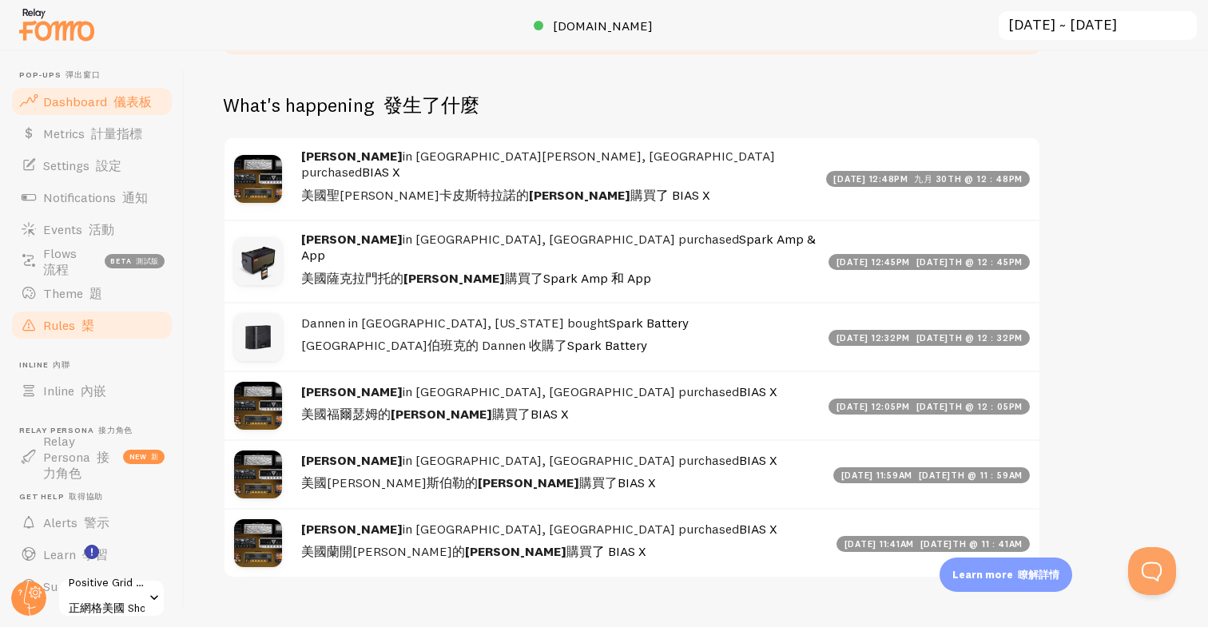
click at [50, 331] on span "Rules 槼" at bounding box center [68, 325] width 51 height 16
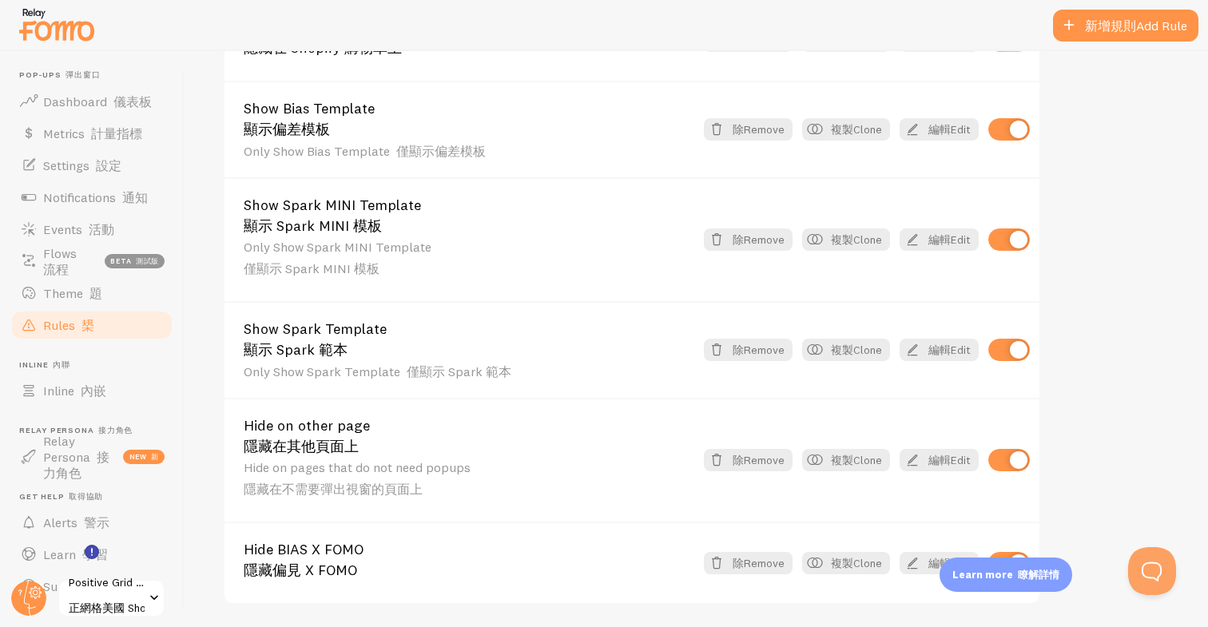
scroll to position [1598, 0]
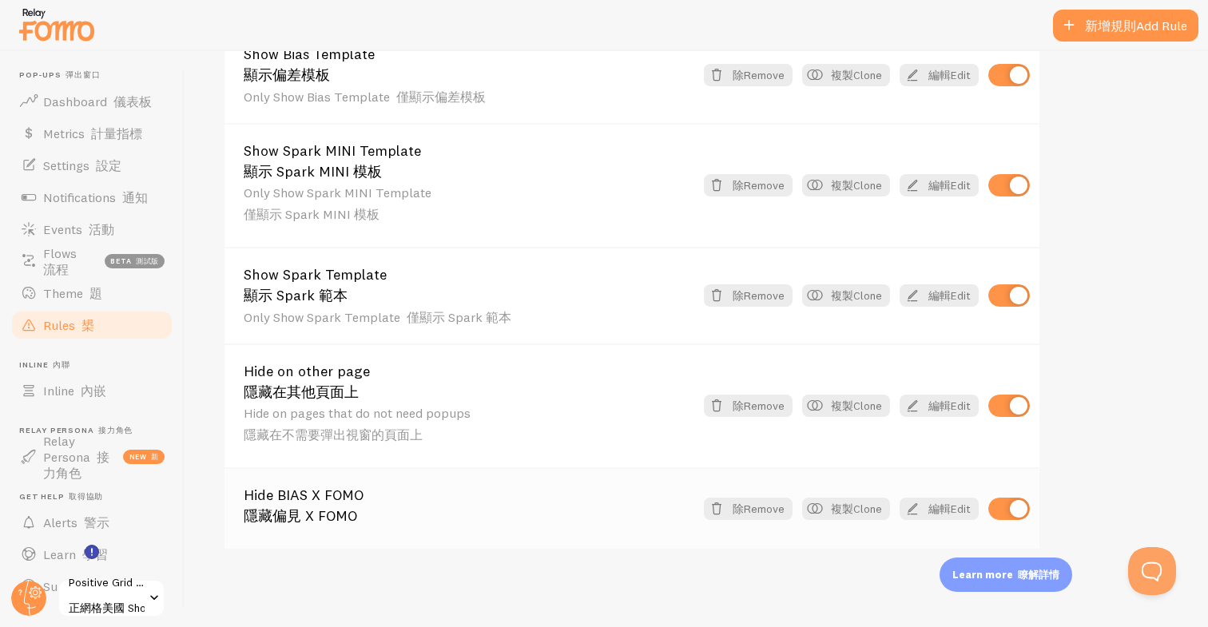
click at [1014, 506] on input "checkbox" at bounding box center [1009, 509] width 42 height 22
click at [1000, 510] on input "checkbox" at bounding box center [1009, 509] width 42 height 22
checkbox input "true"
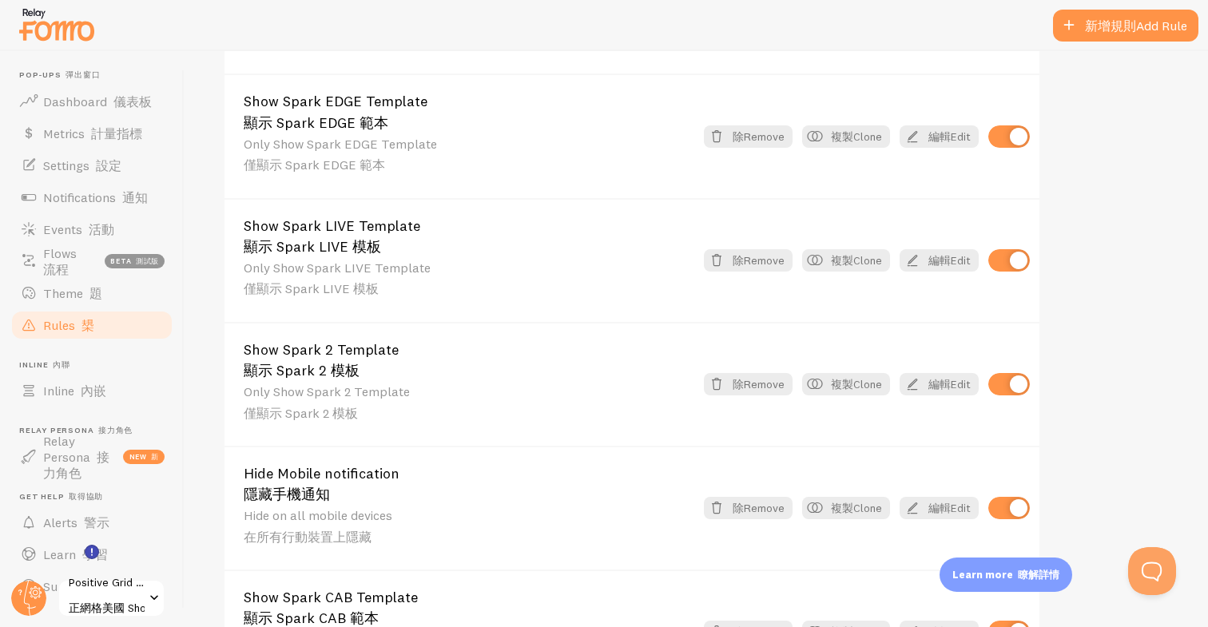
scroll to position [0, 0]
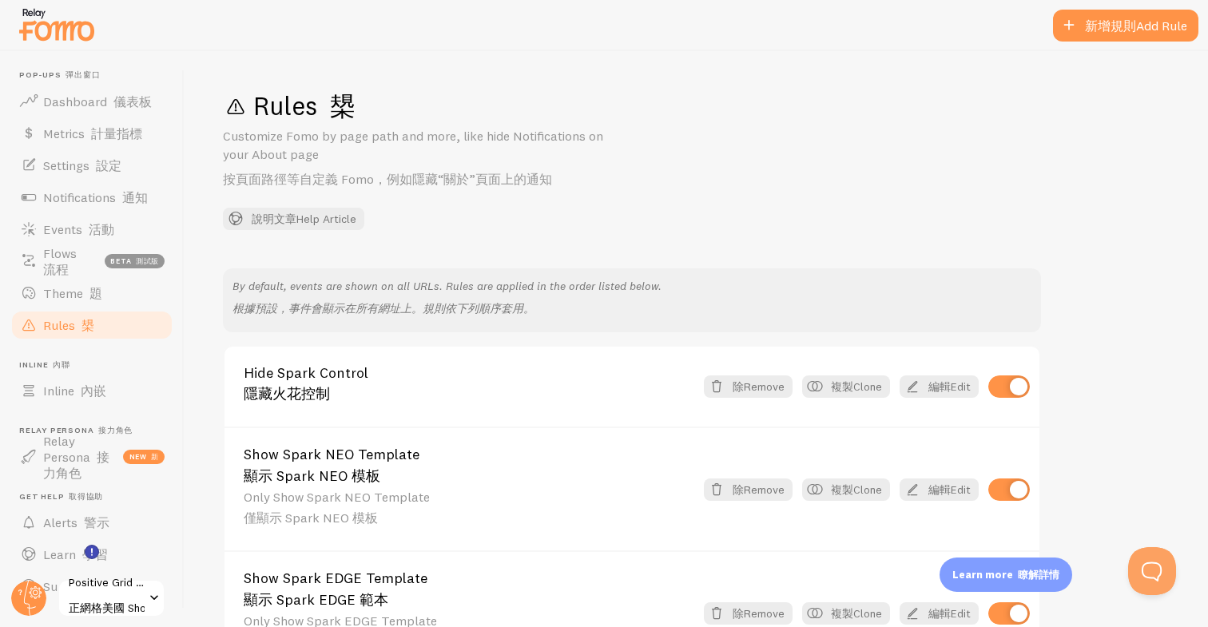
click at [74, 32] on img at bounding box center [57, 24] width 80 height 41
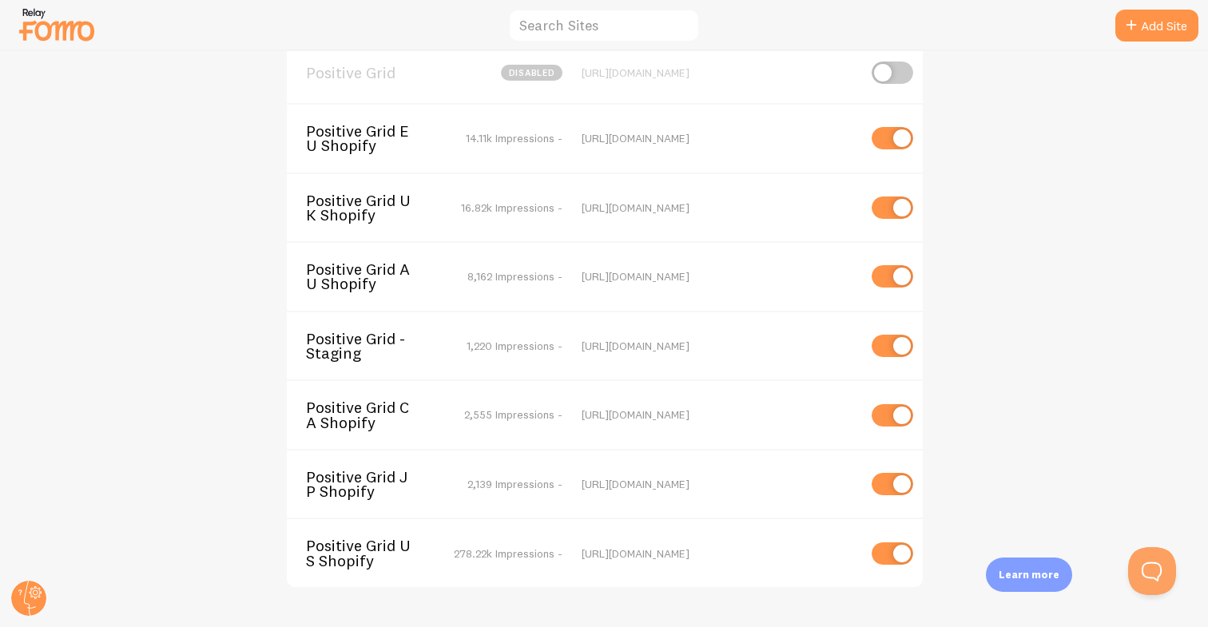
scroll to position [49, 0]
click at [1108, 185] on div "Positive Grid disabled [URL][DOMAIN_NAME] Positive Grid EU Shopify 14.11k Impre…" at bounding box center [604, 339] width 1207 height 576
click at [341, 554] on span "Positive Grid US Shopify" at bounding box center [370, 553] width 129 height 30
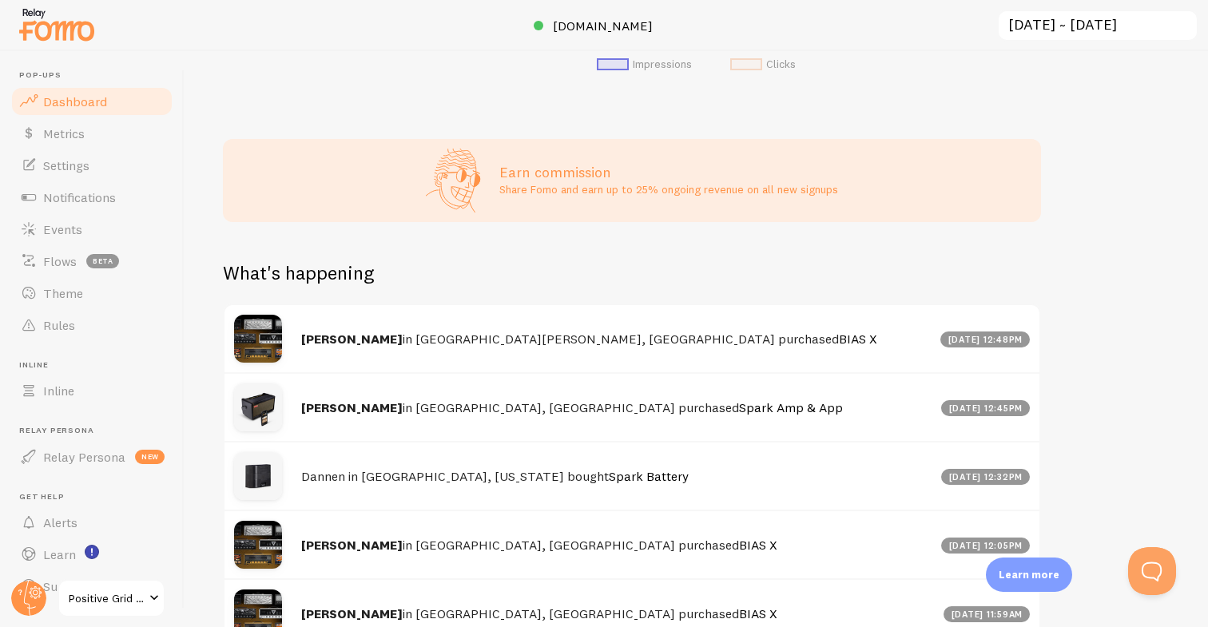
scroll to position [762, 0]
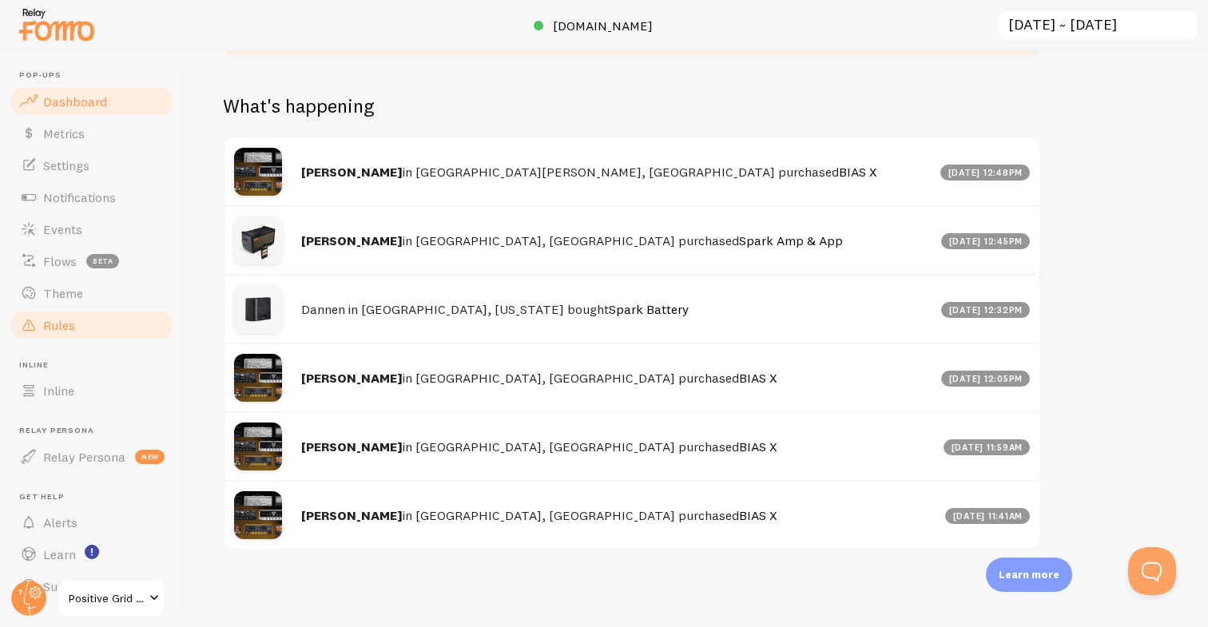
click at [62, 323] on span "Rules" at bounding box center [59, 325] width 32 height 16
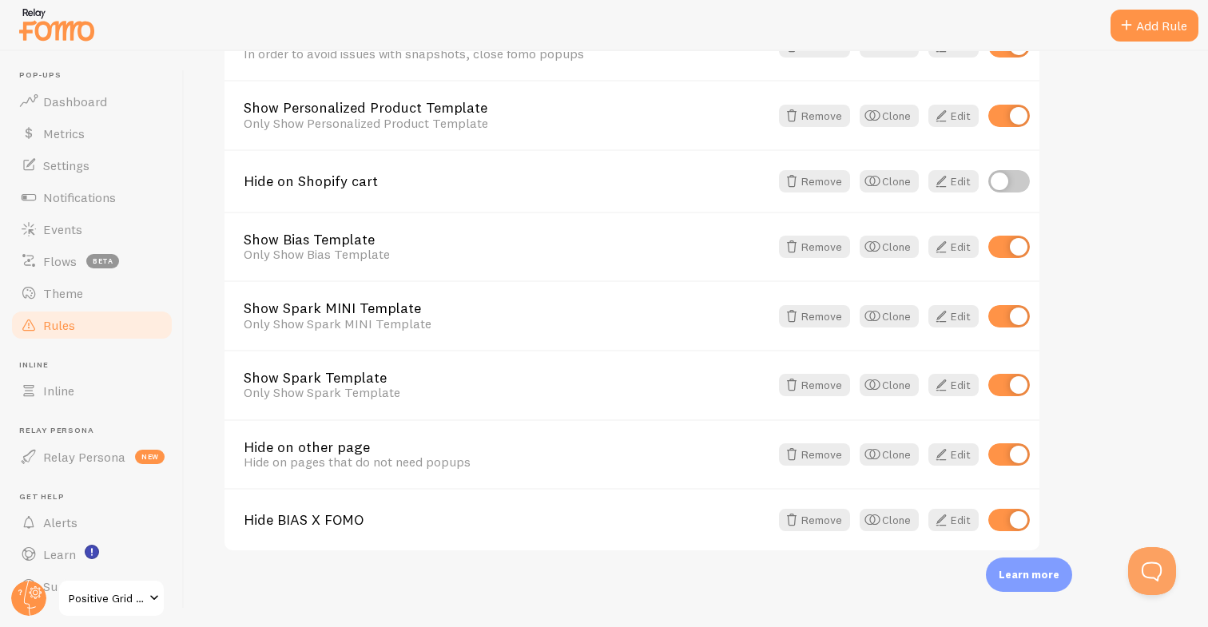
scroll to position [822, 0]
click at [69, 35] on img at bounding box center [57, 24] width 80 height 41
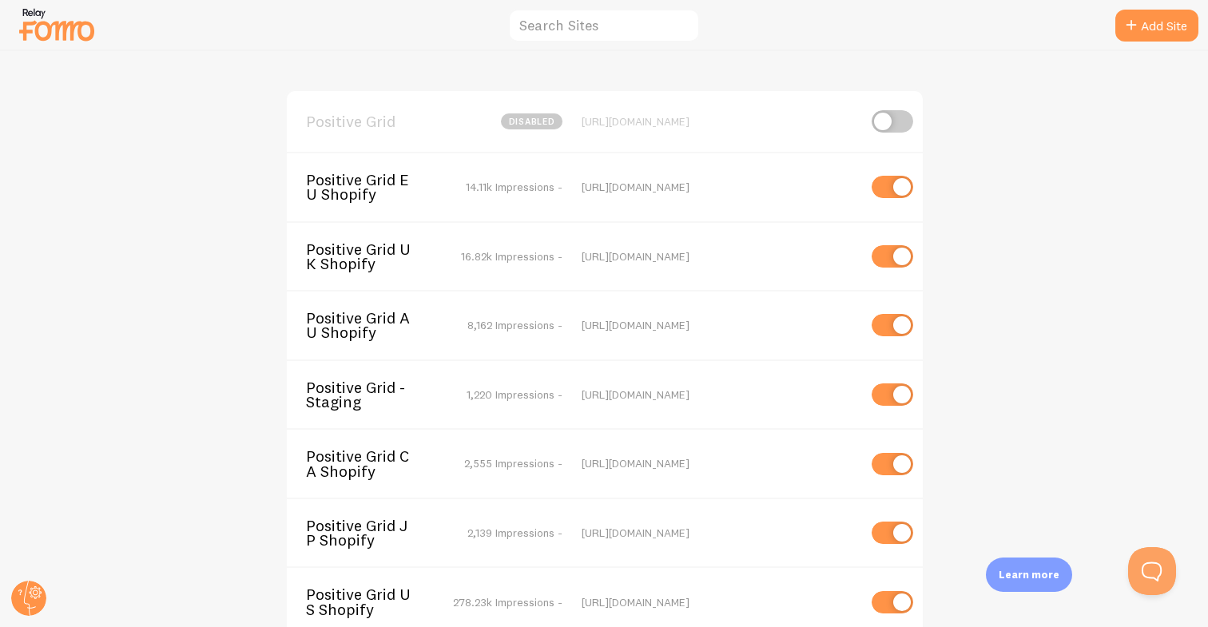
scroll to position [49, 0]
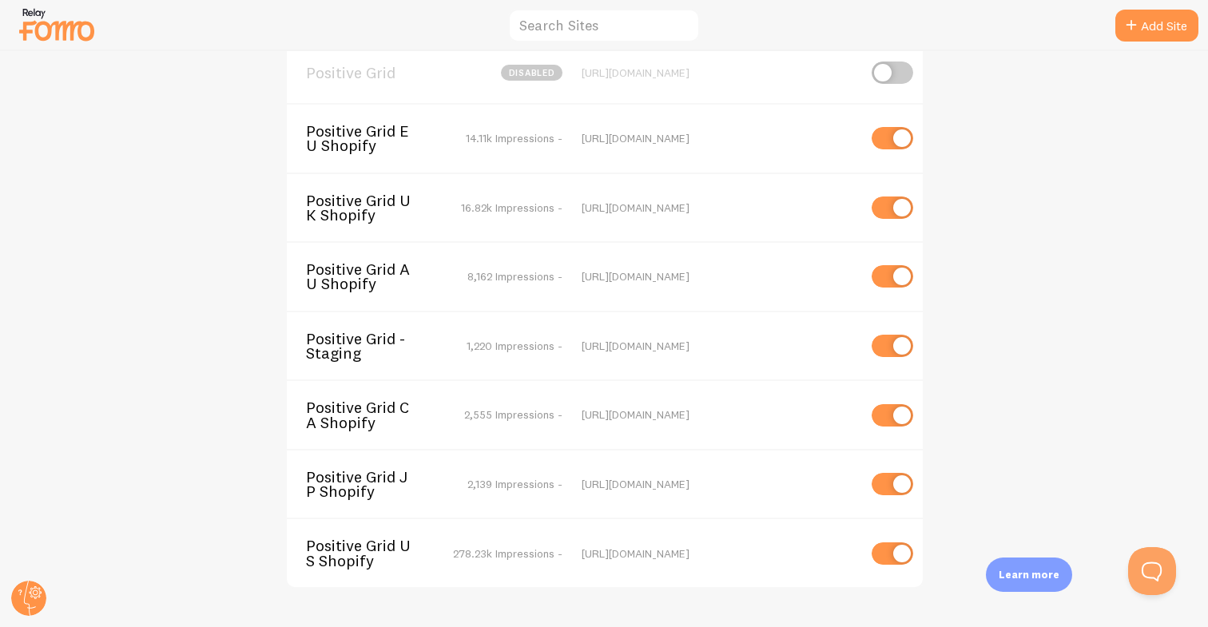
click at [351, 562] on span "Positive Grid US Shopify" at bounding box center [370, 553] width 129 height 30
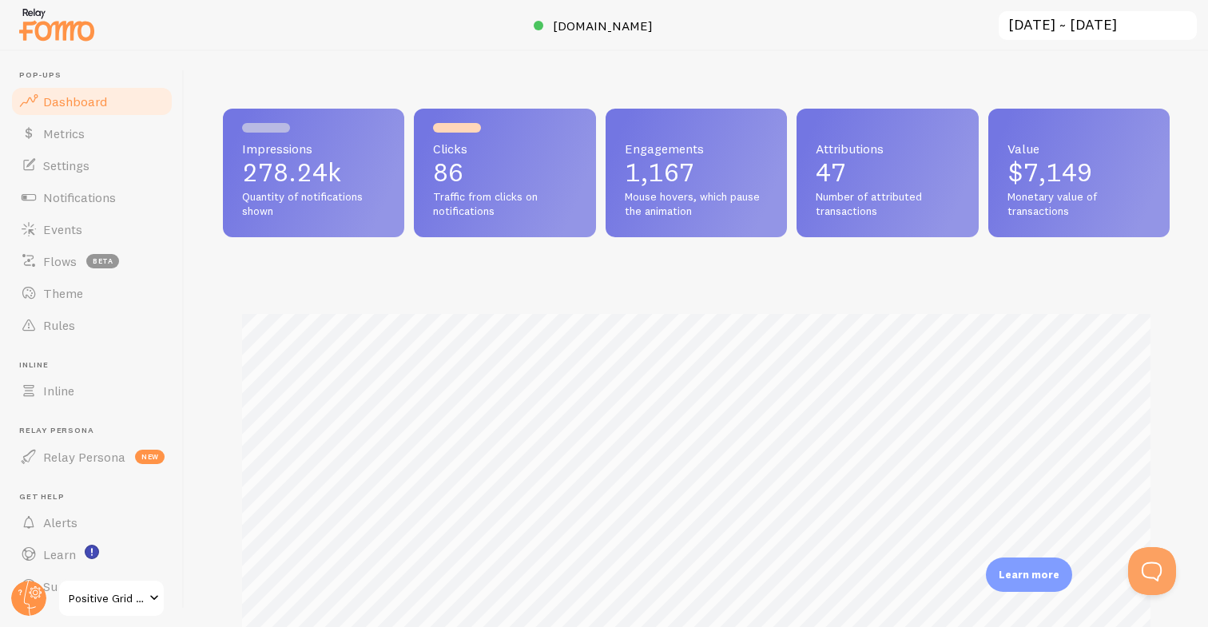
scroll to position [419, 946]
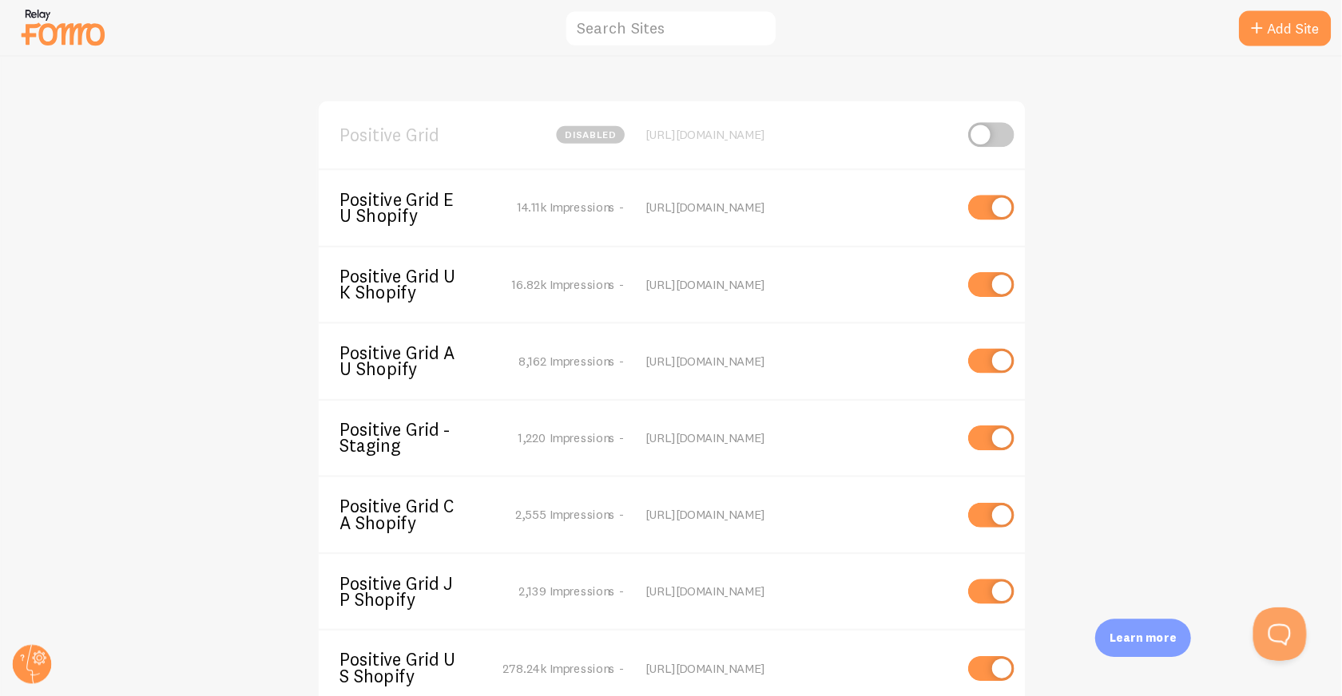
scroll to position [49, 0]
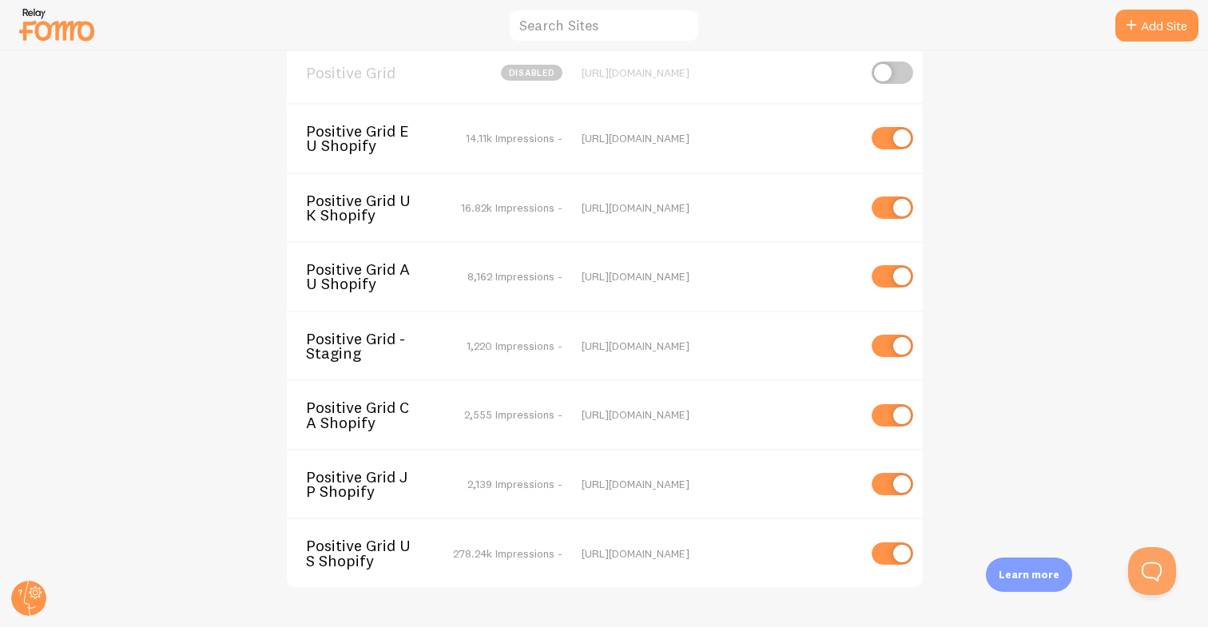
click at [1072, 324] on div "Positive Grid disabled [URL][DOMAIN_NAME] Positive Grid EU Shopify 14.11k Impre…" at bounding box center [604, 339] width 1207 height 576
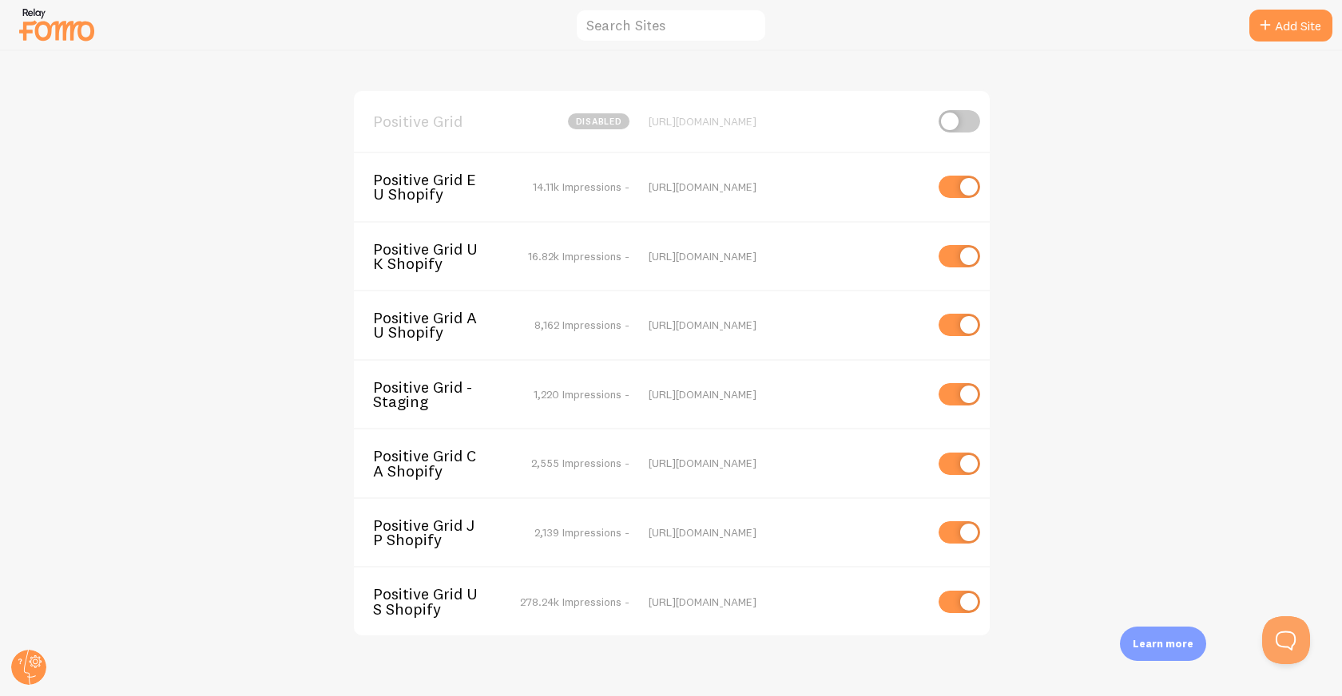
scroll to position [0, 0]
click at [383, 62] on div "Positive Grid disabled [URL][DOMAIN_NAME] Positive Grid EU Shopify 14.11k Impre…" at bounding box center [671, 373] width 1341 height 645
click at [442, 588] on span "Positive Grid US Shopify" at bounding box center [437, 602] width 129 height 30
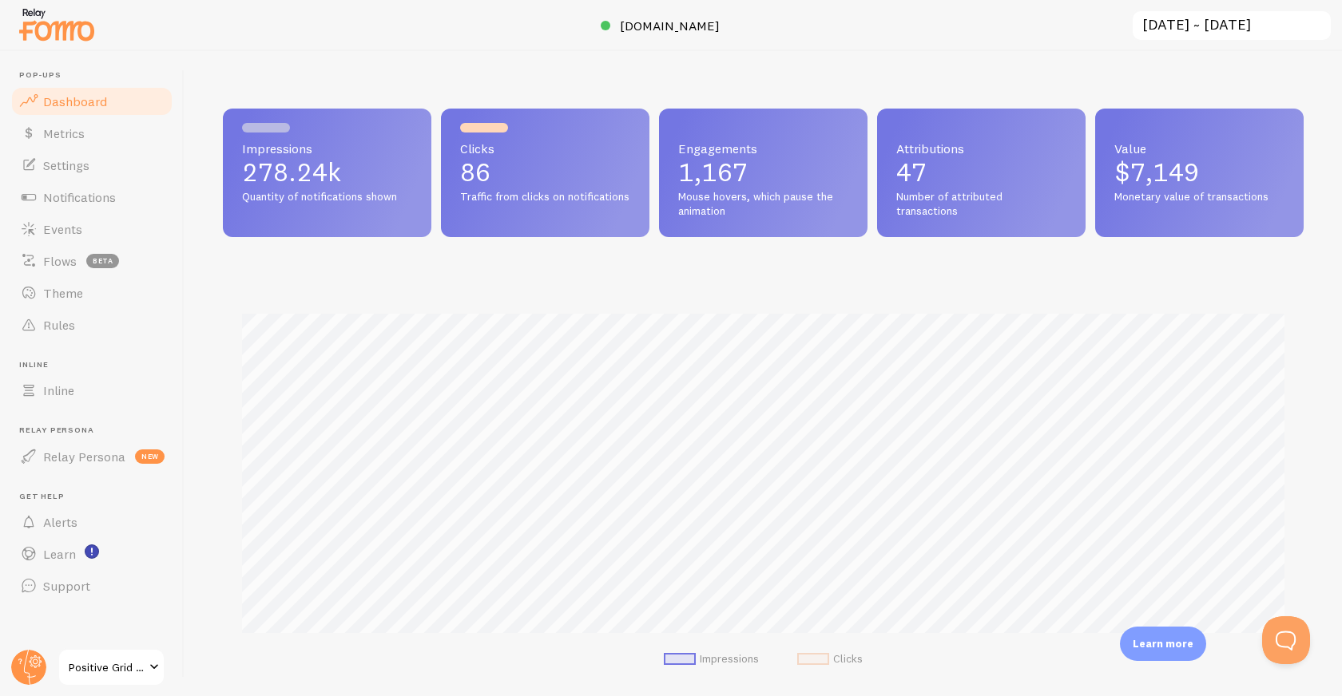
scroll to position [419, 1081]
click at [81, 338] on link "Rules" at bounding box center [92, 325] width 165 height 32
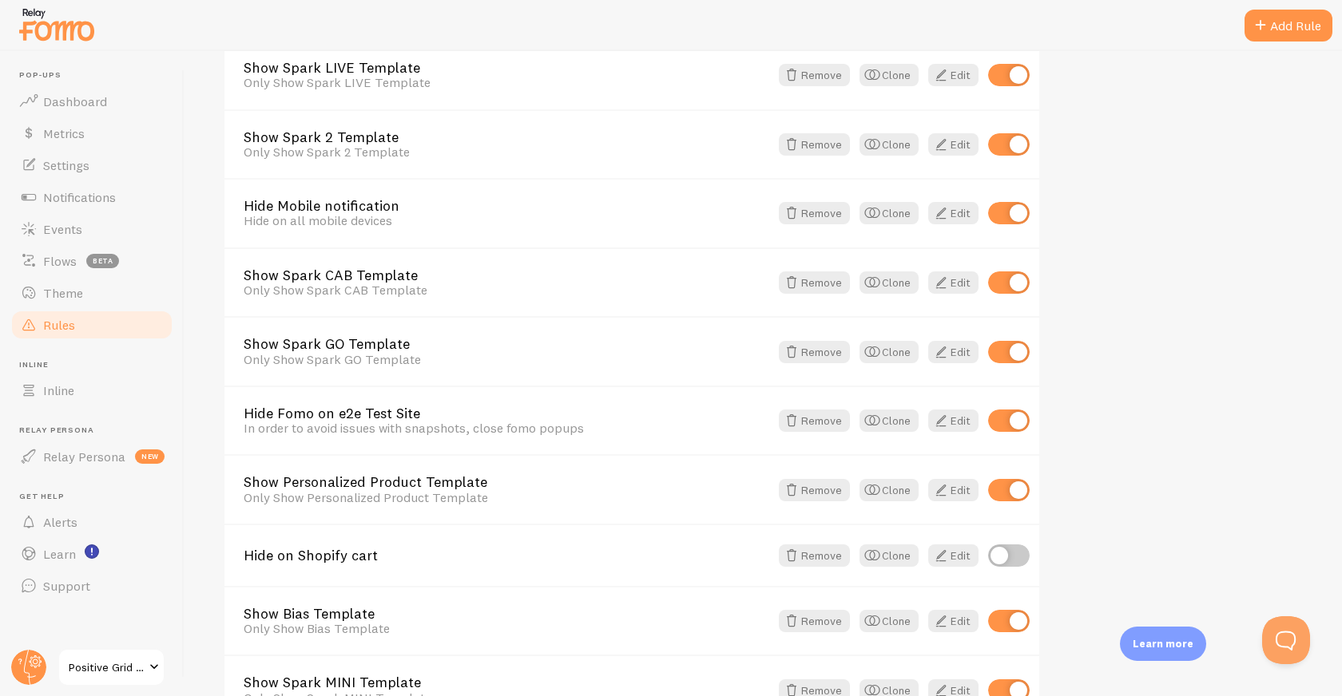
scroll to position [748, 0]
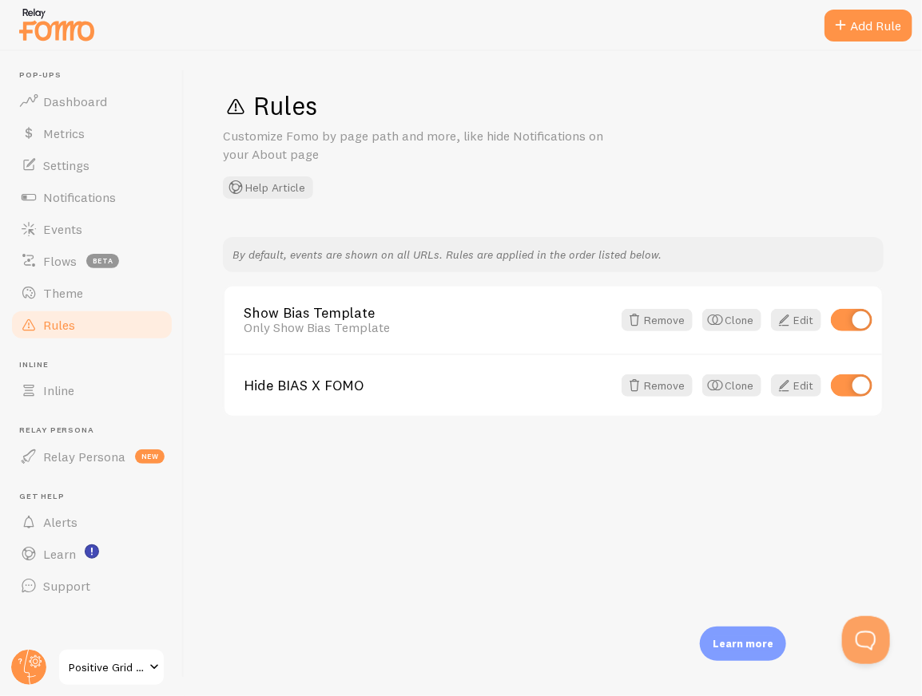
click at [577, 58] on div "Rules Customize Fomo by page path and more, like hide Notifications on your Abo…" at bounding box center [553, 373] width 737 height 645
click at [653, 522] on div "Rules Customize Fomo by page path and more, like hide Notifications on your Abo…" at bounding box center [553, 373] width 737 height 645
